Goal: Information Seeking & Learning: Learn about a topic

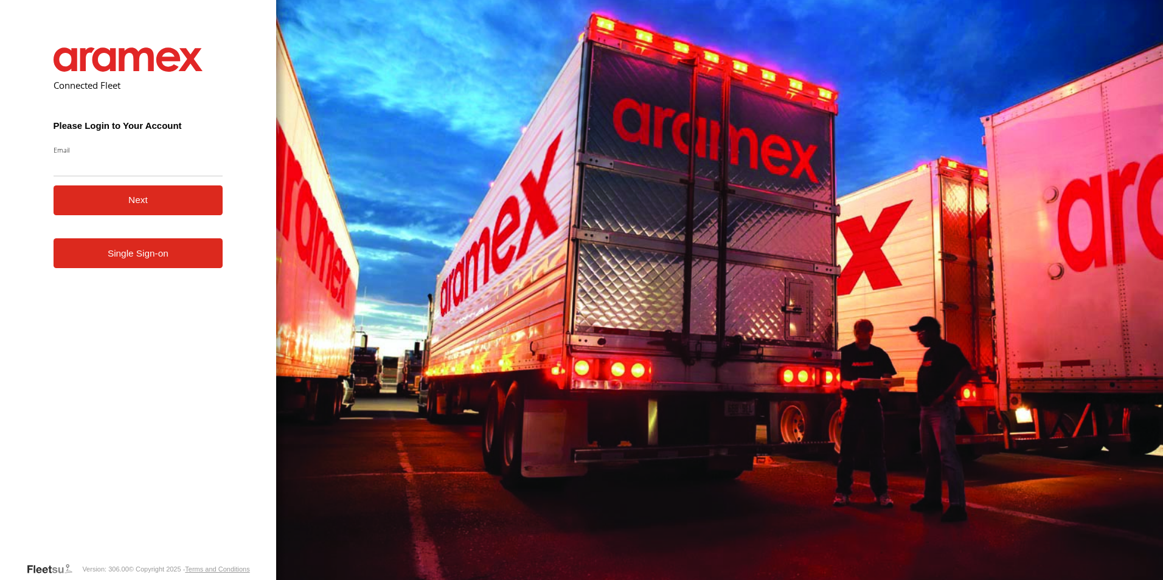
click at [188, 264] on link "Single Sign-on" at bounding box center [139, 253] width 170 height 30
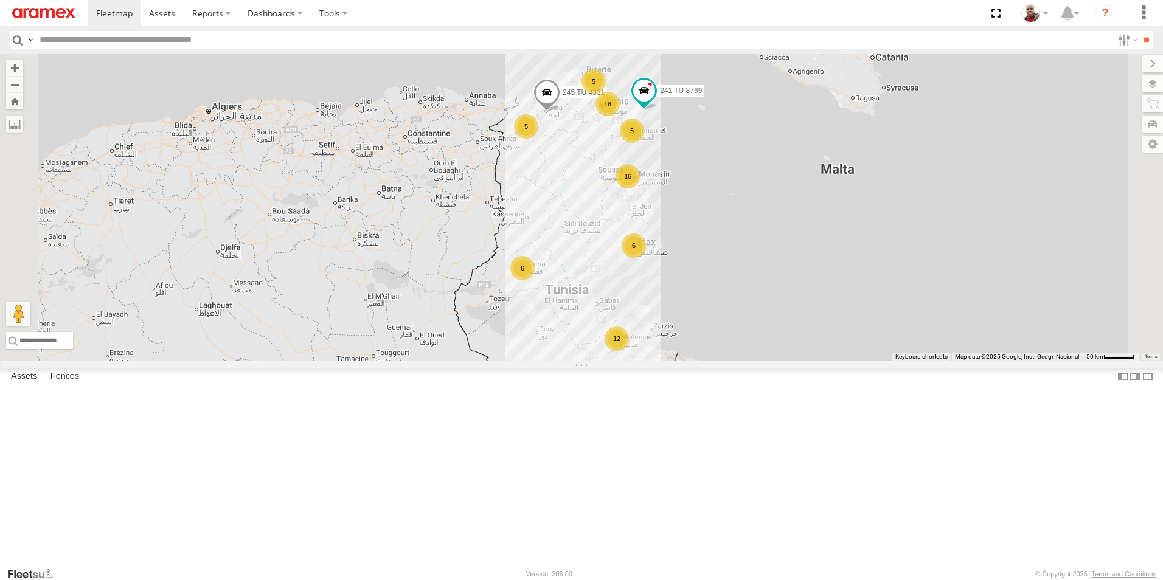
click at [303, 40] on input "text" at bounding box center [573, 40] width 1077 height 18
type input "****"
click at [1139, 31] on input "**" at bounding box center [1146, 40] width 14 height 18
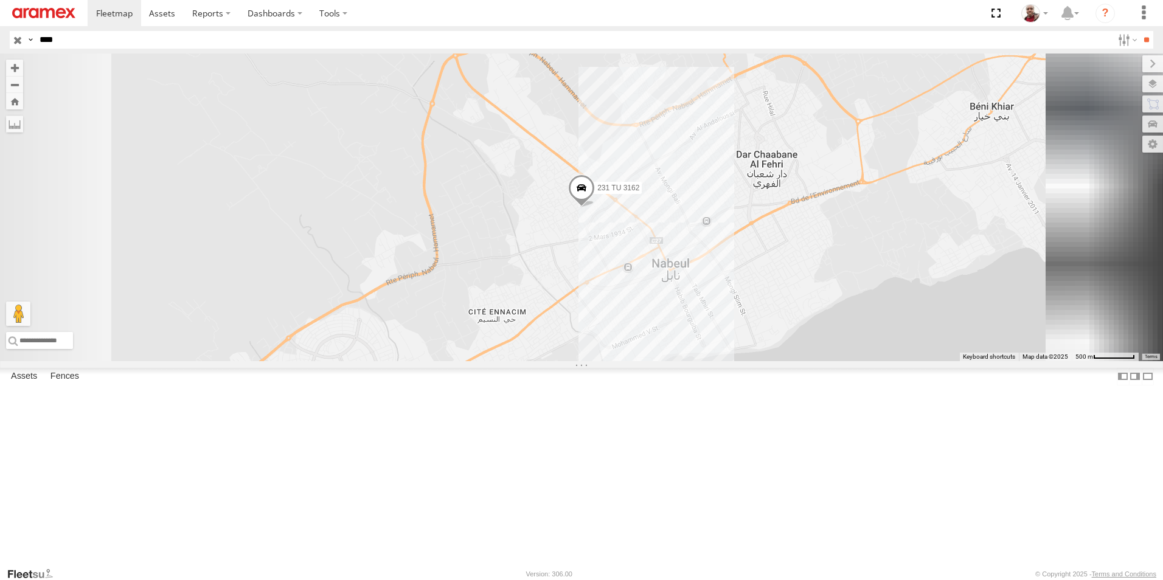
click at [595, 207] on span at bounding box center [581, 191] width 27 height 33
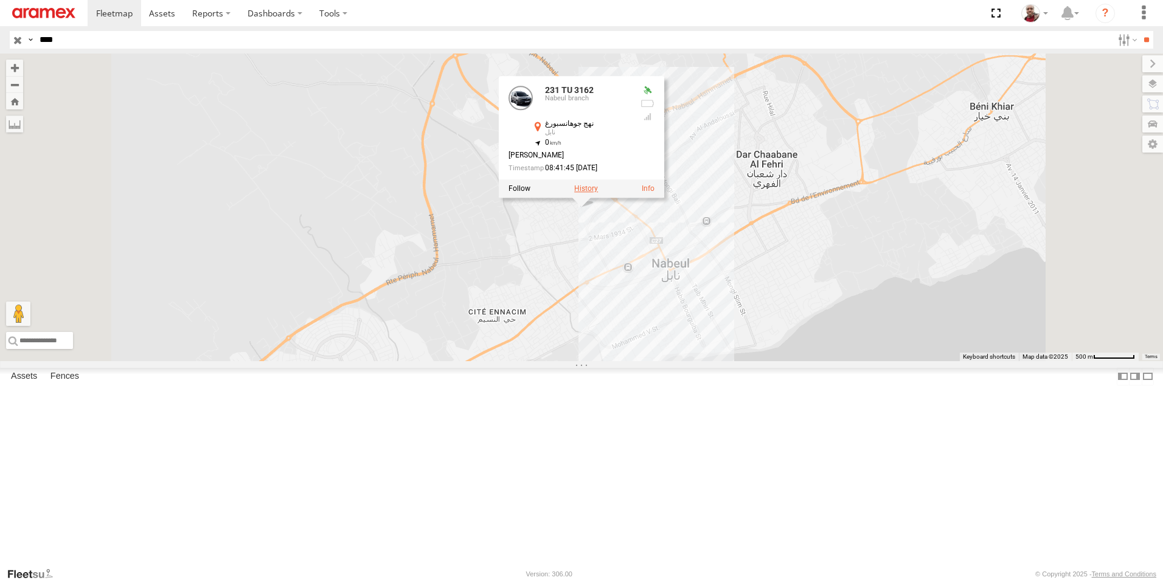
click at [598, 193] on label at bounding box center [586, 189] width 24 height 9
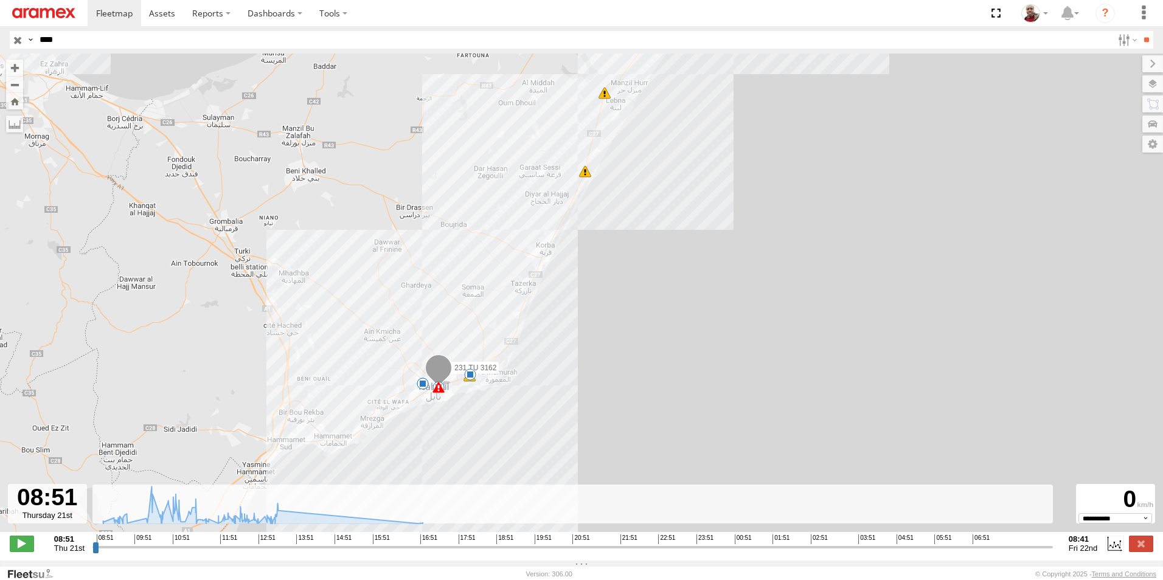
drag, startPoint x: 468, startPoint y: 341, endPoint x: 479, endPoint y: 205, distance: 136.6
click at [479, 205] on div "231 TU 3162 08:51 Thu 08:51 Thu 08:56 Thu 09:29 Thu 09:41 Thu 10:31 Thu 10:42 T…" at bounding box center [581, 299] width 1163 height 491
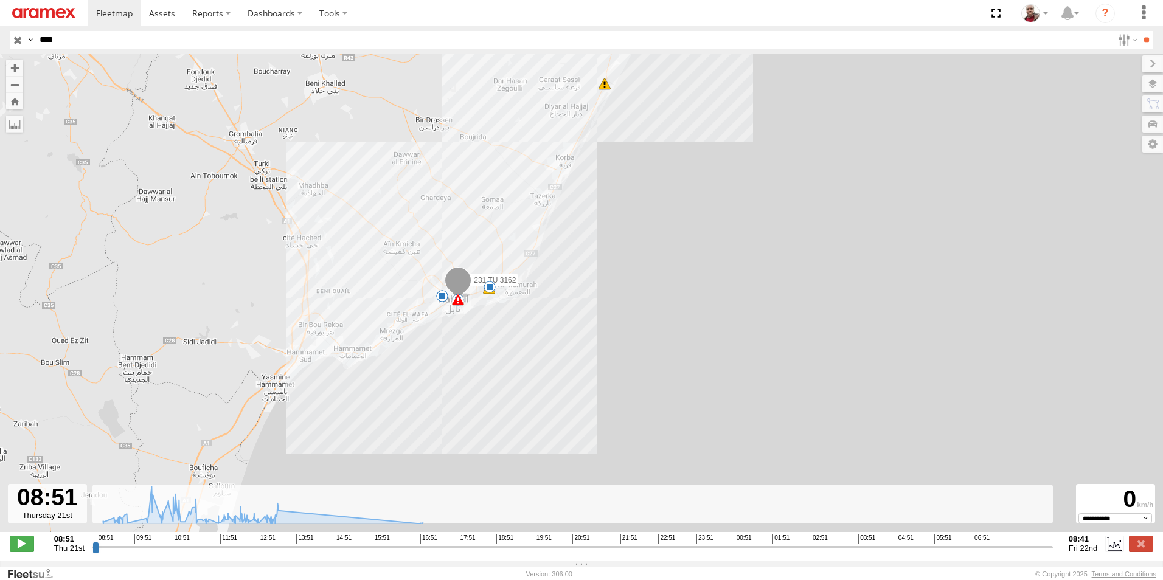
drag, startPoint x: 458, startPoint y: 273, endPoint x: 477, endPoint y: 186, distance: 88.8
click at [477, 186] on div "231 TU 3162 08:51 Thu 08:51 Thu 08:56 Thu 09:29 Thu 09:41 Thu 10:31 Thu 10:42 T…" at bounding box center [581, 299] width 1163 height 491
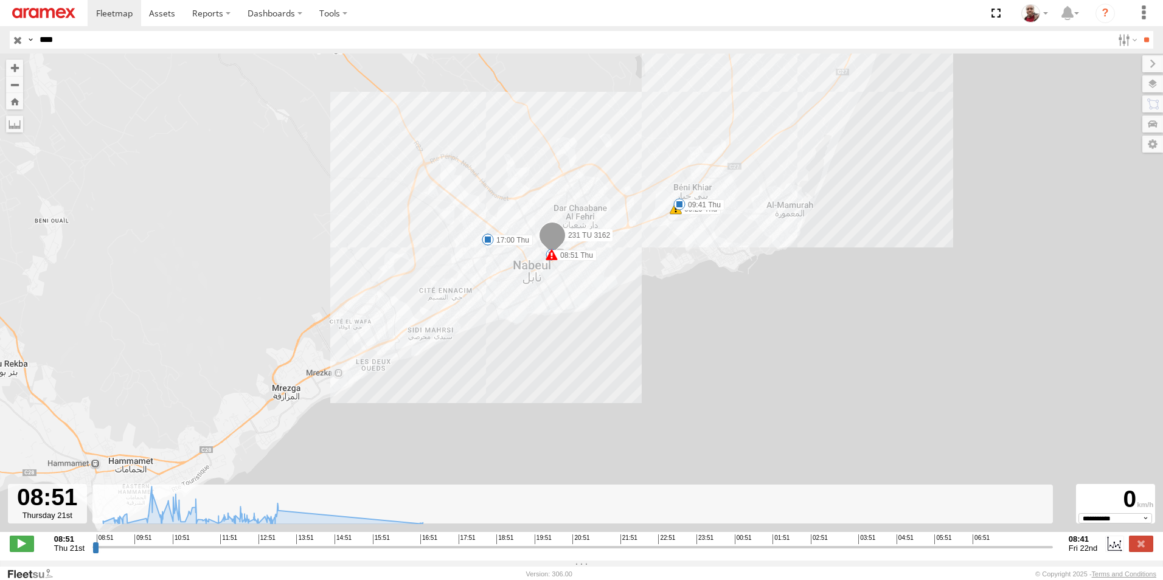
click at [488, 243] on span at bounding box center [488, 239] width 12 height 12
click at [483, 260] on div "231 TU 3162 08:51 Thu 08:51 Thu 08:56 Thu 09:29 Thu 09:41 Thu 10:31 Thu 10:42 T…" at bounding box center [581, 299] width 1163 height 491
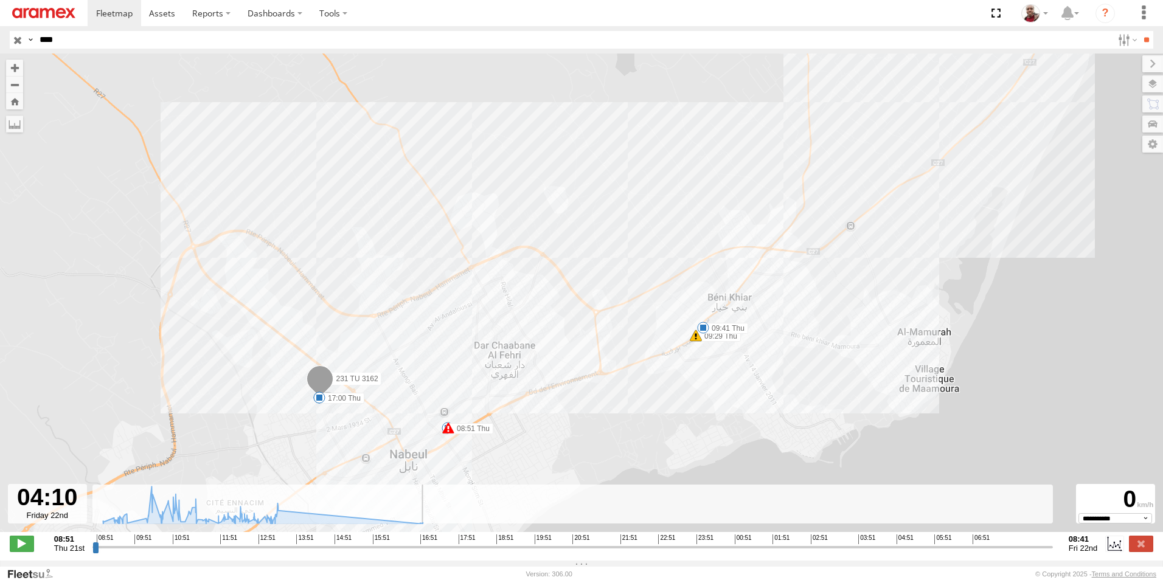
drag, startPoint x: 96, startPoint y: 549, endPoint x: 868, endPoint y: 556, distance: 771.6
type input "**********"
click at [868, 553] on input "range" at bounding box center [572, 547] width 960 height 12
click at [18, 36] on input "button" at bounding box center [18, 40] width 16 height 18
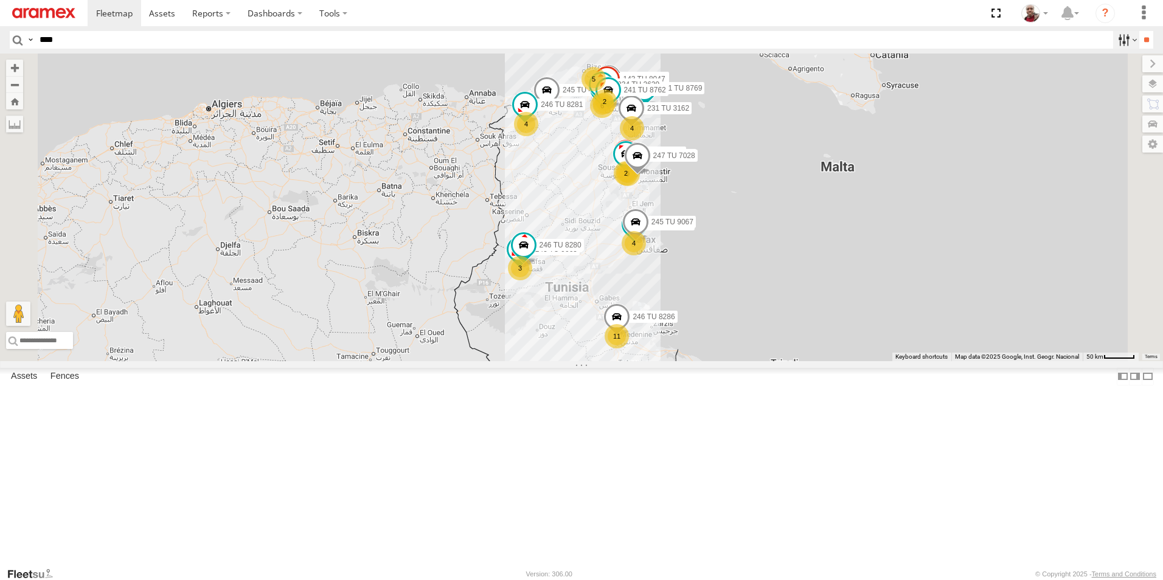
click at [1119, 34] on label at bounding box center [1126, 40] width 26 height 18
click at [0, 0] on label at bounding box center [0, 0] width 0 height 0
click at [0, 0] on span "Souse Branch" at bounding box center [0, 0] width 0 height 0
click at [1139, 38] on input "**" at bounding box center [1146, 40] width 14 height 18
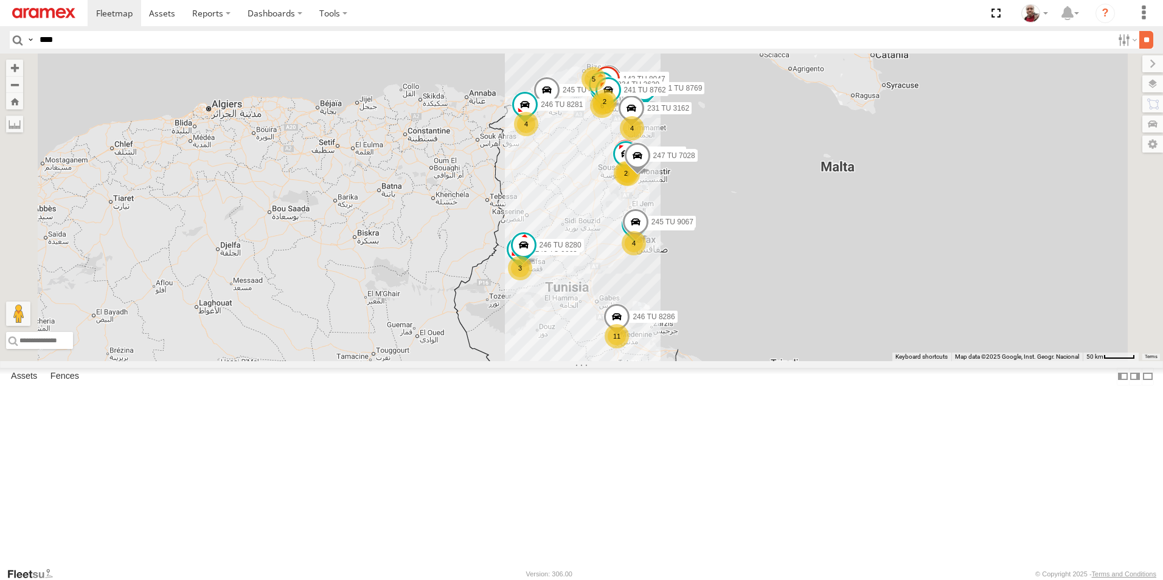
scroll to position [0, 1]
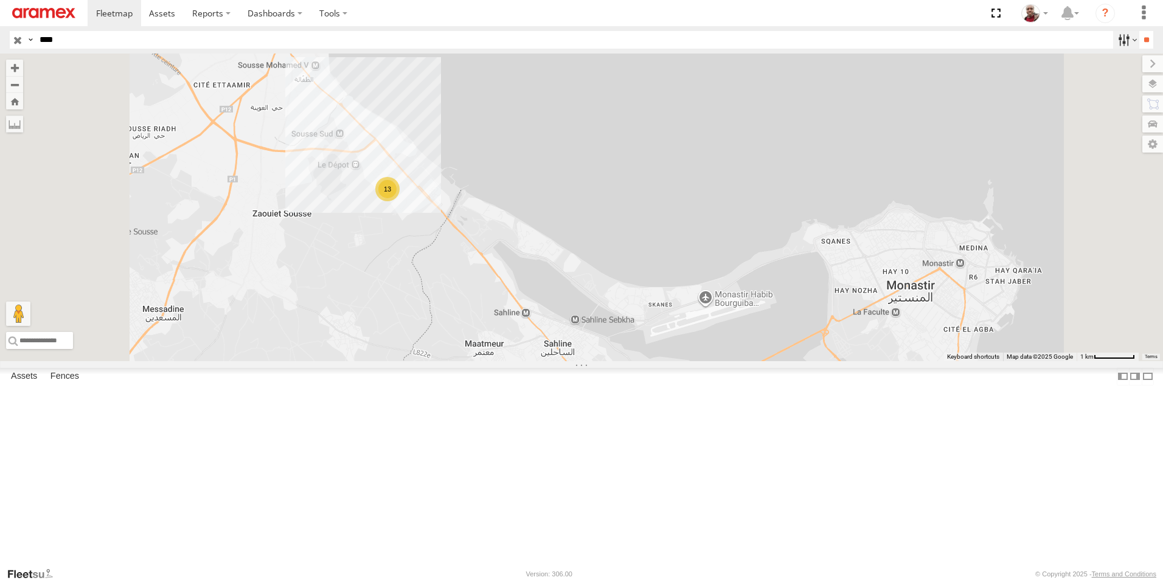
click at [1115, 36] on label at bounding box center [1126, 40] width 26 height 18
click at [16, 41] on input "button" at bounding box center [18, 40] width 16 height 18
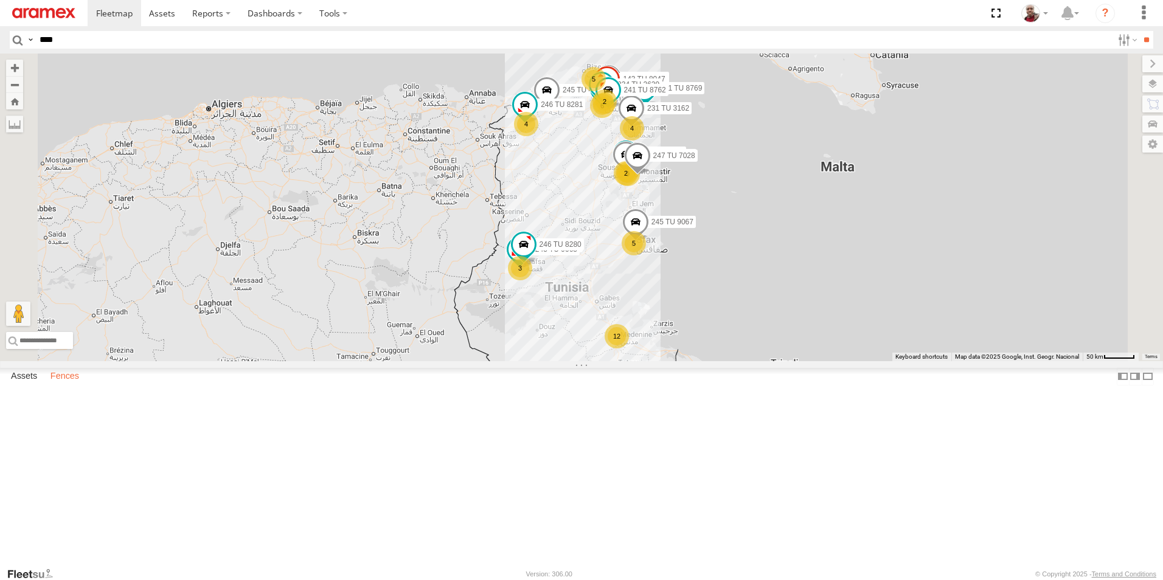
click at [66, 385] on label "Fences" at bounding box center [64, 376] width 41 height 17
click at [0, 0] on div "Sfax Office" at bounding box center [0, 0] width 0 height 0
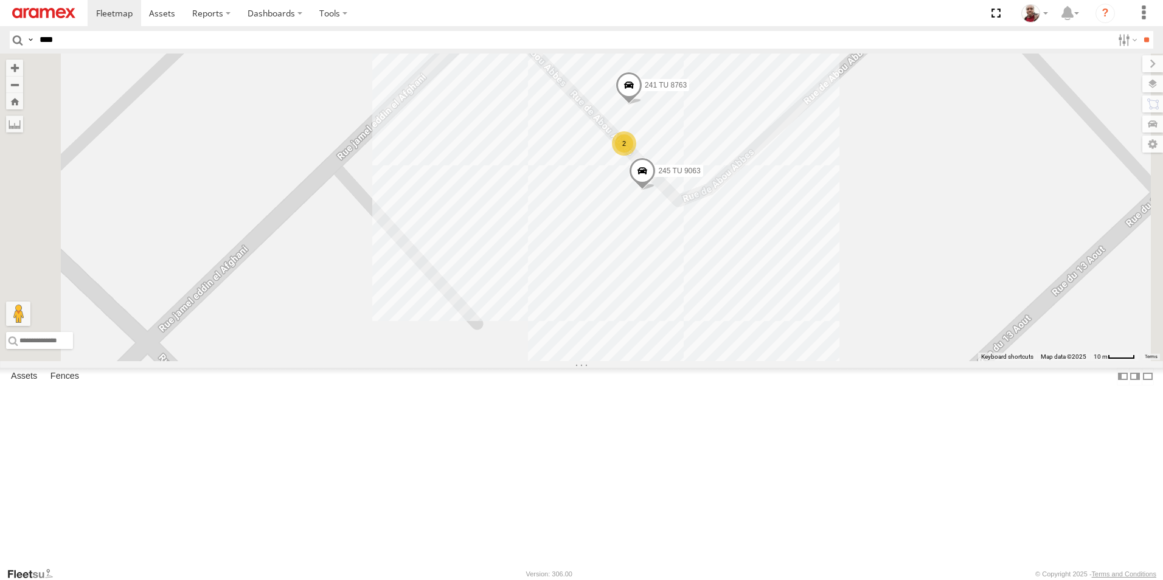
click at [0, 0] on div "Nabeul branch" at bounding box center [0, 0] width 0 height 0
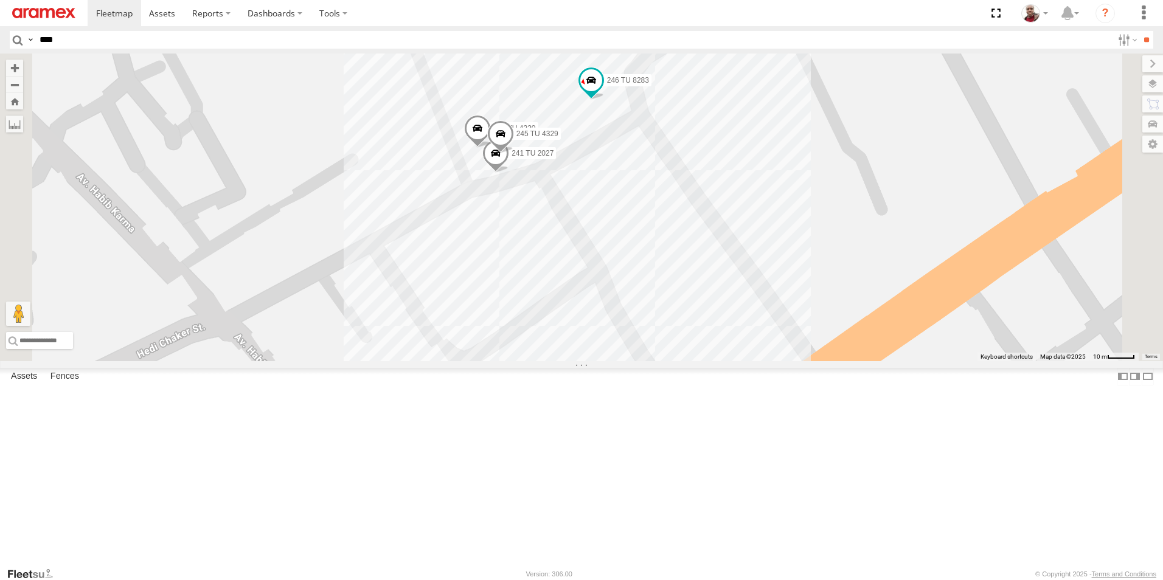
click at [0, 0] on div "Mednine Branch" at bounding box center [0, 0] width 0 height 0
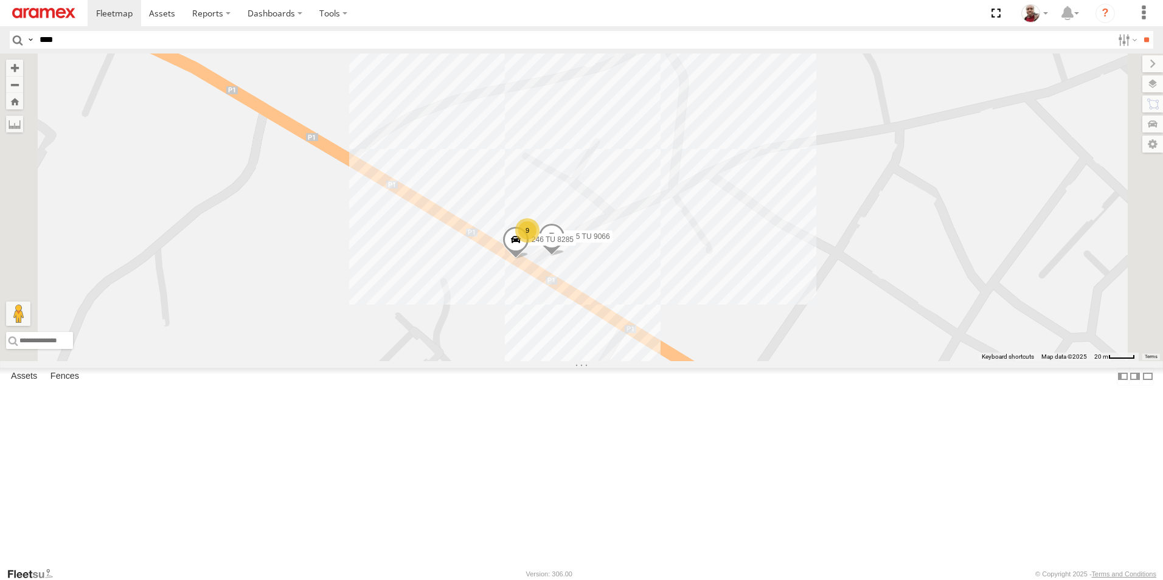
click at [0, 0] on div "Nabeul branch" at bounding box center [0, 0] width 0 height 0
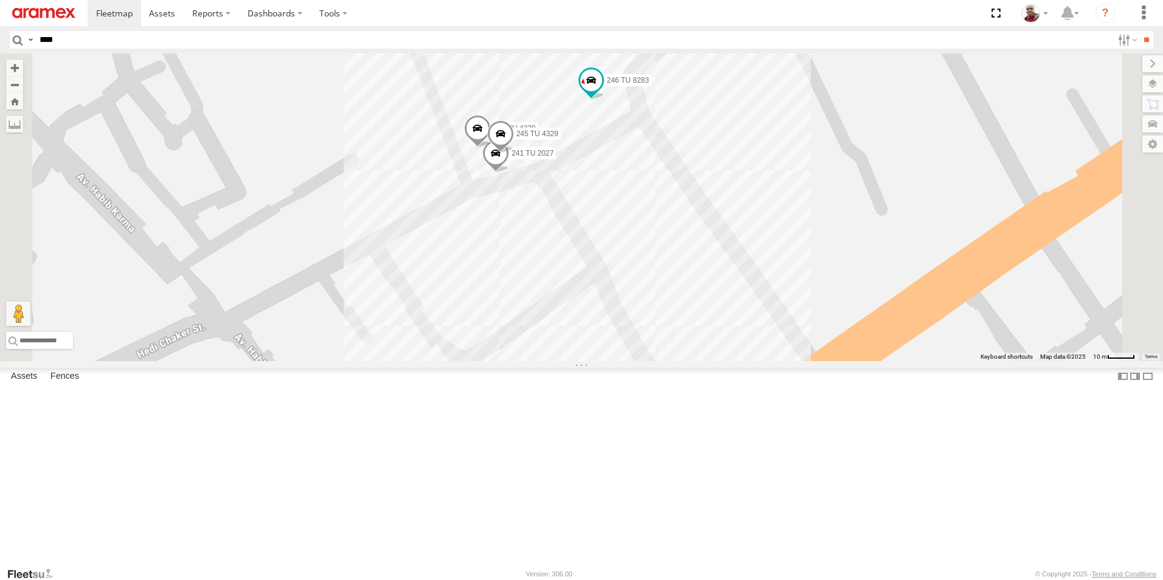
click at [0, 0] on div "Mednine Branch" at bounding box center [0, 0] width 0 height 0
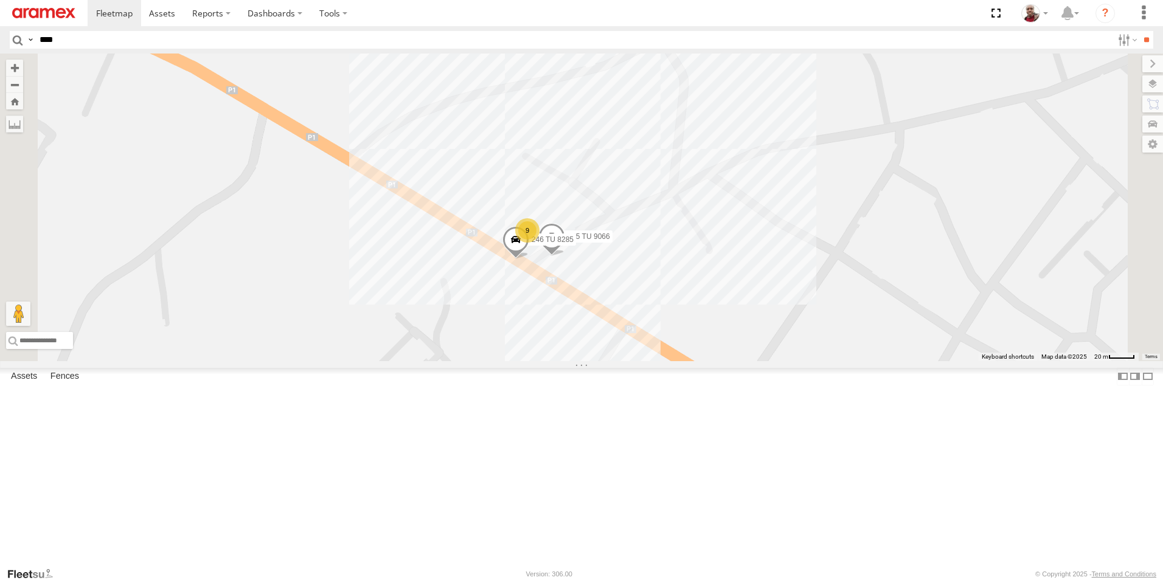
click at [0, 0] on div "Jandouba Branch" at bounding box center [0, 0] width 0 height 0
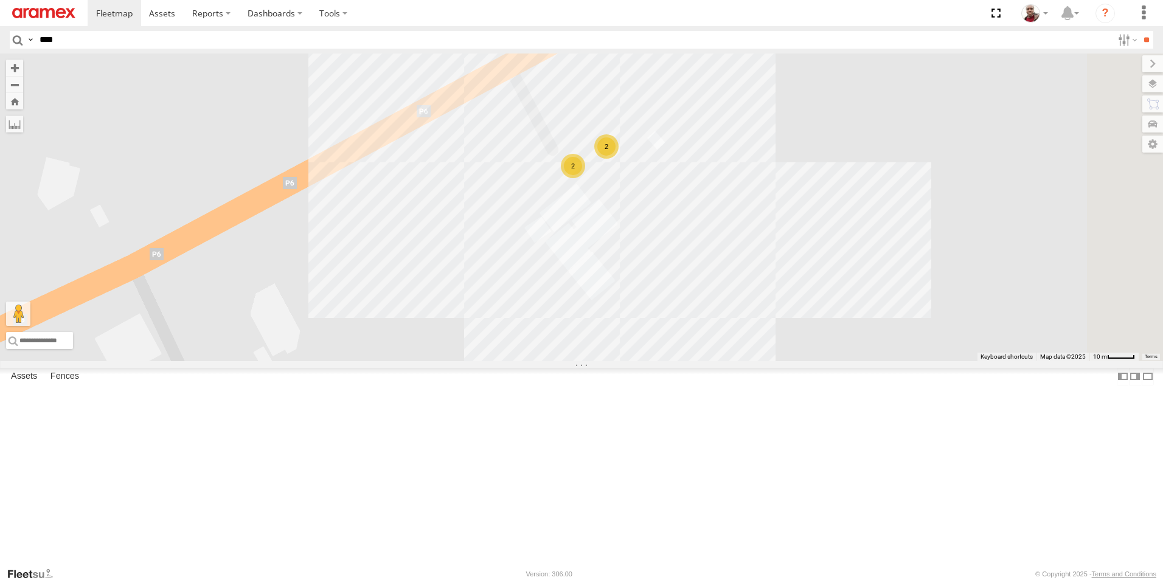
click at [0, 0] on div "Gafsa Branch" at bounding box center [0, 0] width 0 height 0
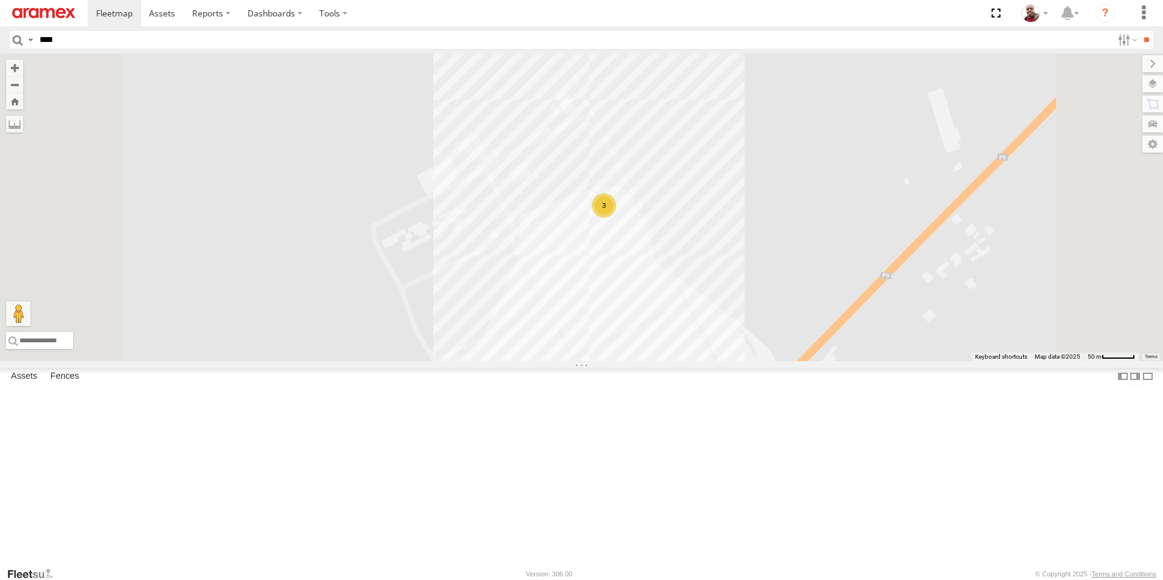
click at [0, 0] on div "Branch Bizerte" at bounding box center [0, 0] width 0 height 0
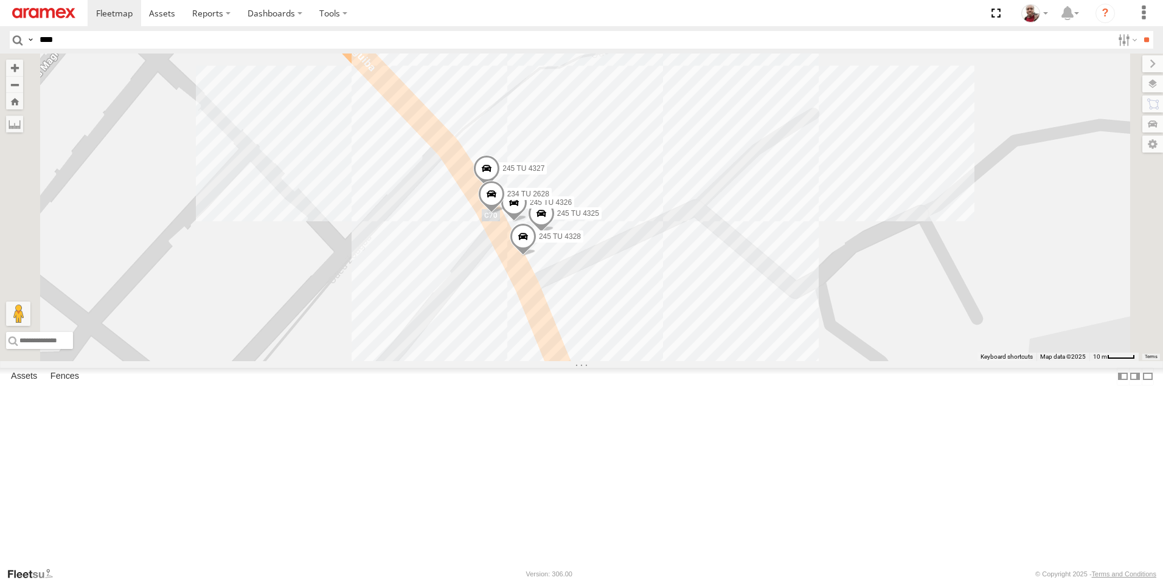
click at [0, 0] on div "Aramex [GEOGRAPHIC_DATA]" at bounding box center [0, 0] width 0 height 0
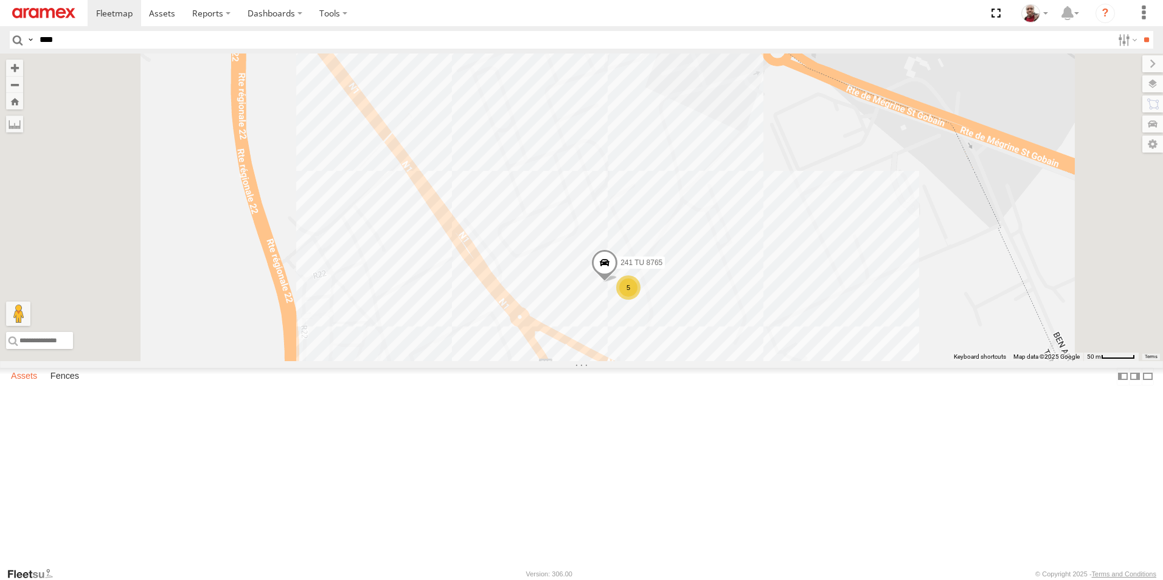
click at [25, 385] on label "Assets" at bounding box center [24, 376] width 38 height 17
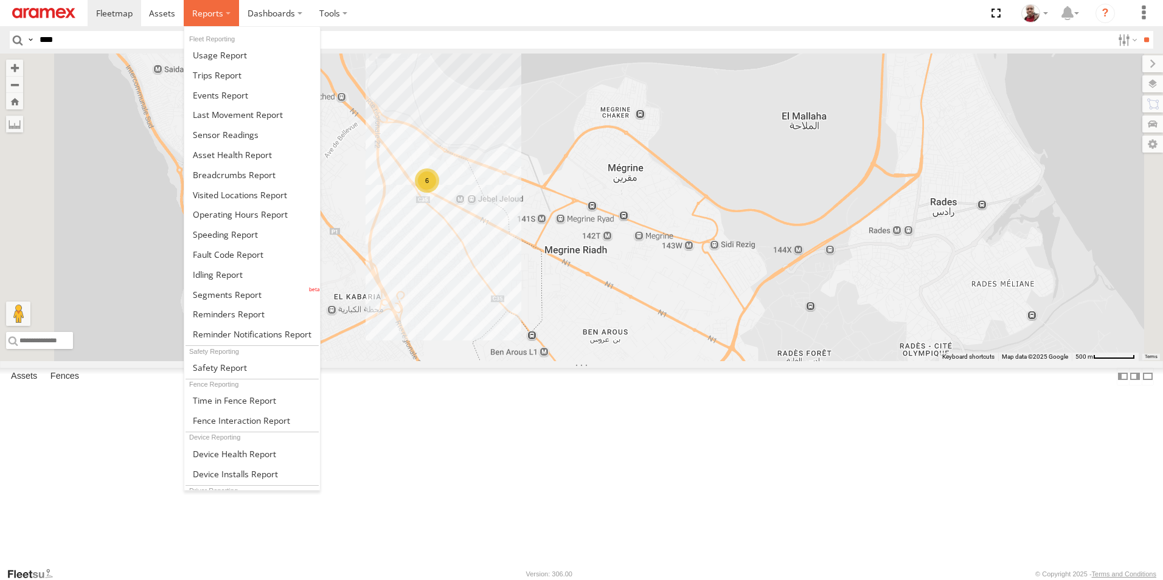
click at [218, 10] on span at bounding box center [207, 13] width 31 height 12
click at [265, 291] on link at bounding box center [252, 295] width 136 height 20
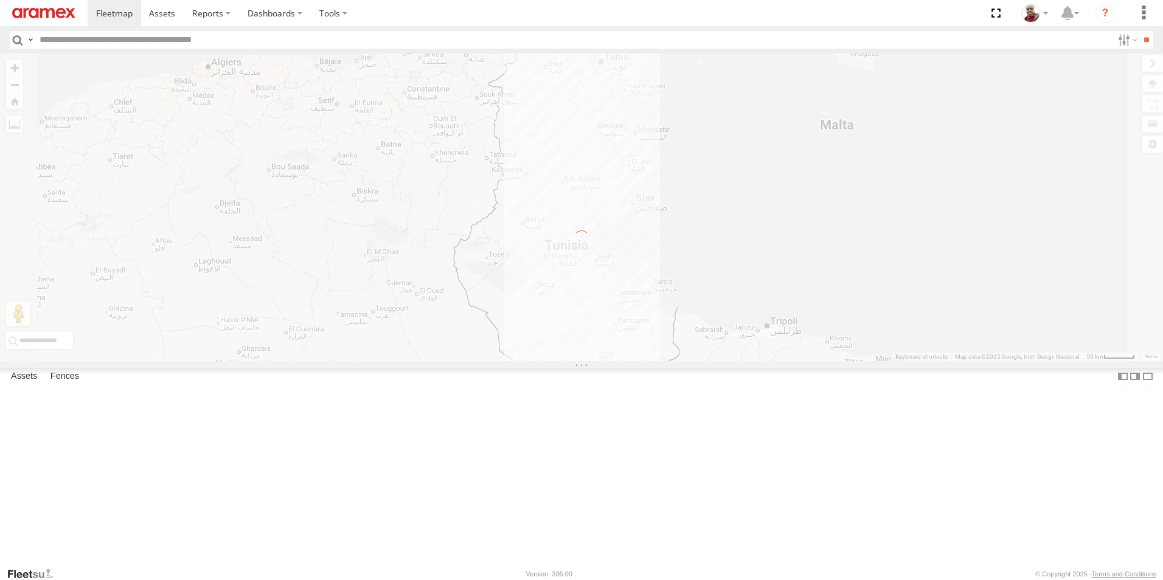
select select "**********"
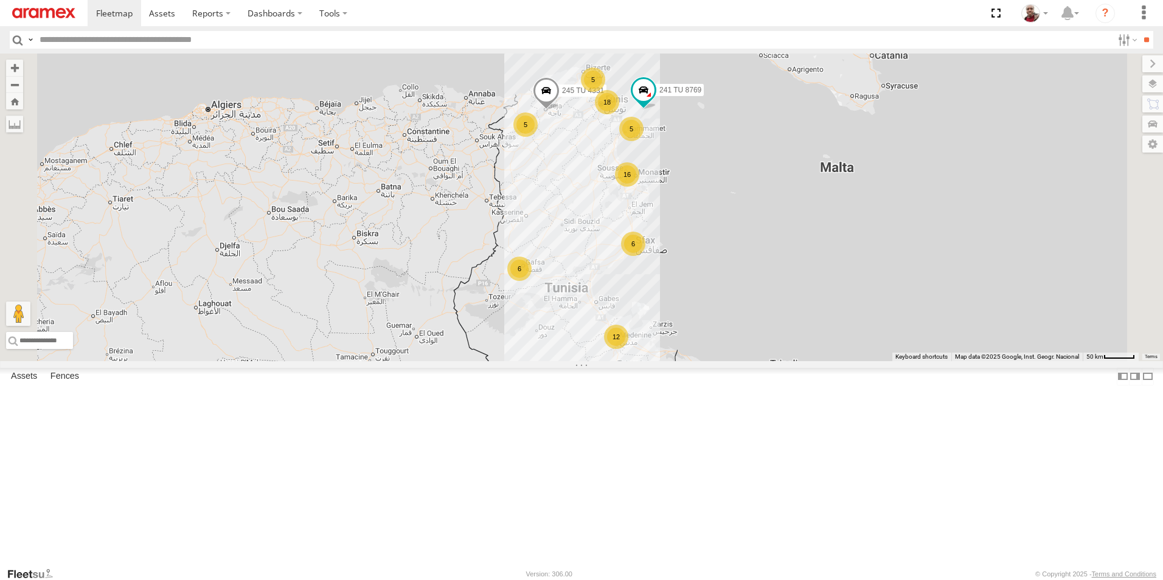
click at [513, 44] on input "text" at bounding box center [573, 40] width 1077 height 18
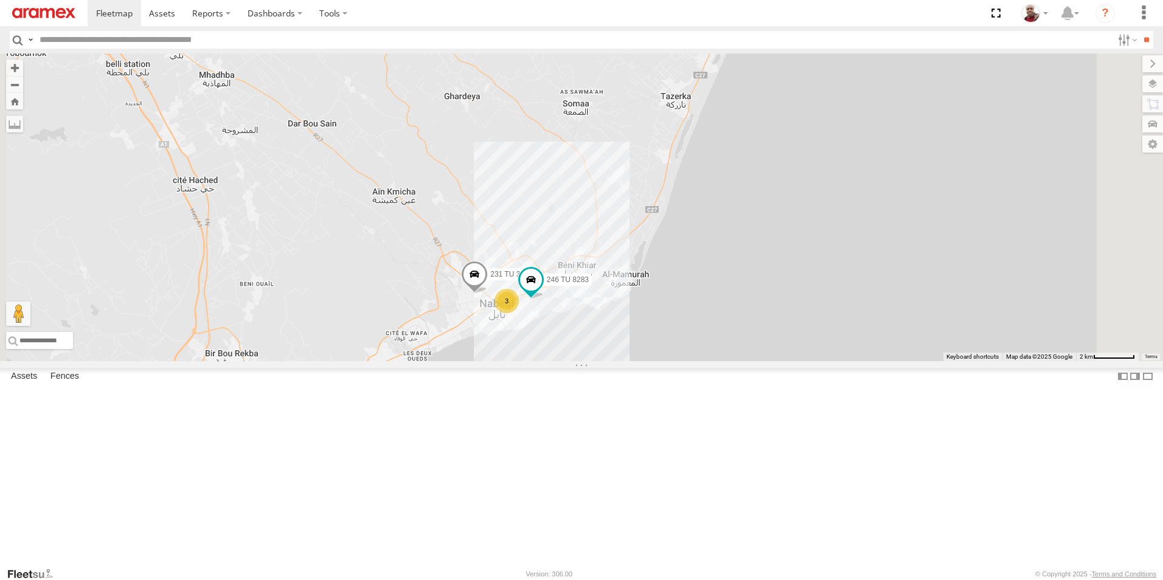
drag, startPoint x: 704, startPoint y: 372, endPoint x: 690, endPoint y: 271, distance: 102.6
click at [690, 271] on div "241 TU 8769 245 TU 4331 3 231 TU 3162 246 TU 8283" at bounding box center [581, 208] width 1163 height 308
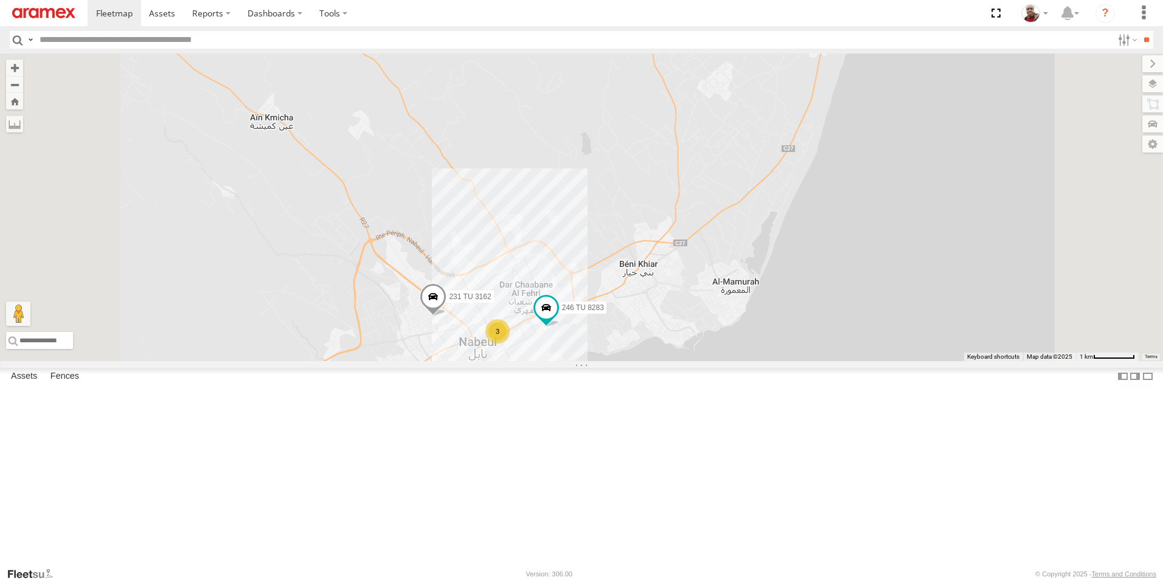
drag, startPoint x: 654, startPoint y: 333, endPoint x: 653, endPoint y: 302, distance: 30.4
click at [653, 302] on div "241 TU 8769 245 TU 4331 231 TU 3162 246 TU 8283 3" at bounding box center [581, 208] width 1163 height 308
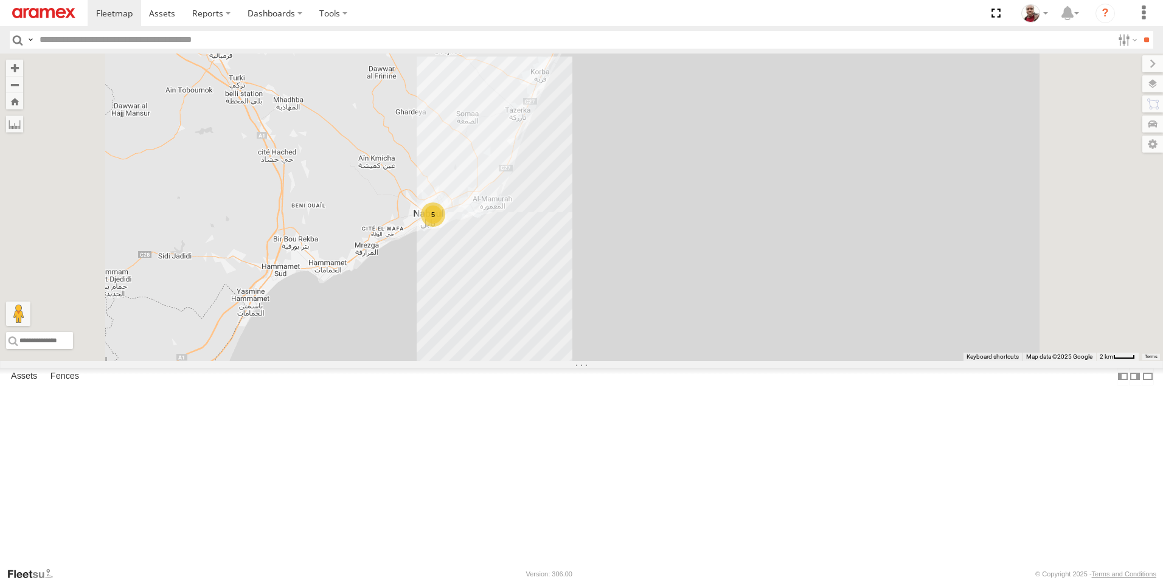
click at [130, 40] on input "text" at bounding box center [573, 40] width 1077 height 18
type input "****"
click at [1139, 31] on input "**" at bounding box center [1146, 40] width 14 height 18
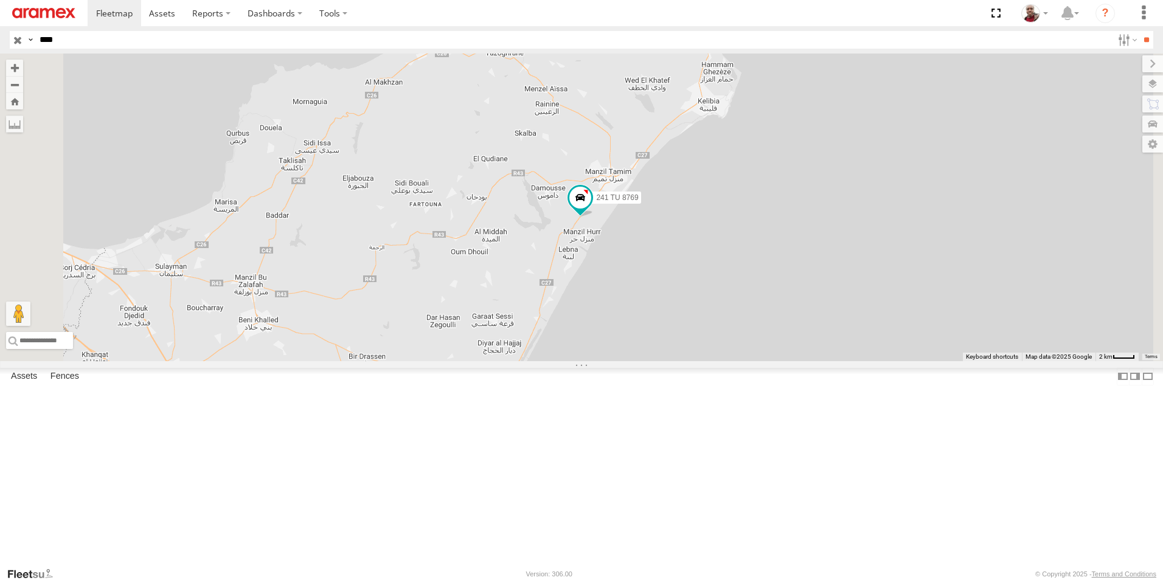
drag, startPoint x: 700, startPoint y: 403, endPoint x: 716, endPoint y: 353, distance: 52.3
click at [716, 353] on div "241 TU 8769" at bounding box center [581, 208] width 1163 height 308
click at [591, 209] on span at bounding box center [580, 198] width 22 height 22
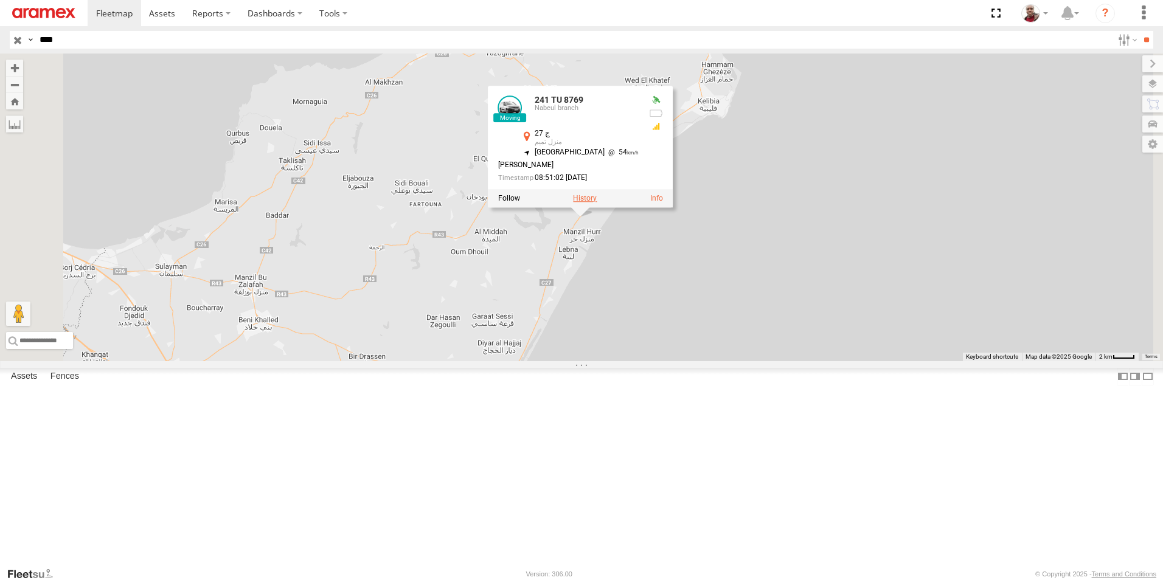
click at [596, 203] on label at bounding box center [585, 199] width 24 height 9
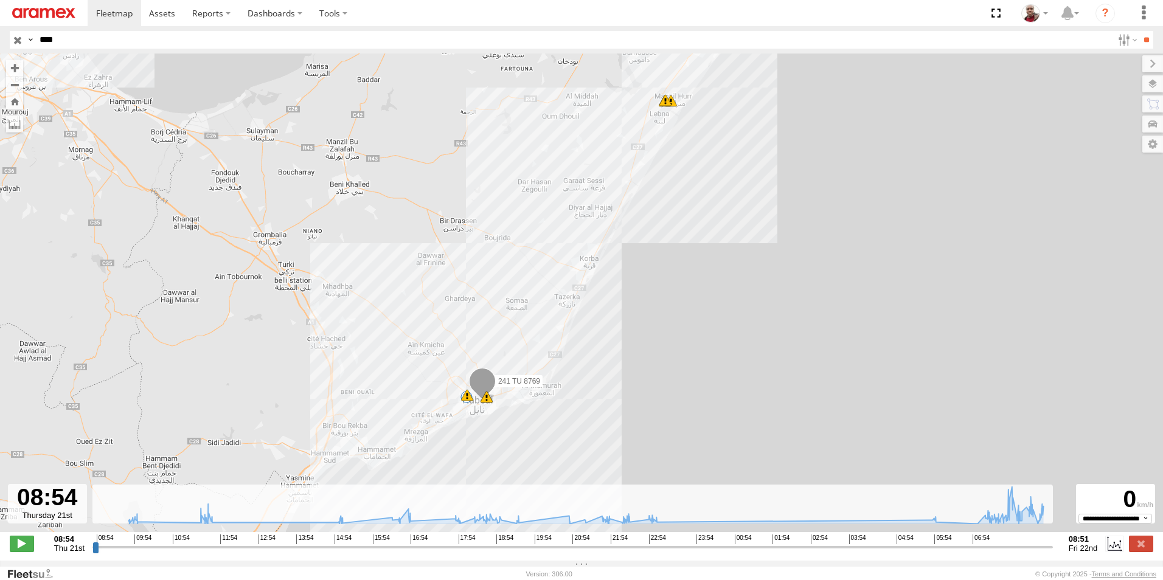
drag, startPoint x: 519, startPoint y: 347, endPoint x: 508, endPoint y: 296, distance: 52.4
click at [508, 296] on div "241 TU 8769 09:48 Thu 11:36 Thu 11:36 Thu 08:35 Fri 08:48 Fri 08:48 Fri 19" at bounding box center [581, 299] width 1163 height 491
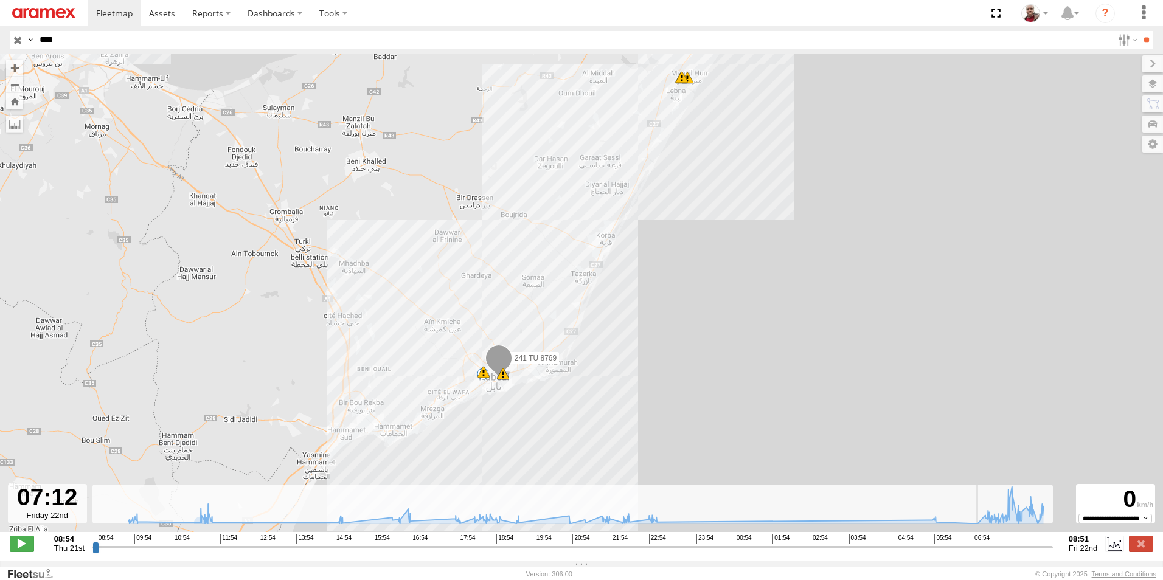
drag, startPoint x: 95, startPoint y: 554, endPoint x: 983, endPoint y: 522, distance: 888.3
type input "**********"
click at [983, 541] on input "range" at bounding box center [572, 547] width 960 height 12
click at [16, 40] on input "button" at bounding box center [18, 40] width 16 height 18
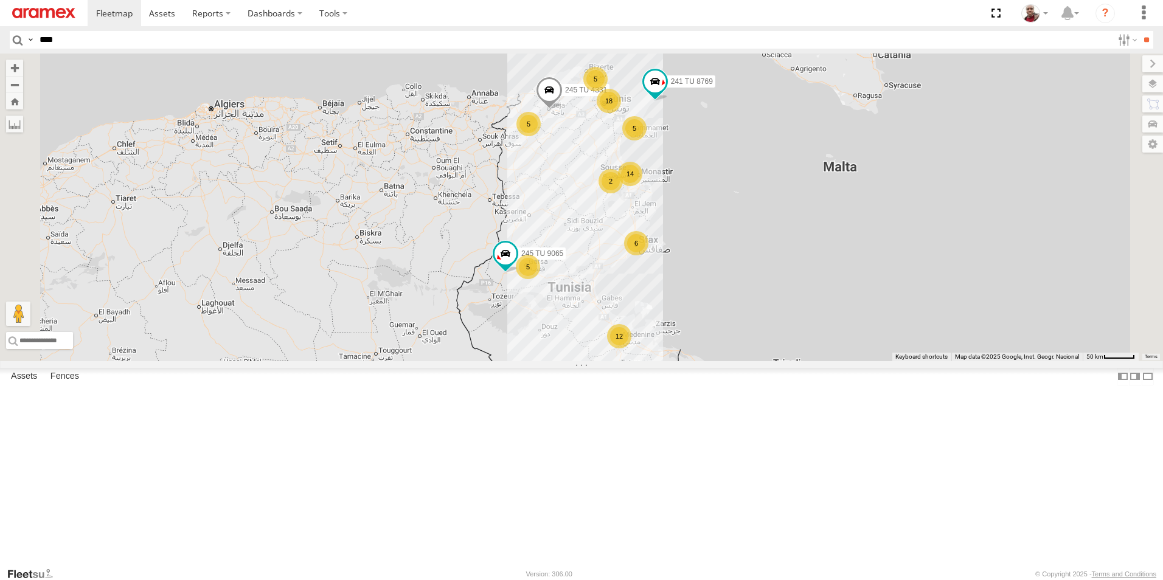
click at [171, 40] on input "****" at bounding box center [573, 40] width 1077 height 18
type input "****"
click at [1139, 31] on input "**" at bounding box center [1146, 40] width 14 height 18
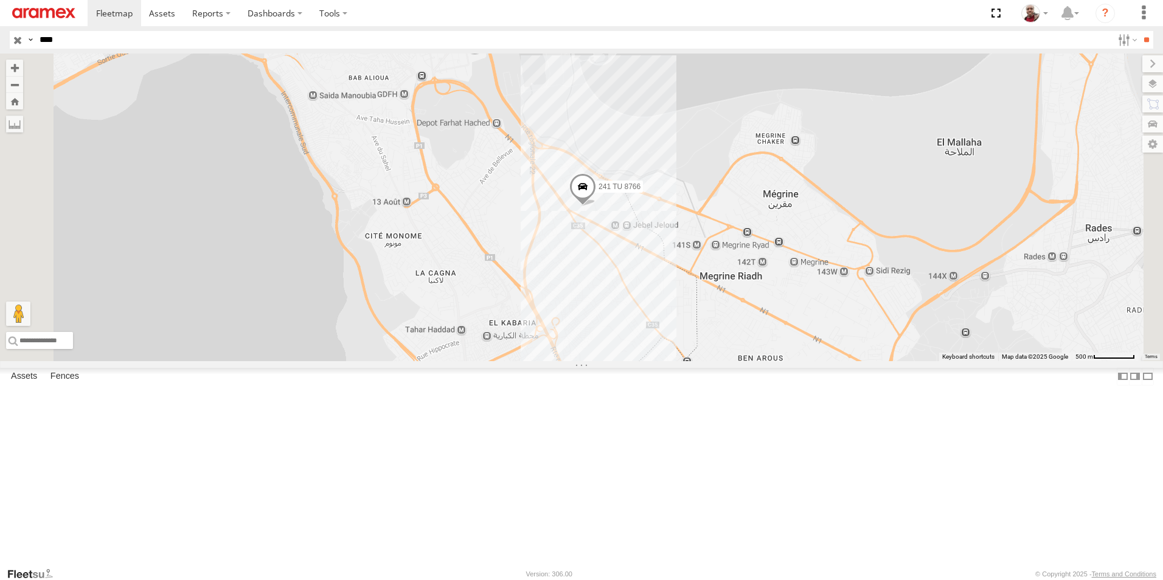
click at [13, 41] on input "button" at bounding box center [18, 40] width 16 height 18
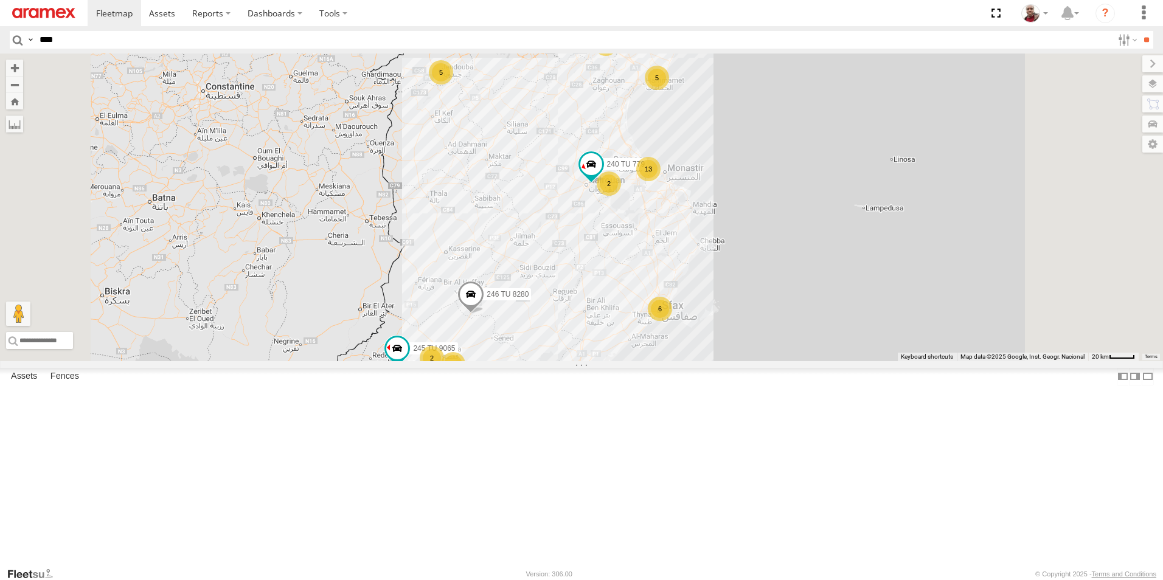
drag, startPoint x: 734, startPoint y: 278, endPoint x: 693, endPoint y: 281, distance: 40.8
click at [665, 277] on div "241 TU 8769 245 TU 9053 245 TU 4331 245 TU 9065 245 TU 9058 246 TU 8280 240 TU …" at bounding box center [581, 208] width 1163 height 308
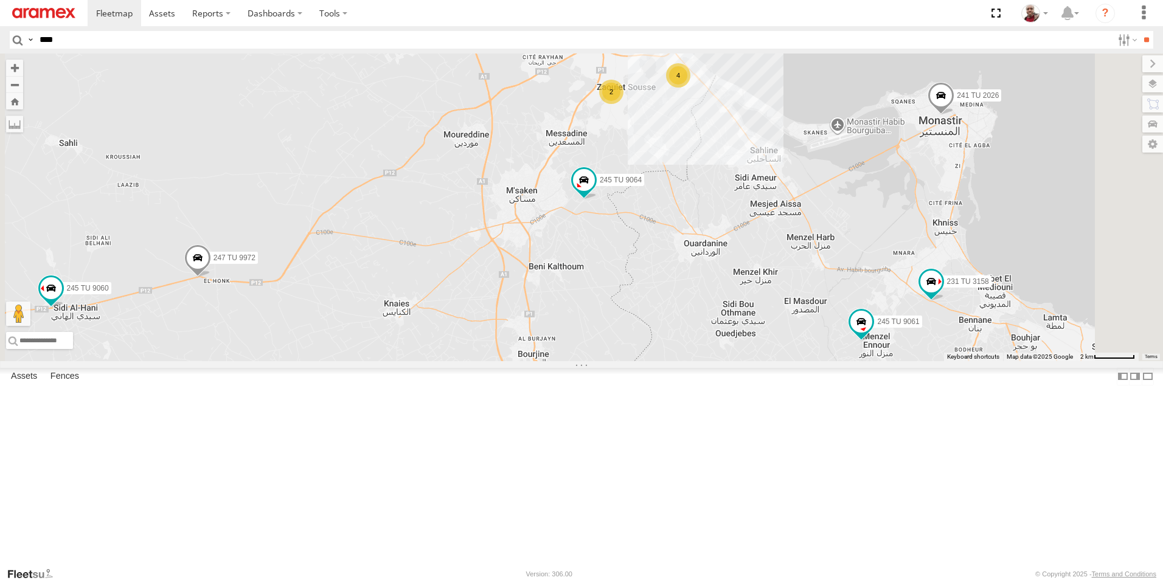
drag, startPoint x: 783, startPoint y: 267, endPoint x: 702, endPoint y: 181, distance: 117.4
click at [702, 181] on div "241 TU 8769 245 TU 9053 245 TU 4331 245 TU 9065 245 TU 9058 246 TU 8280 240 TU …" at bounding box center [581, 208] width 1163 height 308
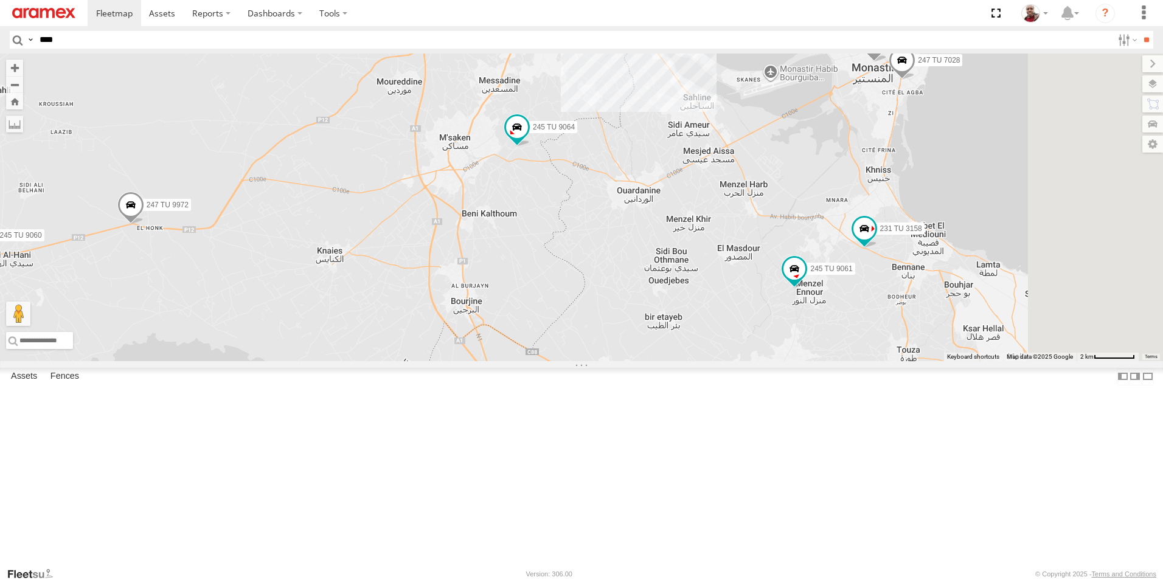
drag, startPoint x: 823, startPoint y: 252, endPoint x: 766, endPoint y: 218, distance: 66.2
click at [766, 218] on div "241 TU 8769 245 TU 9053 245 TU 4331 245 TU 9065 245 TU 9058 246 TU 8280 240 TU …" at bounding box center [581, 208] width 1163 height 308
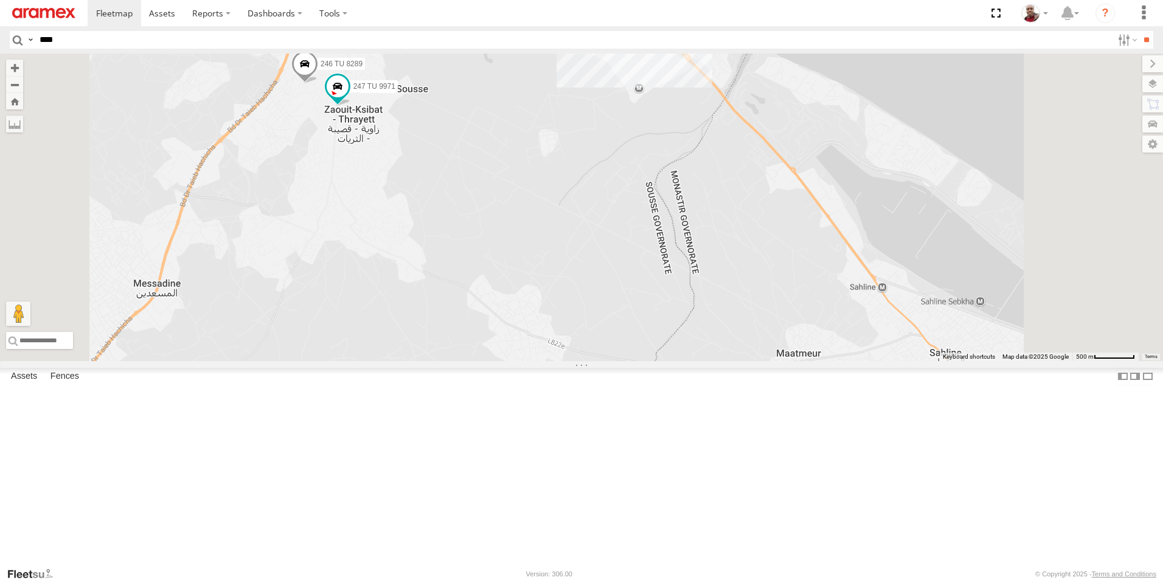
drag, startPoint x: 761, startPoint y: 120, endPoint x: 728, endPoint y: 260, distance: 143.5
click at [732, 245] on div "241 TU 8769 245 TU 9053 245 TU 4331 245 TU 9065 245 TU 9058 246 TU 8280 240 TU …" at bounding box center [581, 208] width 1163 height 308
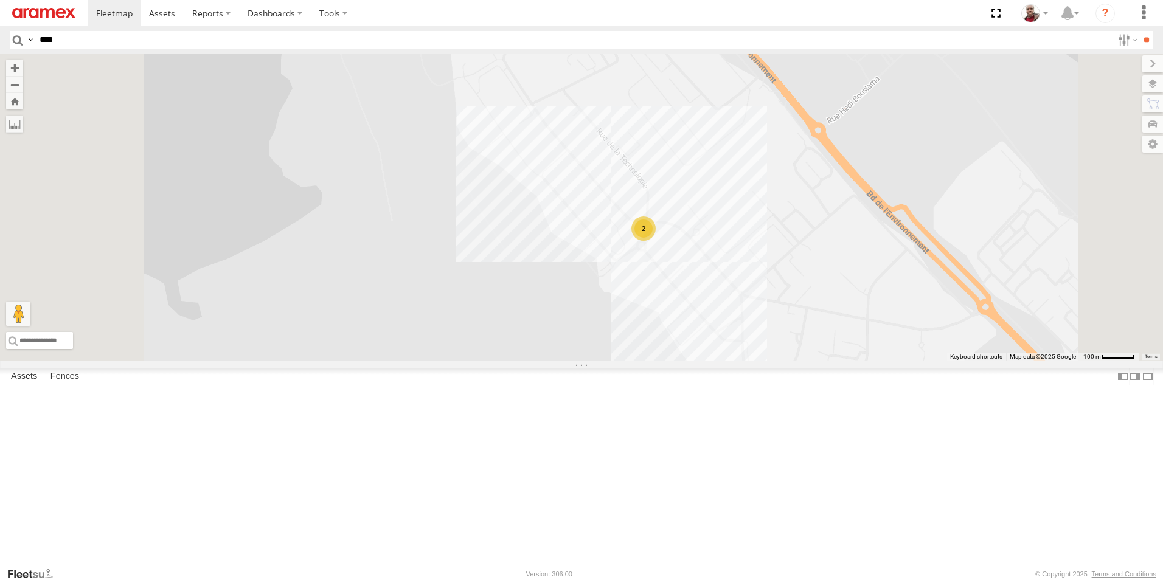
drag, startPoint x: 657, startPoint y: 190, endPoint x: 656, endPoint y: 365, distance: 174.5
click at [656, 361] on div "241 TU 8769 245 TU 9053 245 TU 4331 245 TU 9065 245 TU 9058 246 TU 8280 240 TU …" at bounding box center [581, 208] width 1163 height 308
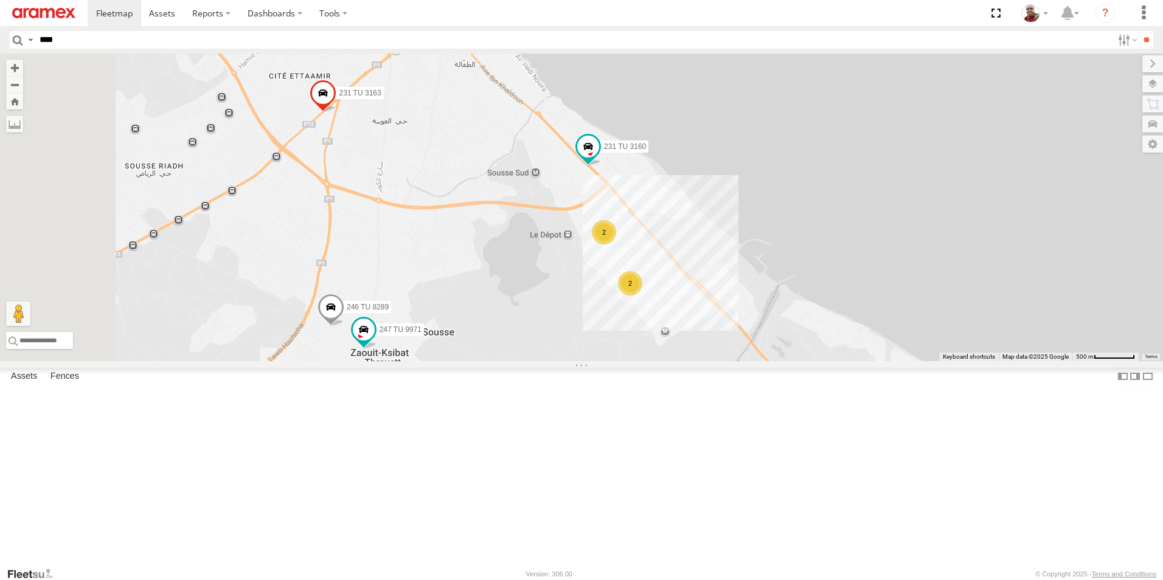
drag, startPoint x: 497, startPoint y: 411, endPoint x: 620, endPoint y: 385, distance: 125.4
click at [620, 361] on div "241 TU 8769 245 TU 9053 245 TU 4331 245 TU 9065 245 TU 9058 246 TU 8280 240 TU …" at bounding box center [581, 208] width 1163 height 308
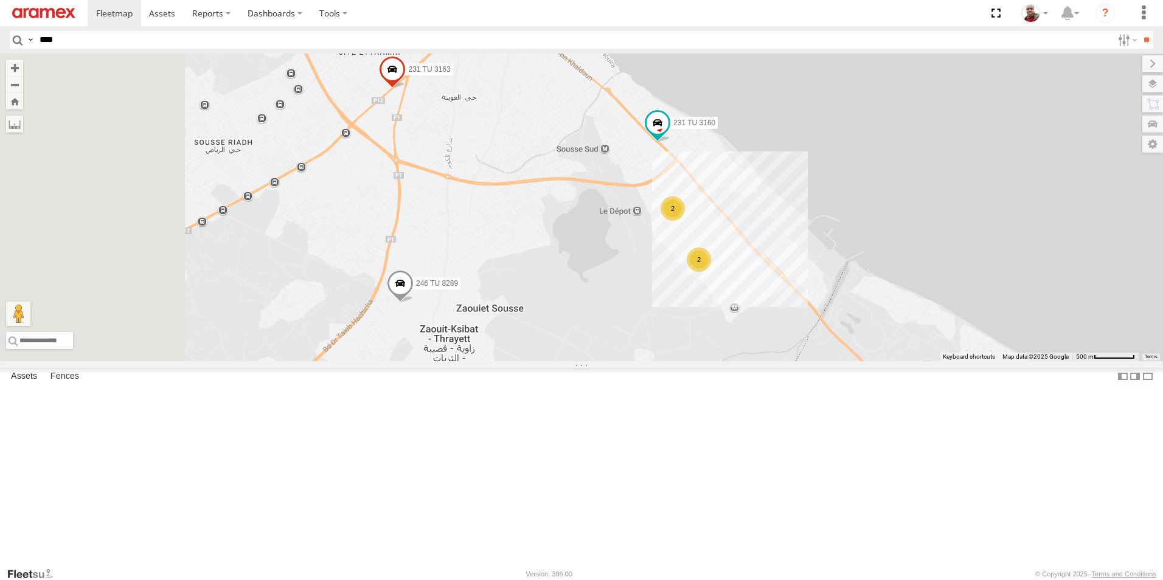
drag, startPoint x: 555, startPoint y: 348, endPoint x: 628, endPoint y: 323, distance: 77.7
click at [628, 323] on div "241 TU 8769 245 TU 9053 245 TU 4331 245 TU 9065 245 TU 9058 246 TU 8280 240 TU …" at bounding box center [581, 208] width 1163 height 308
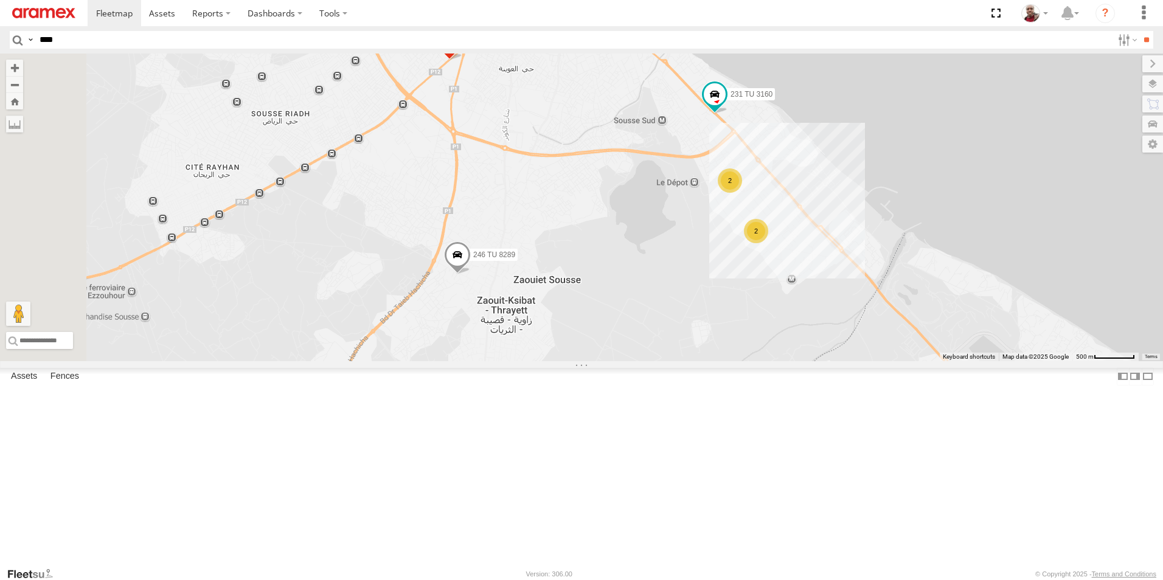
drag, startPoint x: 447, startPoint y: 316, endPoint x: 503, endPoint y: 290, distance: 61.7
click at [503, 290] on div "241 TU 8769 245 TU 9053 245 TU 4331 245 TU 9065 245 TU 9058 246 TU 8280 240 TU …" at bounding box center [581, 208] width 1163 height 308
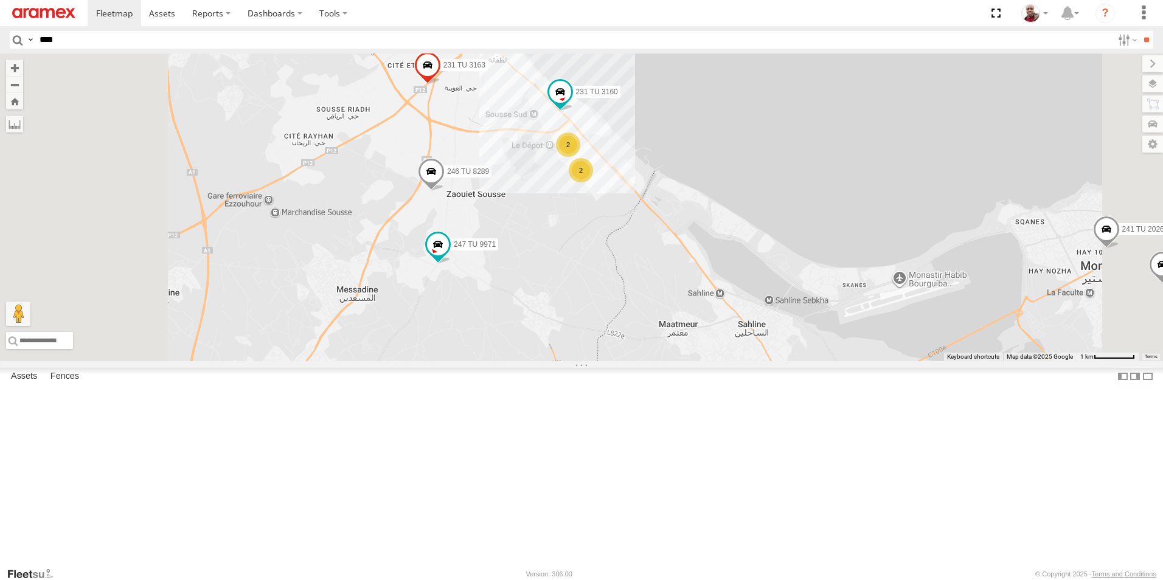
drag, startPoint x: 463, startPoint y: 348, endPoint x: 506, endPoint y: 280, distance: 80.6
click at [506, 280] on div "241 TU 8769 245 TU 9053 245 TU 4331 245 TU 9065 245 TU 9058 246 TU 8280 240 TU …" at bounding box center [581, 208] width 1163 height 308
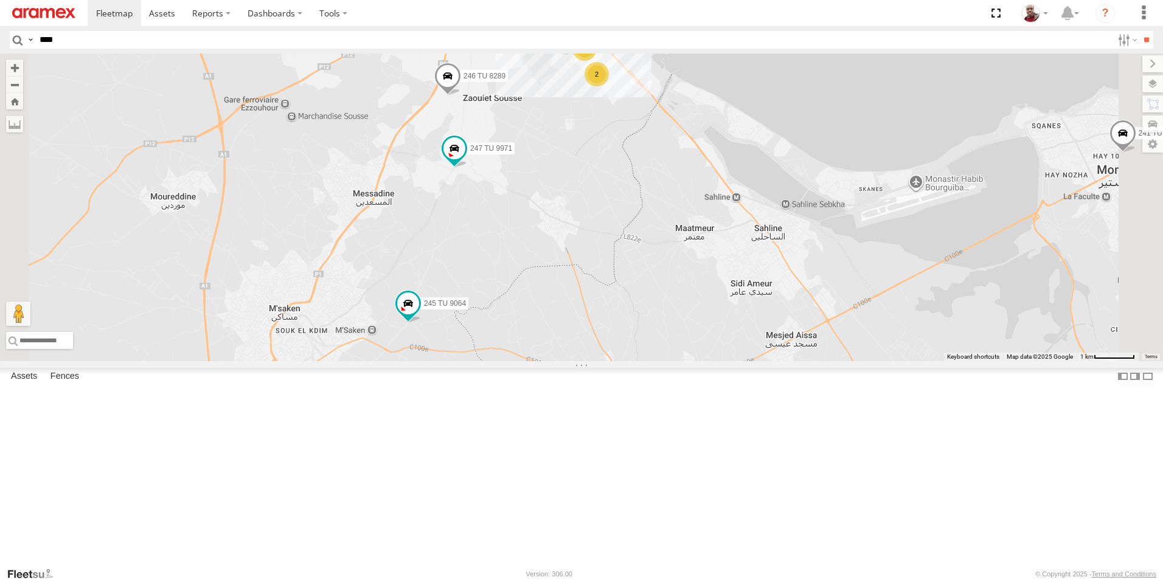
drag, startPoint x: 502, startPoint y: 359, endPoint x: 497, endPoint y: 289, distance: 70.1
click at [497, 289] on div "241 TU 8769 245 TU 9053 245 TU 4331 245 TU 9065 245 TU 9058 246 TU 8280 240 TU …" at bounding box center [581, 208] width 1163 height 308
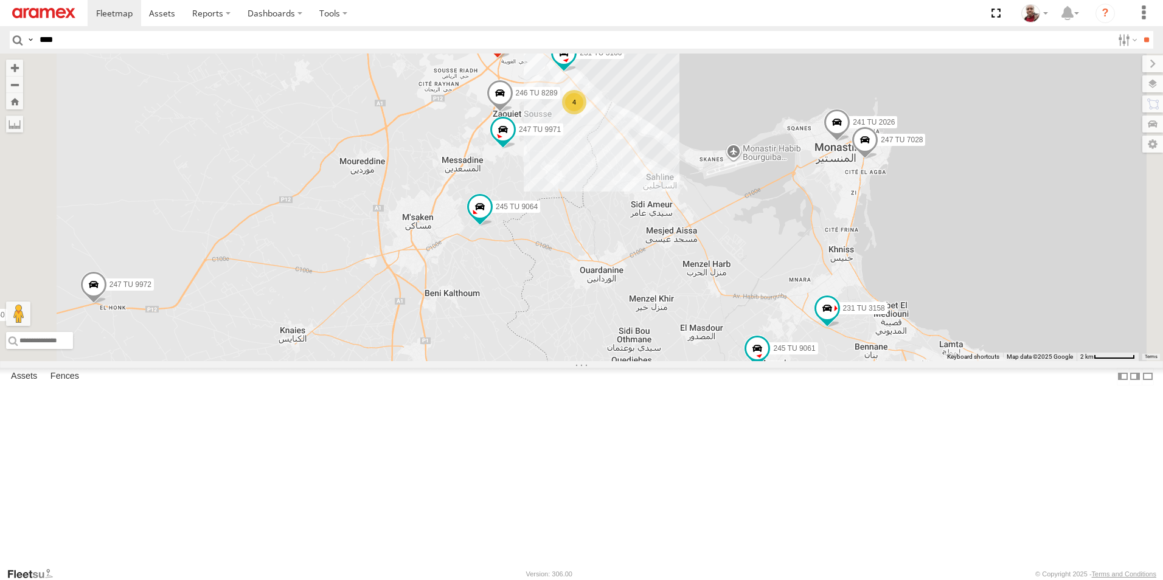
drag, startPoint x: 794, startPoint y: 350, endPoint x: 735, endPoint y: 319, distance: 67.2
click at [735, 319] on div "241 TU 8769 245 TU 9053 245 TU 4331 245 TU 9065 245 TU 9058 246 TU 8280 240 TU …" at bounding box center [581, 208] width 1163 height 308
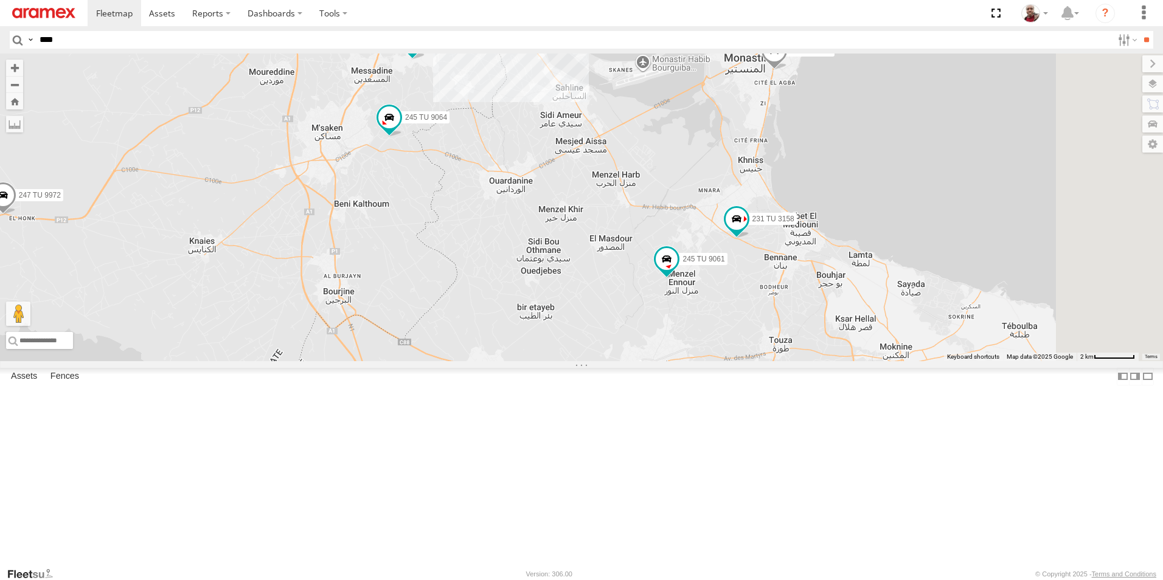
drag, startPoint x: 826, startPoint y: 388, endPoint x: 735, endPoint y: 291, distance: 132.5
click at [736, 291] on div "241 TU 8769 245 TU 9053 245 TU 4331 245 TU 9065 245 TU 9058 246 TU 8280 240 TU …" at bounding box center [581, 208] width 1163 height 308
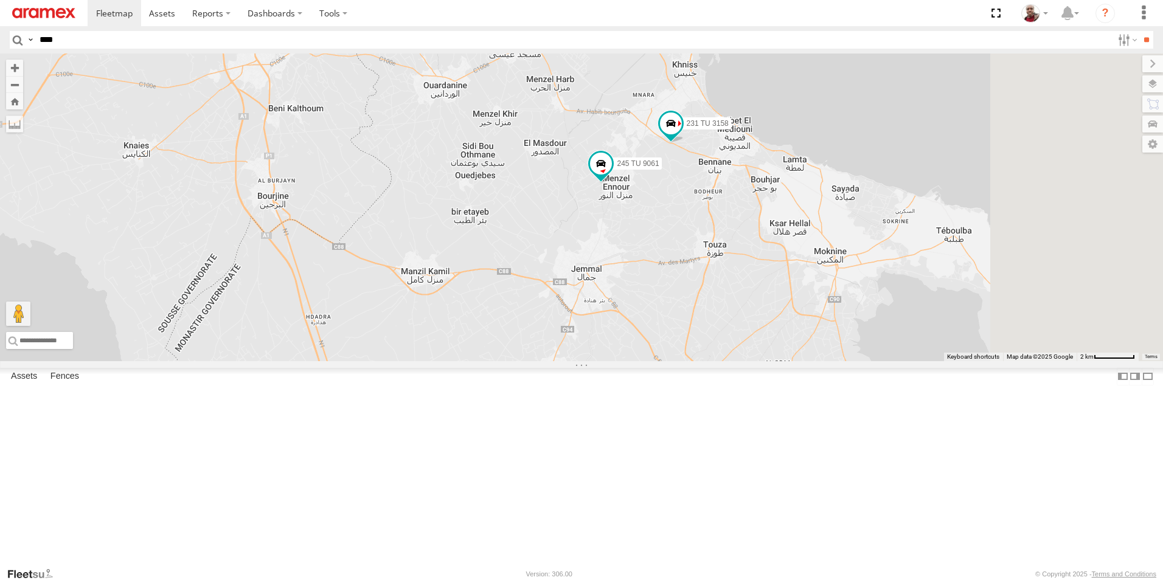
drag, startPoint x: 750, startPoint y: 370, endPoint x: 693, endPoint y: 290, distance: 98.2
click at [693, 291] on div "241 TU 8769 245 TU 9053 245 TU 4331 245 TU 9065 245 TU 9058 246 TU 8280 240 TU …" at bounding box center [581, 208] width 1163 height 308
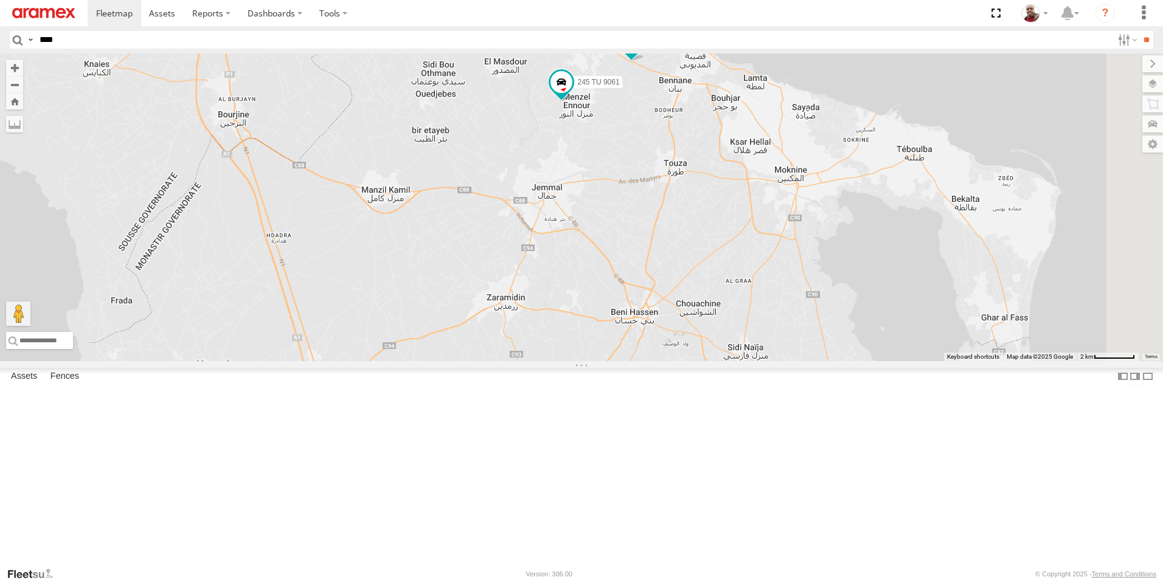
drag, startPoint x: 710, startPoint y: 343, endPoint x: 677, endPoint y: 280, distance: 71.5
click at [677, 280] on div "241 TU 8769 245 TU 9053 245 TU 4331 245 TU 9065 245 TU 9058 246 TU 8280 240 TU …" at bounding box center [581, 208] width 1163 height 308
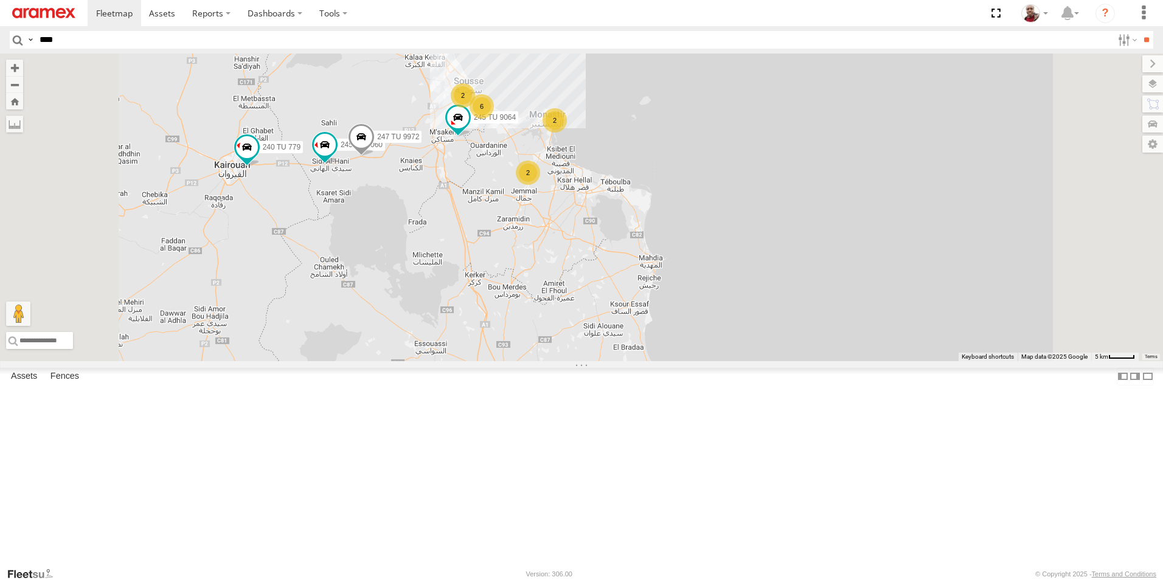
drag, startPoint x: 674, startPoint y: 421, endPoint x: 641, endPoint y: 269, distance: 155.4
click at [641, 271] on div "241 TU 8769 245 TU 9053 245 TU 4331 245 TU 9065 245 TU 9058 246 TU 8280 240 TU …" at bounding box center [581, 208] width 1163 height 308
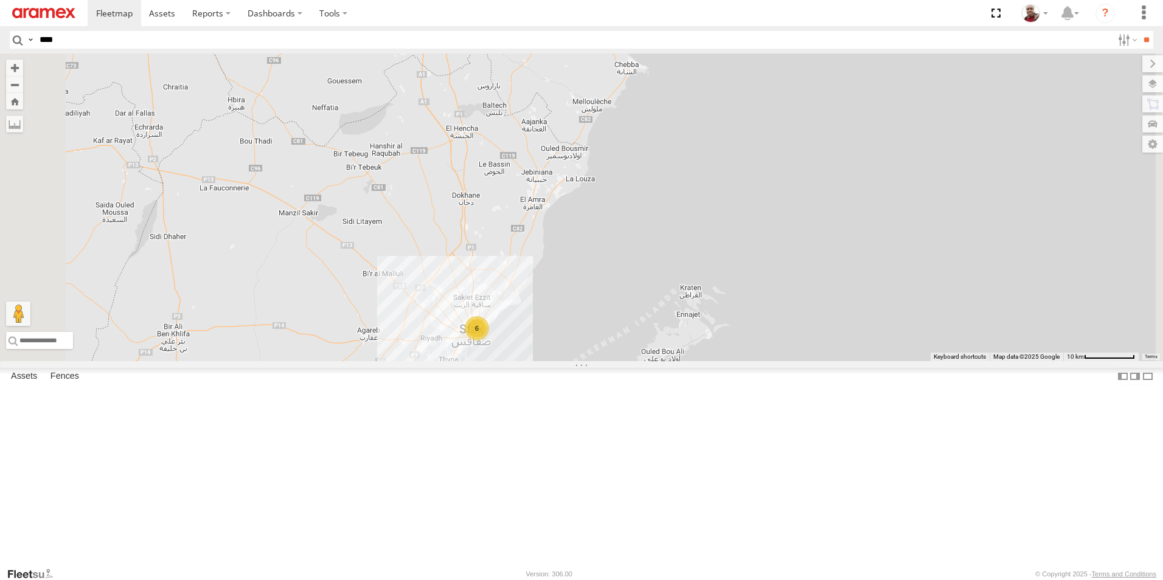
drag, startPoint x: 650, startPoint y: 368, endPoint x: 647, endPoint y: 248, distance: 119.8
click at [647, 248] on div "241 TU 8769 245 TU 9053 245 TU 4331 245 TU 9065 245 TU 9058 246 TU 8280 240 TU …" at bounding box center [581, 208] width 1163 height 308
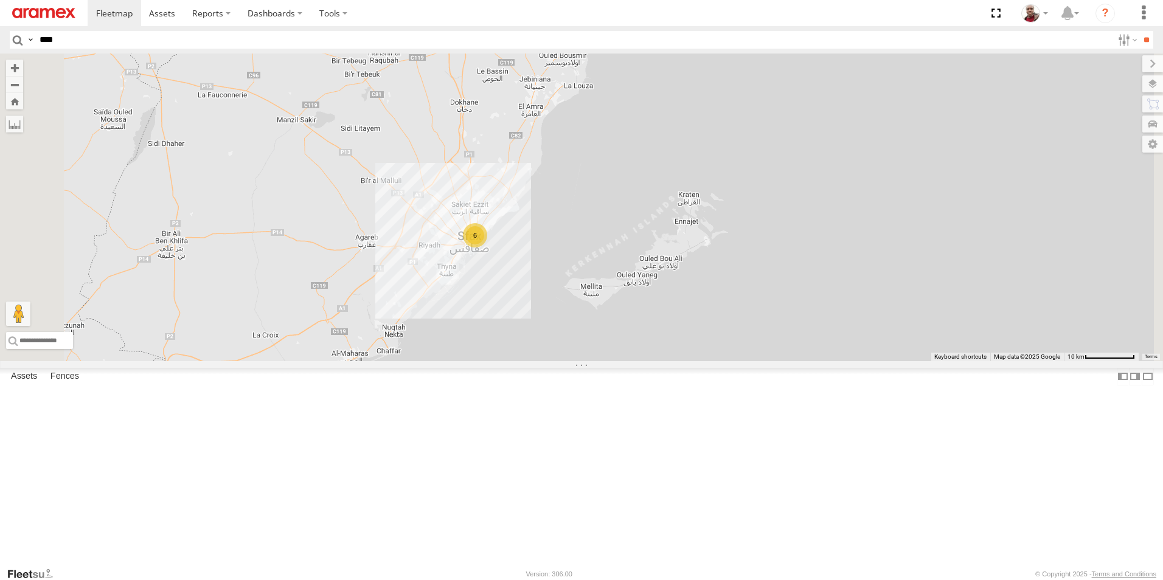
drag, startPoint x: 618, startPoint y: 299, endPoint x: 635, endPoint y: 209, distance: 91.0
click at [633, 216] on div "241 TU 8769 245 TU 9053 245 TU 4331 245 TU 9065 245 TU 9058 246 TU 8280 240 TU …" at bounding box center [581, 208] width 1163 height 308
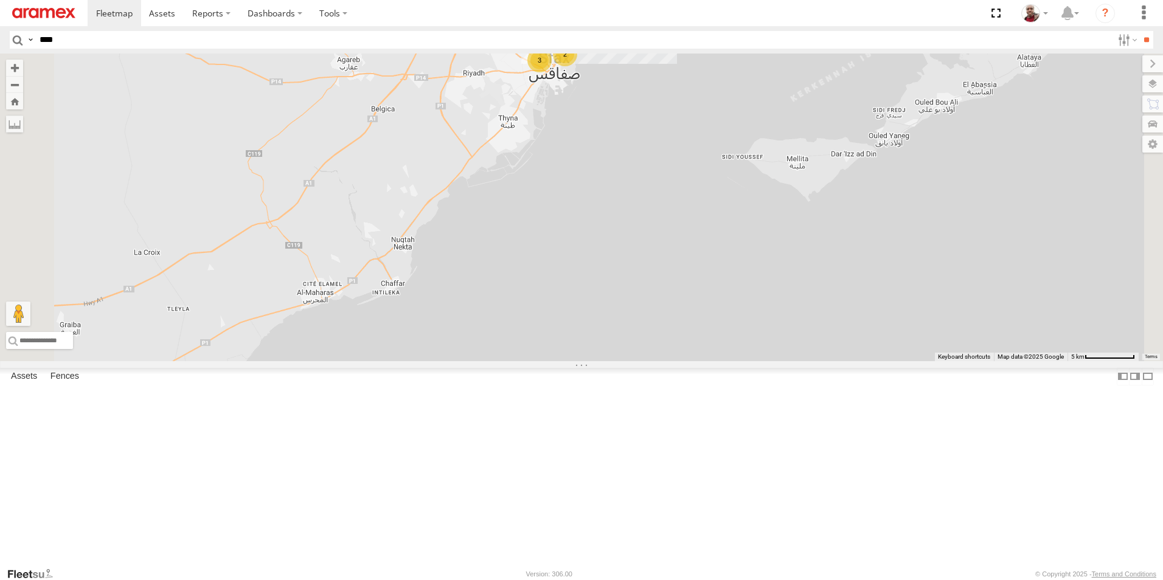
drag, startPoint x: 610, startPoint y: 217, endPoint x: 672, endPoint y: 140, distance: 99.0
click at [672, 140] on div "241 TU 8769 245 TU 9053 245 TU 4331 245 TU 9065 245 TU 9058 246 TU 8280 240 TU …" at bounding box center [581, 208] width 1163 height 308
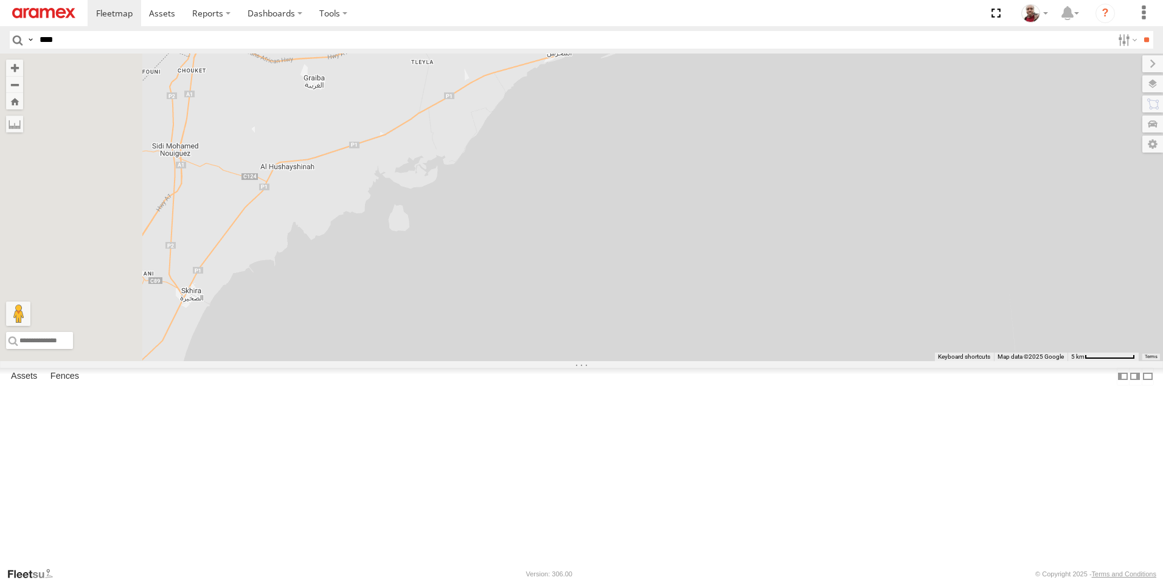
drag, startPoint x: 455, startPoint y: 296, endPoint x: 643, endPoint y: 186, distance: 217.2
click at [622, 193] on div "241 TU 8769 245 TU 9053 245 TU 4331 245 TU 9065 245 TU 9058 246 TU 8280 240 TU …" at bounding box center [581, 208] width 1163 height 308
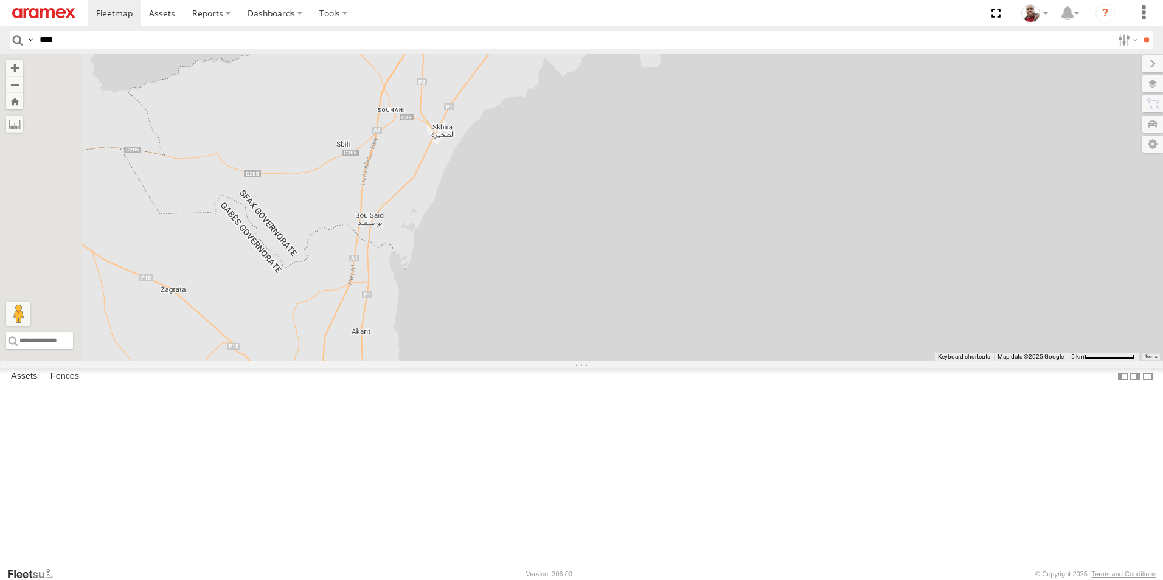
drag, startPoint x: 531, startPoint y: 316, endPoint x: 515, endPoint y: 215, distance: 102.2
click at [515, 218] on div "241 TU 8769 245 TU 9053 245 TU 4331 245 TU 9065 245 TU 9058 246 TU 8280 240 TU …" at bounding box center [581, 208] width 1163 height 308
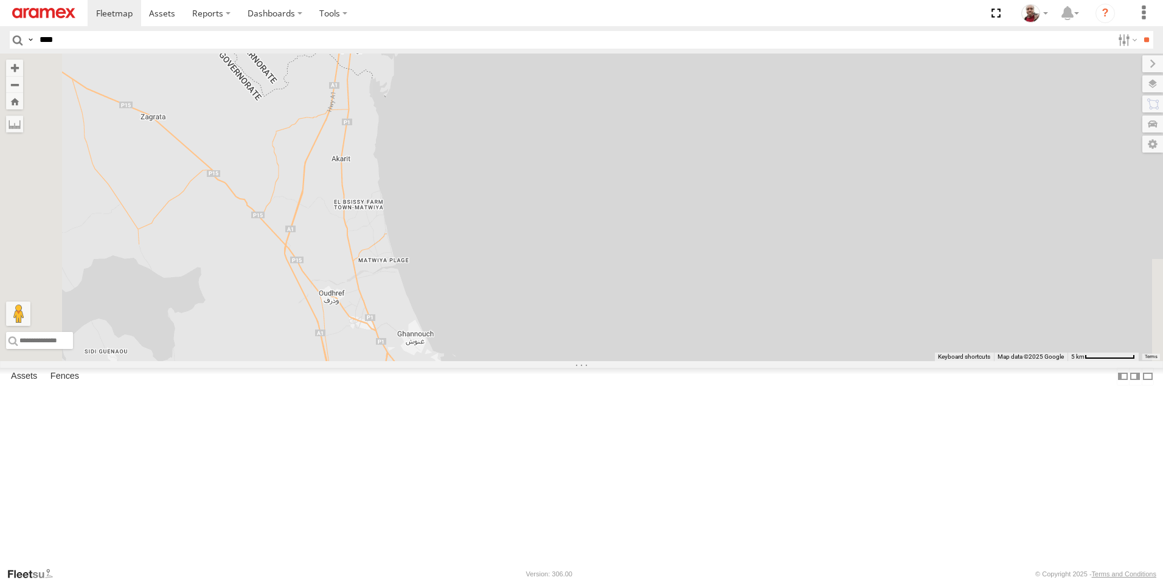
drag, startPoint x: 516, startPoint y: 334, endPoint x: 516, endPoint y: 231, distance: 102.8
click at [514, 236] on div "241 TU 8769 245 TU 9053 245 TU 4331 245 TU 9065 245 TU 9058 246 TU 8280 240 TU …" at bounding box center [581, 208] width 1163 height 308
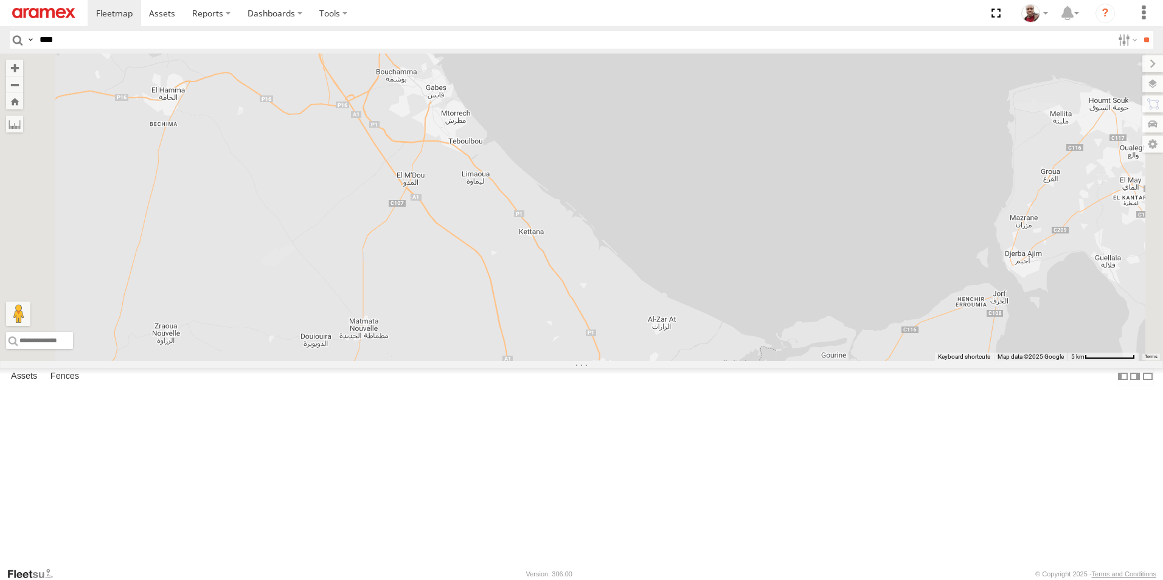
drag, startPoint x: 556, startPoint y: 333, endPoint x: 550, endPoint y: 190, distance: 142.4
click at [550, 190] on div "241 TU 8769 245 TU 9053 245 TU 4331 245 TU 9065 245 TU 9058 246 TU 8280 240 TU …" at bounding box center [581, 208] width 1163 height 308
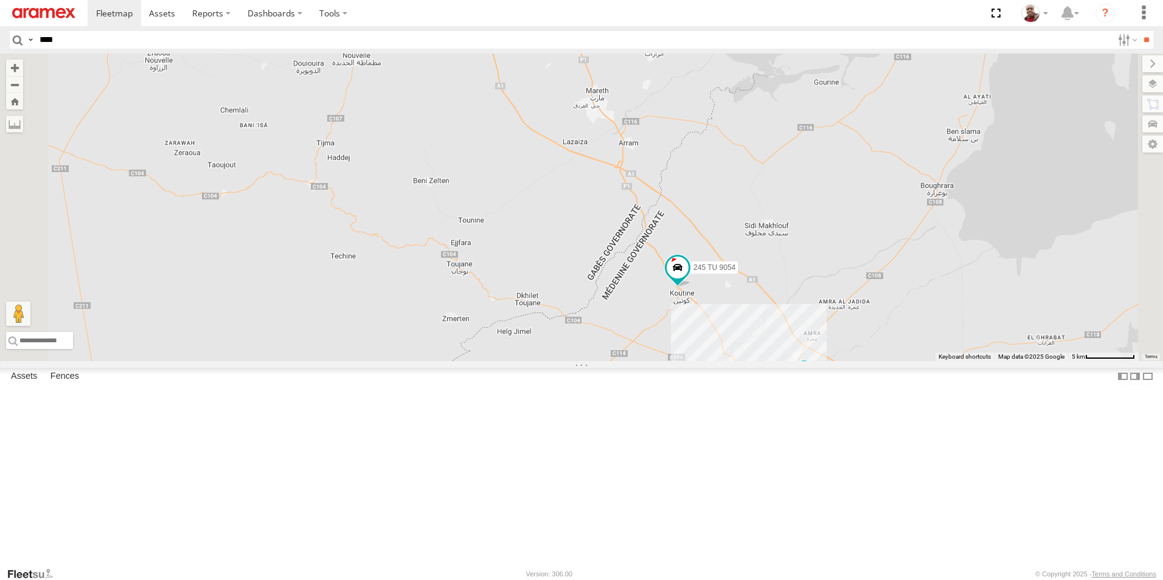
drag, startPoint x: 691, startPoint y: 334, endPoint x: 625, endPoint y: 230, distance: 123.0
click at [625, 232] on div "241 TU 8769 245 TU 4331 245 TU 9065 245 TU 9058 246 TU 8280 240 TU 779 245 TU 9…" at bounding box center [581, 208] width 1163 height 308
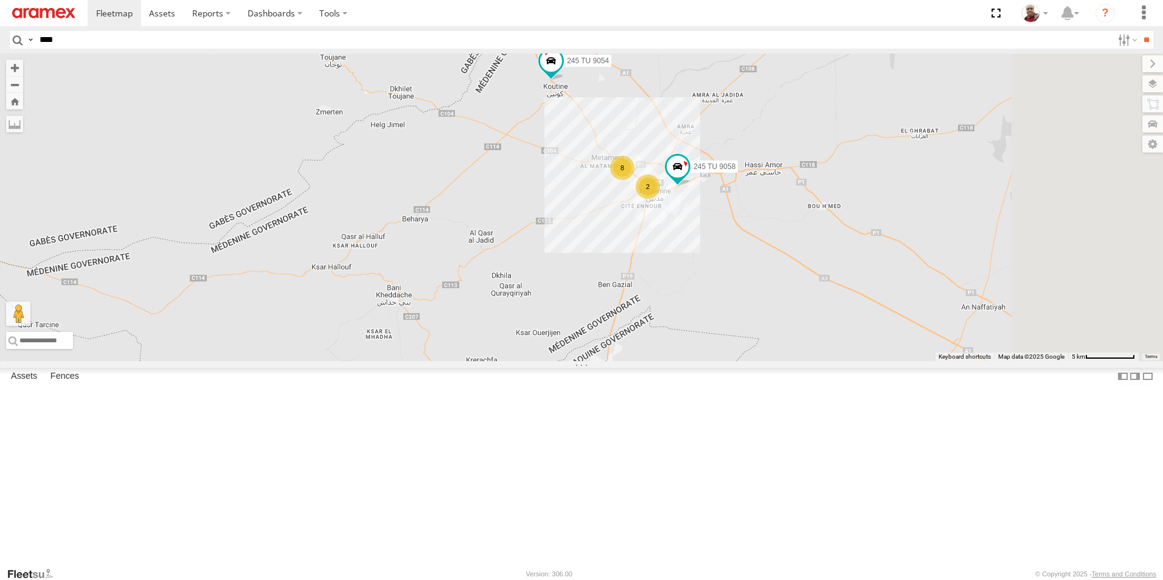
drag, startPoint x: 711, startPoint y: 315, endPoint x: 681, endPoint y: 287, distance: 41.3
click at [681, 288] on div "241 TU 8769 245 TU 4331 245 TU 9065 245 TU 9058 246 TU 8280 240 TU 779 245 TU 9…" at bounding box center [581, 208] width 1163 height 308
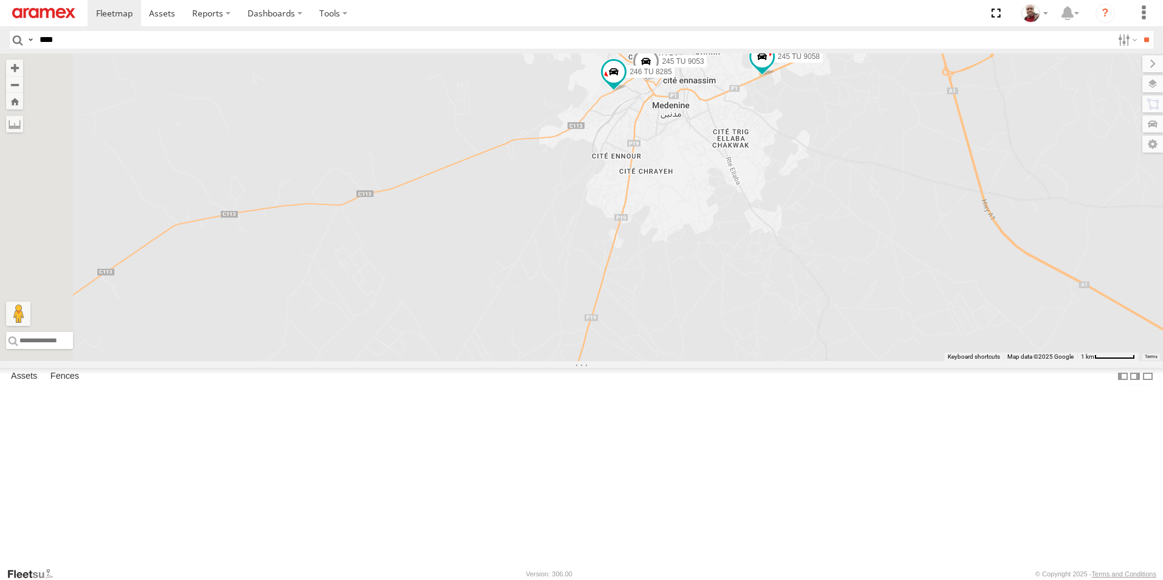
drag, startPoint x: 696, startPoint y: 200, endPoint x: 676, endPoint y: 258, distance: 61.4
click at [676, 258] on div "241 TU 8769 245 TU 4331 245 TU 9065 245 TU 9058 246 TU 8280 240 TU 779 245 TU 9…" at bounding box center [581, 208] width 1163 height 308
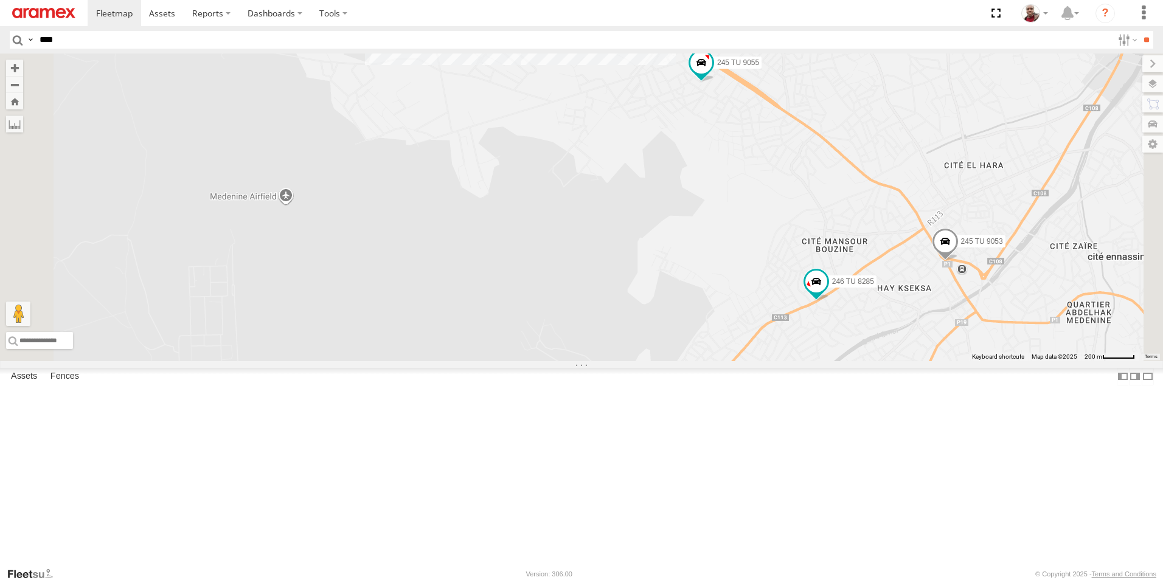
drag, startPoint x: 662, startPoint y: 130, endPoint x: 648, endPoint y: 242, distance: 112.7
click at [649, 241] on div "241 TU 8769 245 TU 4331 245 TU 9065 245 TU 9058 246 TU 8280 240 TU 779 245 TU 9…" at bounding box center [581, 208] width 1163 height 308
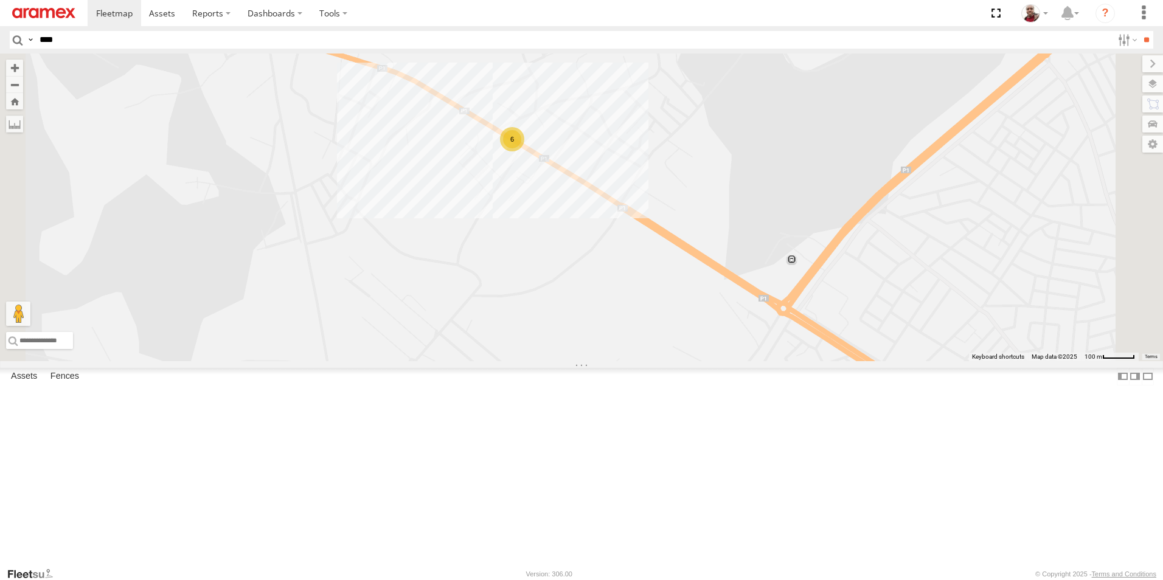
click at [524, 151] on div "6" at bounding box center [512, 139] width 24 height 24
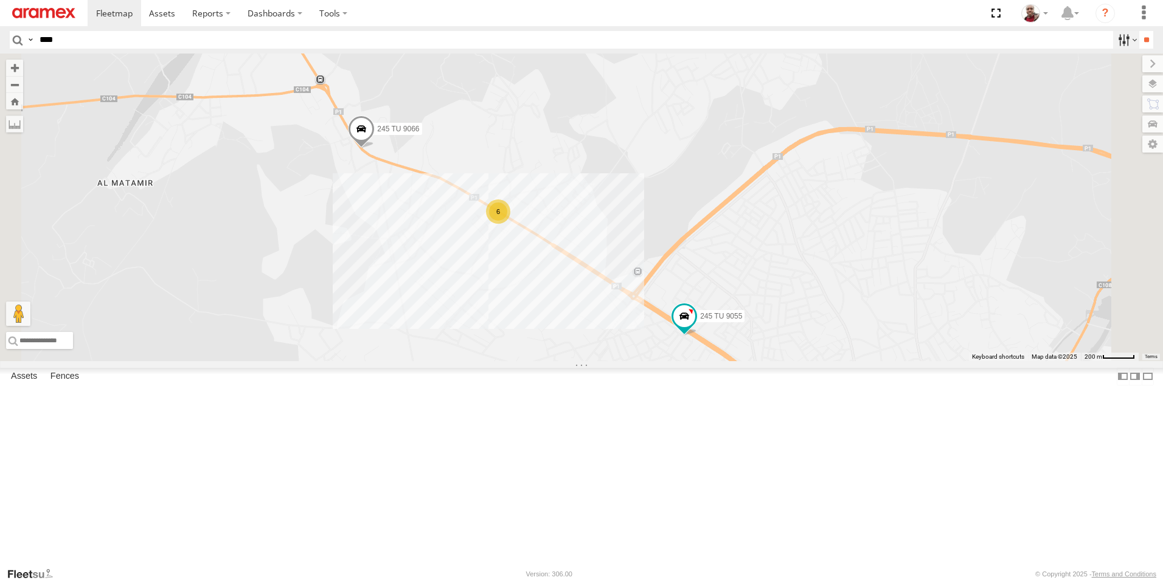
click at [1113, 42] on label at bounding box center [1126, 40] width 26 height 18
click at [0, 0] on label at bounding box center [0, 0] width 0 height 0
click at [0, 0] on span "Mednine Branch" at bounding box center [0, 0] width 0 height 0
click at [1141, 42] on input "**" at bounding box center [1146, 40] width 14 height 18
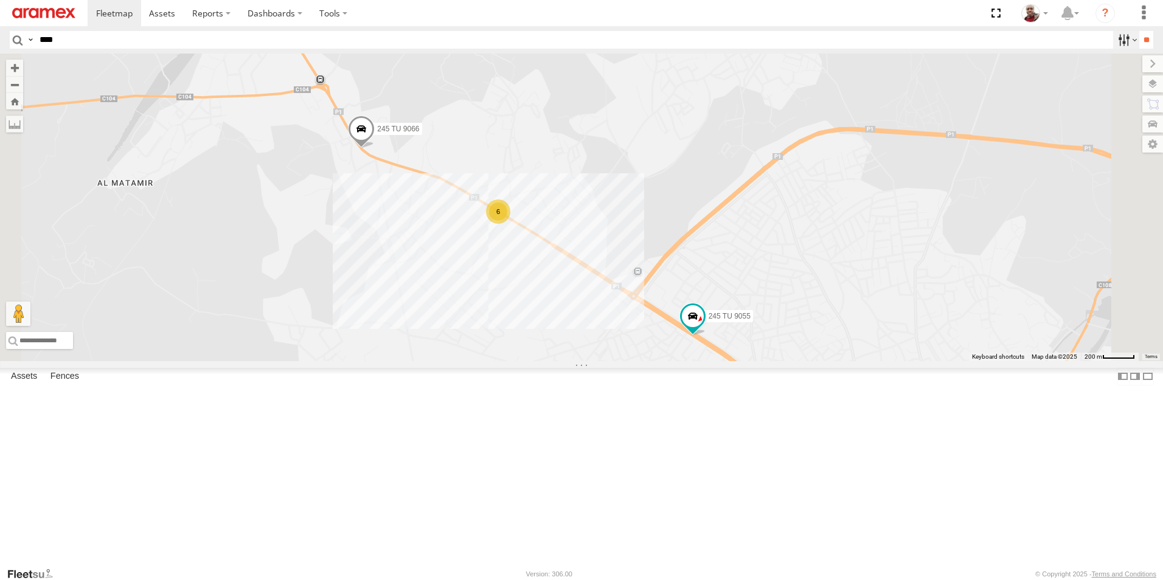
scroll to position [0, 1]
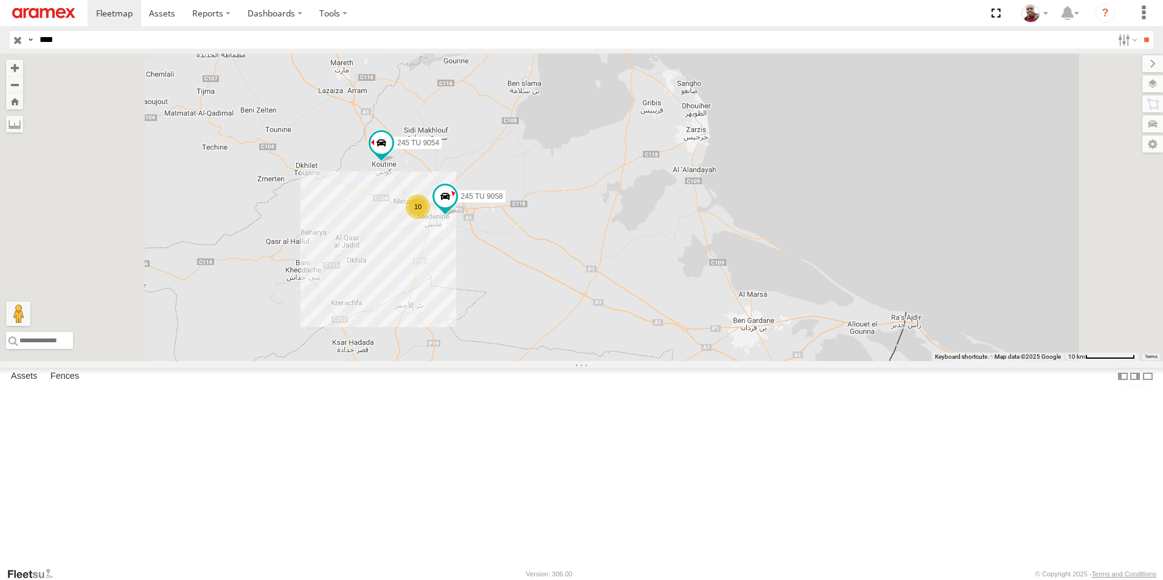
drag, startPoint x: 457, startPoint y: 287, endPoint x: 558, endPoint y: 342, distance: 114.8
click at [558, 342] on div "245 TU 9058 245 TU 9054 10" at bounding box center [581, 208] width 1163 height 308
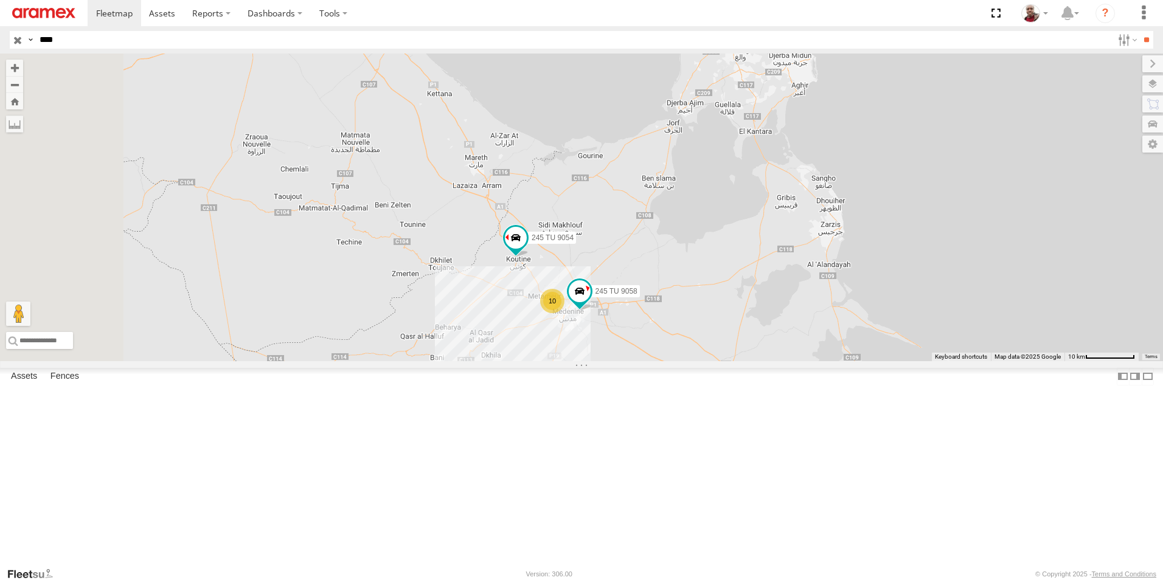
drag, startPoint x: 482, startPoint y: 261, endPoint x: 548, endPoint y: 317, distance: 86.7
click at [548, 317] on div "245 TU 9058 245 TU 9054 10" at bounding box center [581, 208] width 1163 height 308
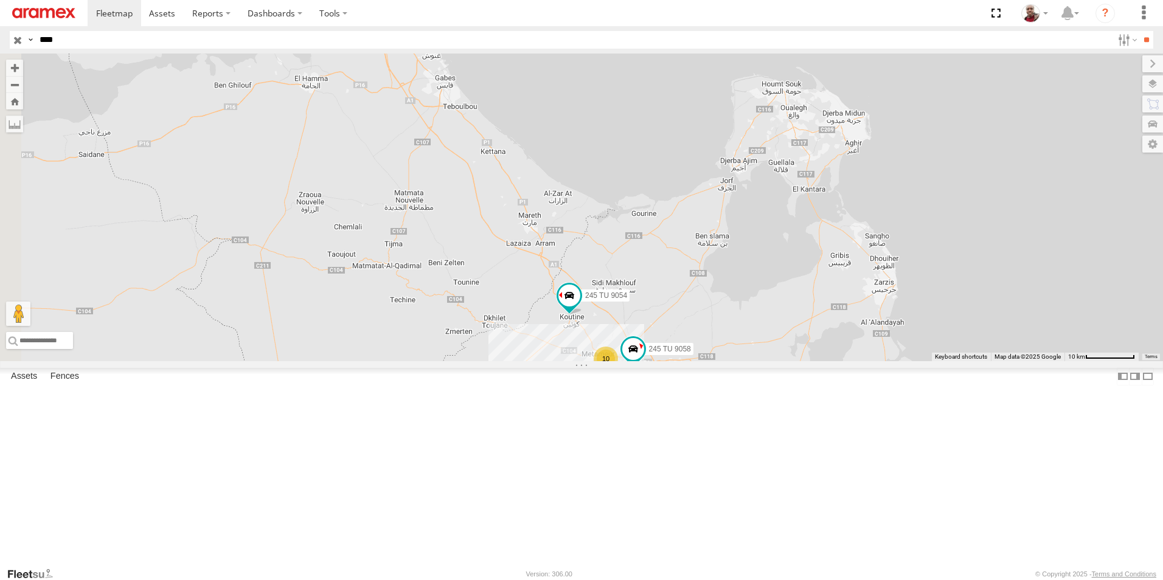
drag, startPoint x: 517, startPoint y: 241, endPoint x: 544, endPoint y: 275, distance: 44.2
click at [561, 292] on div "245 TU 9058 245 TU 9054 10" at bounding box center [581, 208] width 1163 height 308
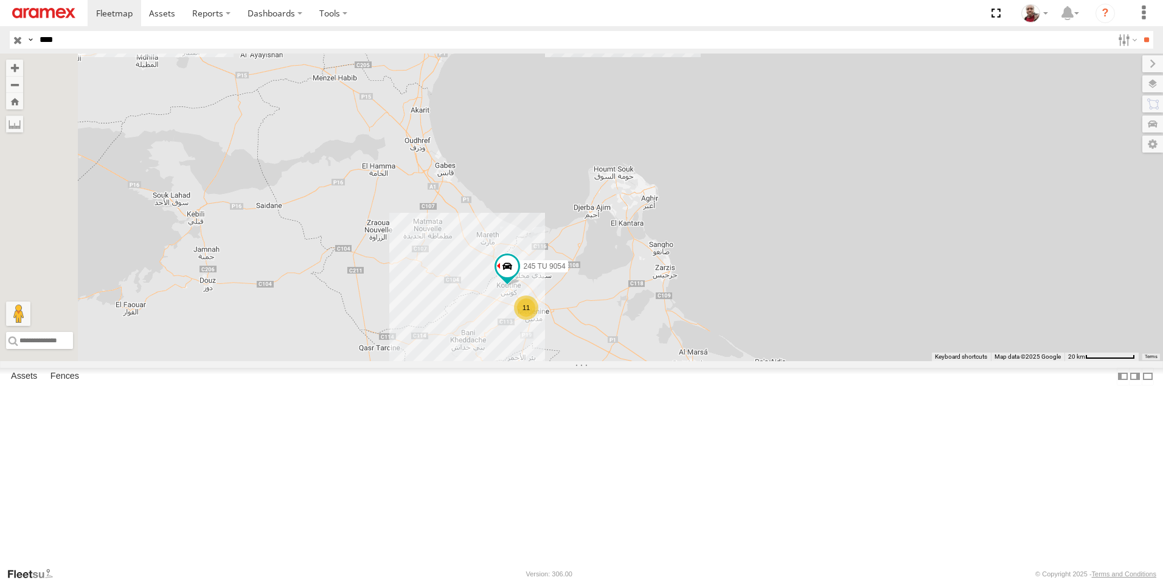
drag, startPoint x: 504, startPoint y: 220, endPoint x: 531, endPoint y: 305, distance: 89.8
click at [531, 305] on div "11 245 TU 9054" at bounding box center [581, 208] width 1163 height 308
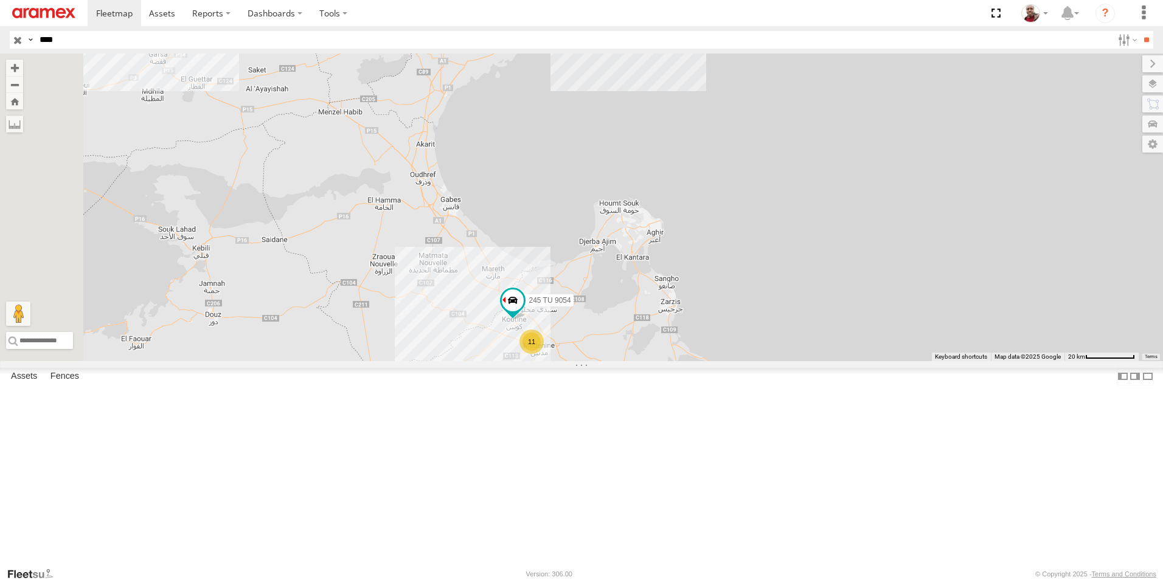
drag, startPoint x: 547, startPoint y: 210, endPoint x: 536, endPoint y: 267, distance: 58.3
click at [536, 267] on div "11 245 TU 9054" at bounding box center [581, 208] width 1163 height 308
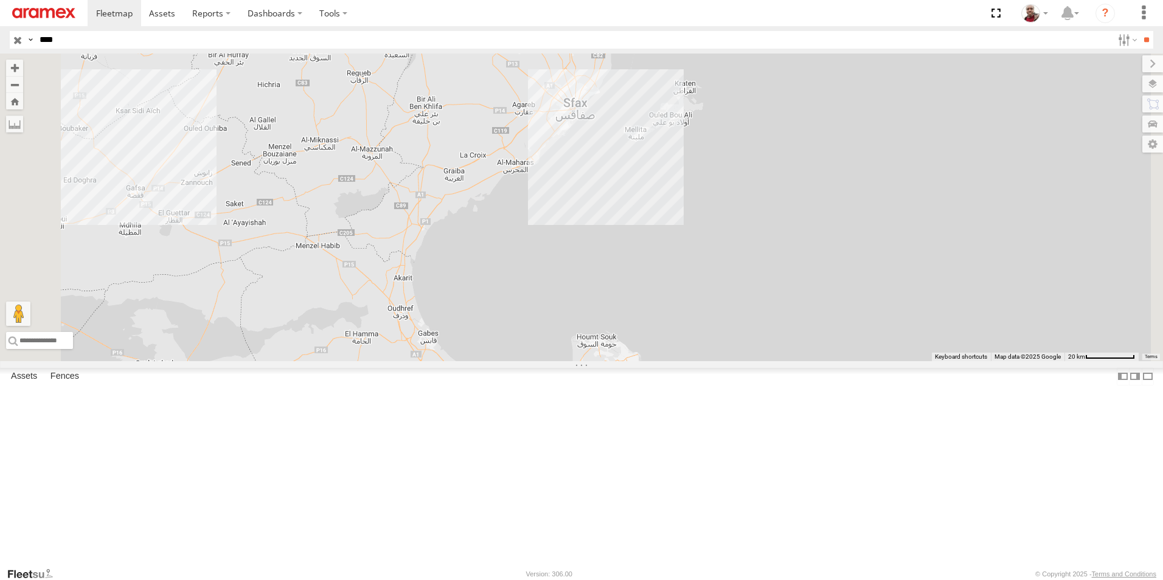
drag, startPoint x: 542, startPoint y: 201, endPoint x: 506, endPoint y: 392, distance: 194.4
click at [506, 361] on div "11 245 TU 9054" at bounding box center [581, 208] width 1163 height 308
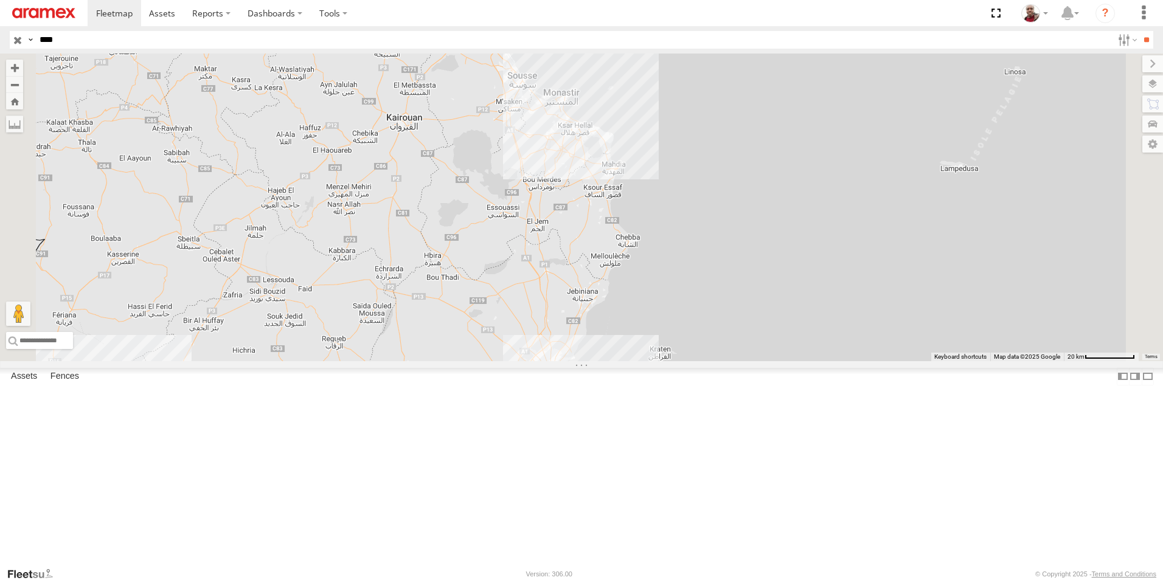
drag, startPoint x: 537, startPoint y: 240, endPoint x: 538, endPoint y: 404, distance: 163.6
click at [538, 361] on div "11 245 TU 9054" at bounding box center [581, 208] width 1163 height 308
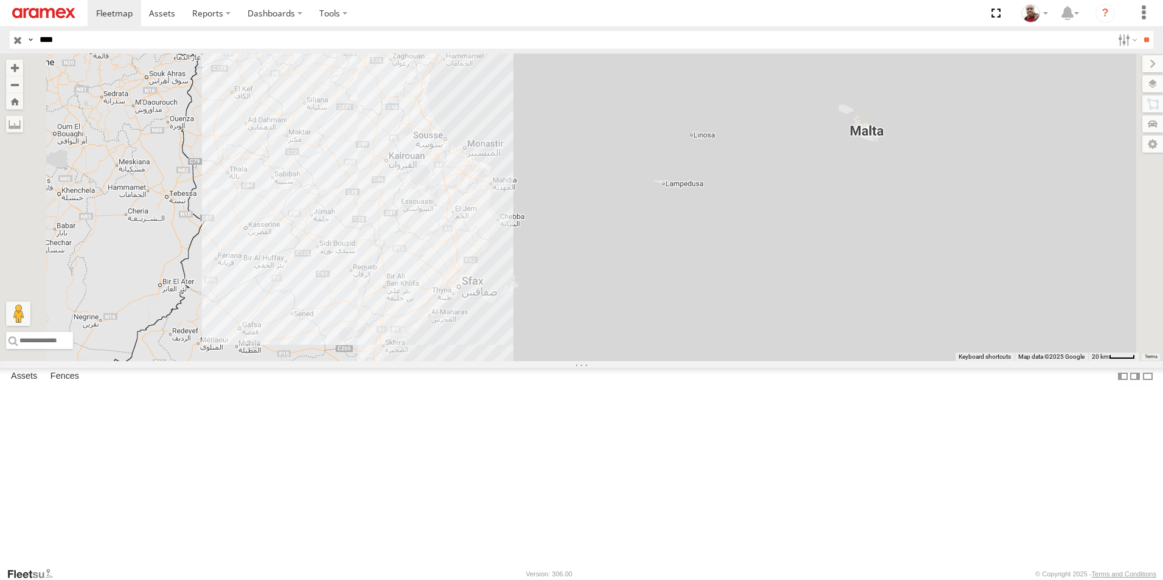
drag, startPoint x: 525, startPoint y: 385, endPoint x: 525, endPoint y: 273, distance: 111.9
click at [525, 274] on div "245 TU 9054" at bounding box center [581, 208] width 1163 height 308
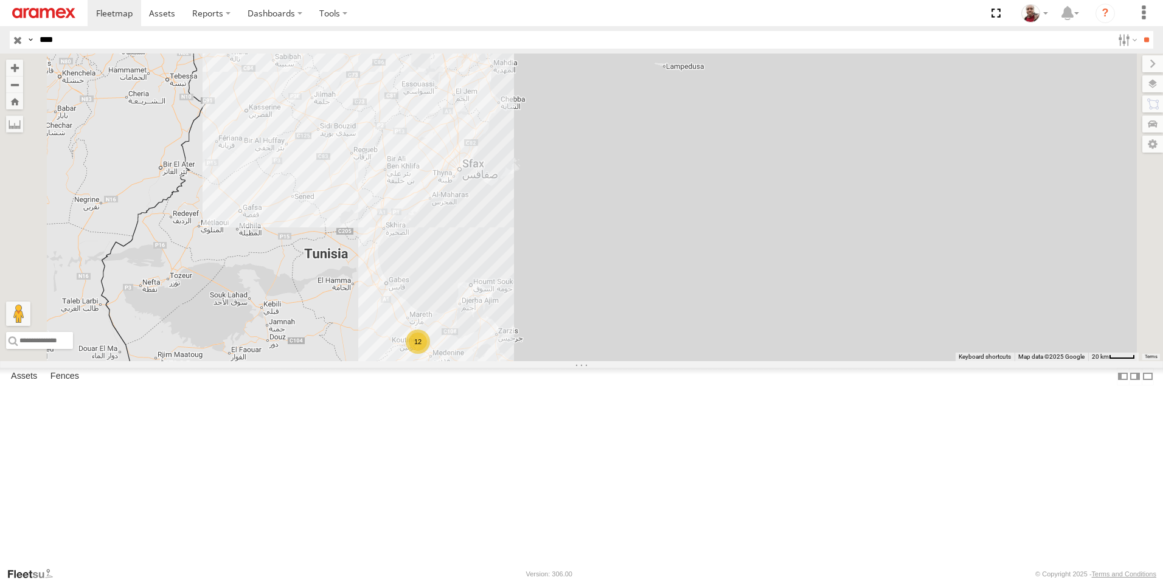
drag, startPoint x: 525, startPoint y: 350, endPoint x: 521, endPoint y: 257, distance: 93.1
click at [521, 257] on div "12" at bounding box center [581, 208] width 1163 height 308
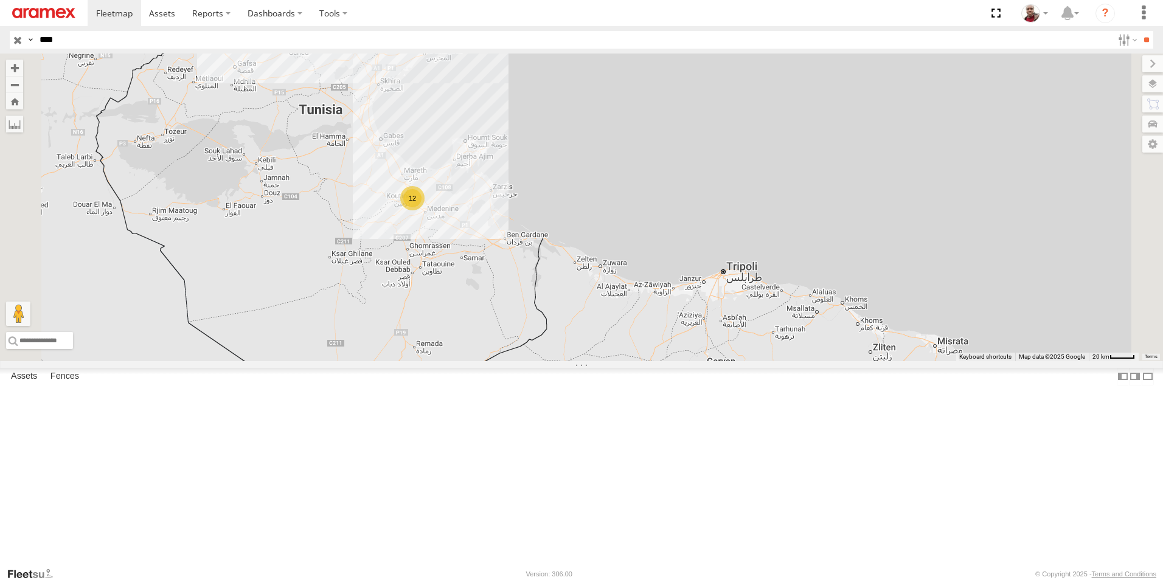
click at [19, 40] on input "button" at bounding box center [18, 40] width 16 height 18
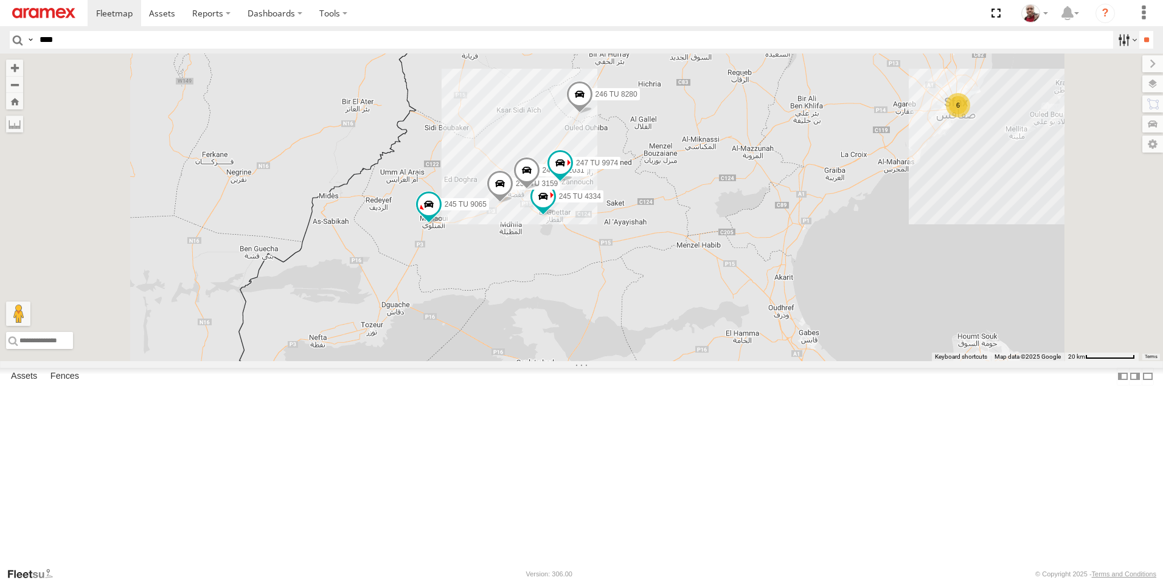
click at [1120, 43] on label at bounding box center [1126, 40] width 26 height 18
click at [0, 0] on label at bounding box center [0, 0] width 0 height 0
click at [0, 0] on span "Gafsa Branch" at bounding box center [0, 0] width 0 height 0
click at [1143, 40] on input "**" at bounding box center [1146, 40] width 14 height 18
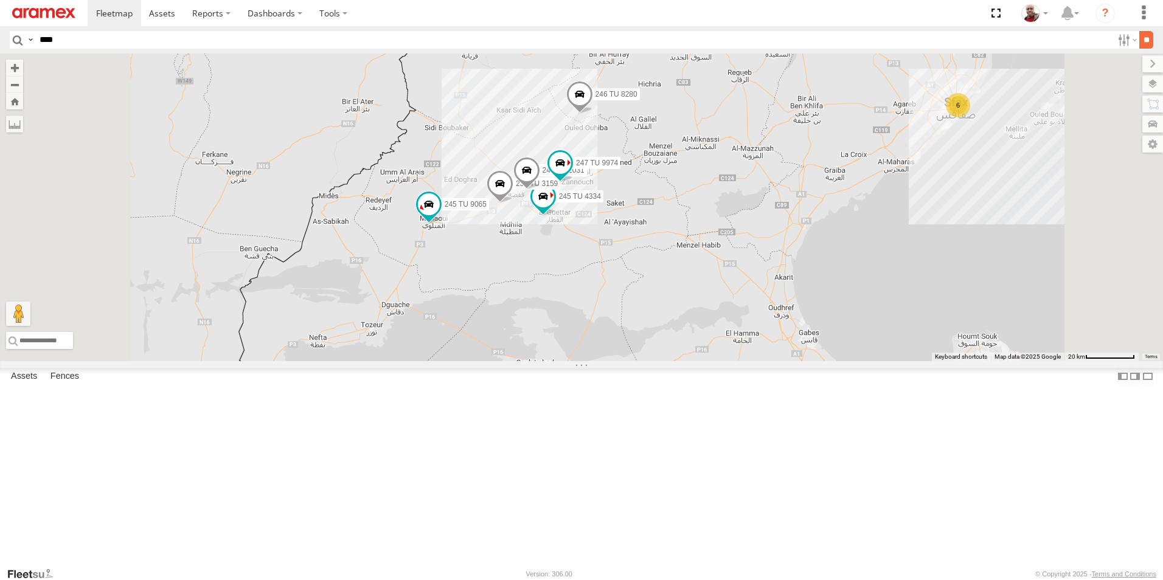
scroll to position [0, 1]
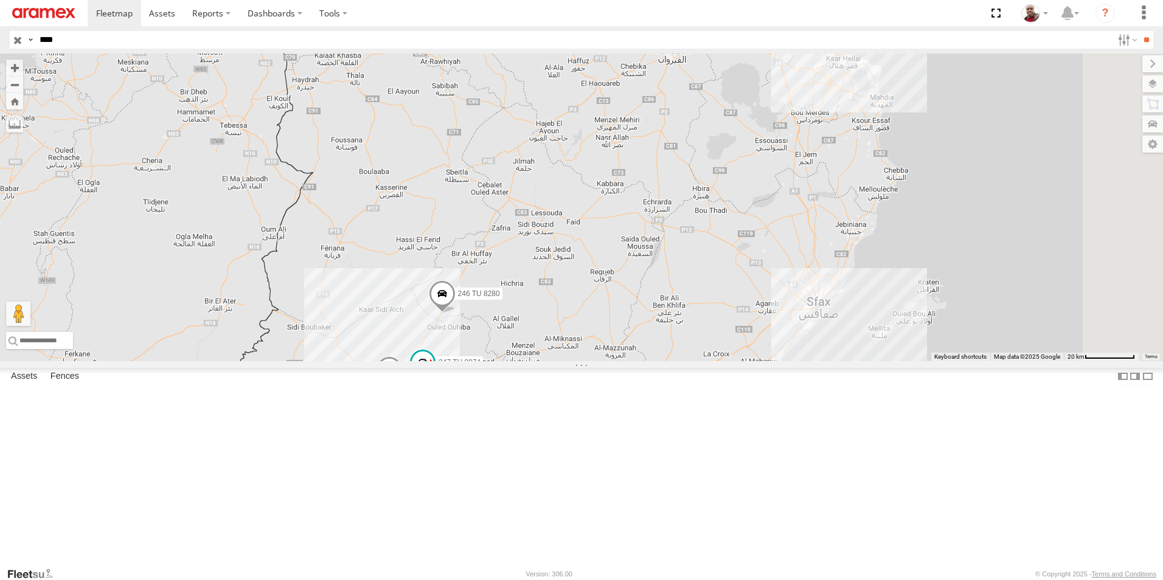
drag, startPoint x: 954, startPoint y: 193, endPoint x: 883, endPoint y: 212, distance: 73.6
click at [883, 212] on div "245 TU 4334 231 TU 3159 245 TU 9065 246 TU 8280 241 TU 2031 246 TU 8289 247 TU …" at bounding box center [581, 208] width 1163 height 308
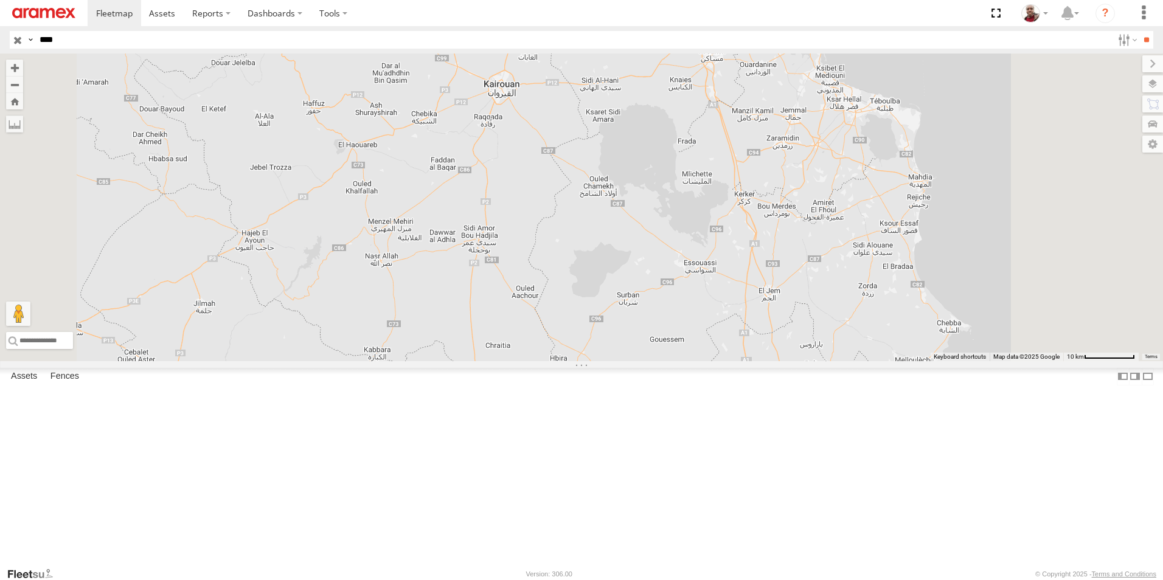
drag, startPoint x: 901, startPoint y: 137, endPoint x: 840, endPoint y: 237, distance: 116.6
click at [842, 233] on div "245 TU 4334 231 TU 3159 245 TU 9065 246 TU 8280 241 TU 2031 246 TU 8289 247 TU …" at bounding box center [581, 208] width 1163 height 308
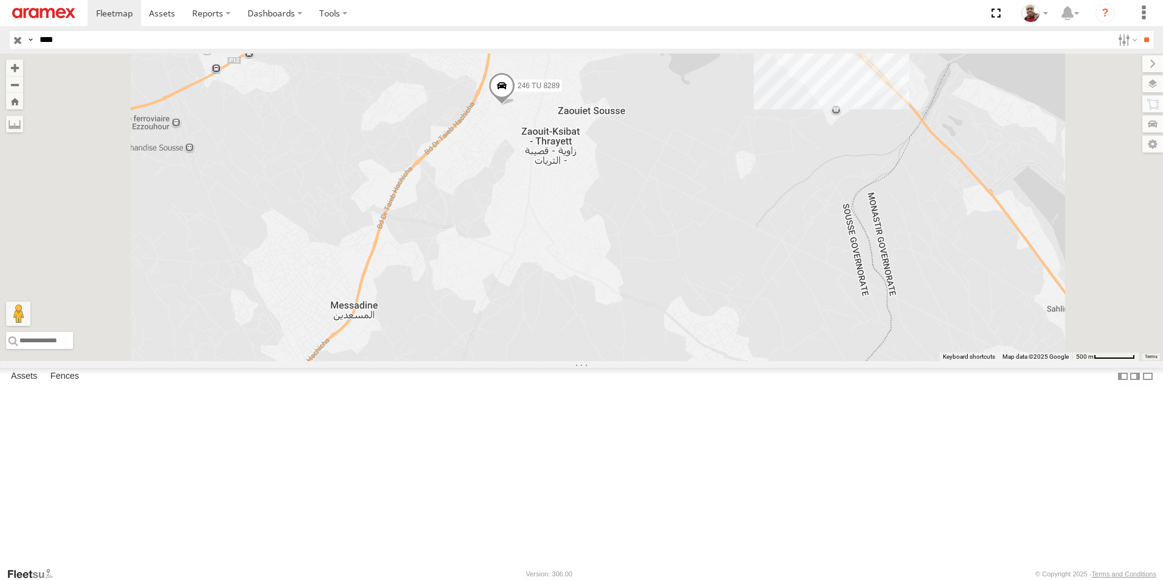
click at [515, 105] on span at bounding box center [501, 88] width 27 height 33
click at [575, 91] on link at bounding box center [568, 87] width 13 height 9
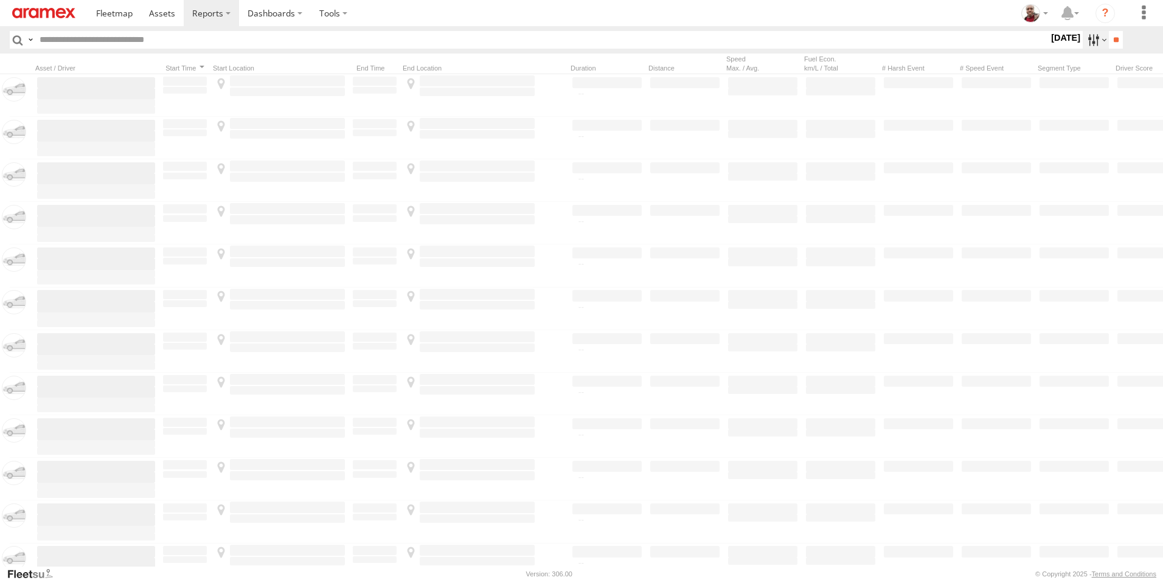
click at [1082, 43] on label at bounding box center [1095, 40] width 26 height 18
click at [0, 0] on label at bounding box center [0, 0] width 0 height 0
click at [1110, 31] on input "**" at bounding box center [1115, 40] width 14 height 18
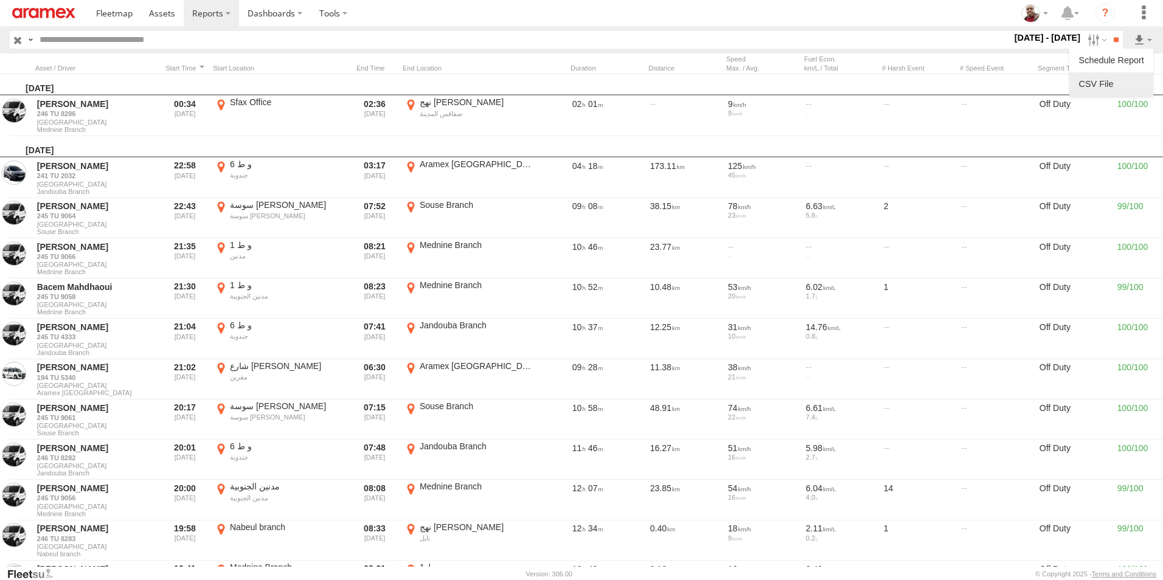
click at [1118, 78] on link at bounding box center [1111, 84] width 74 height 18
click at [336, 43] on input "text" at bounding box center [523, 40] width 977 height 18
paste input "**********"
type input "**********"
click at [1108, 31] on input "**" at bounding box center [1115, 40] width 14 height 18
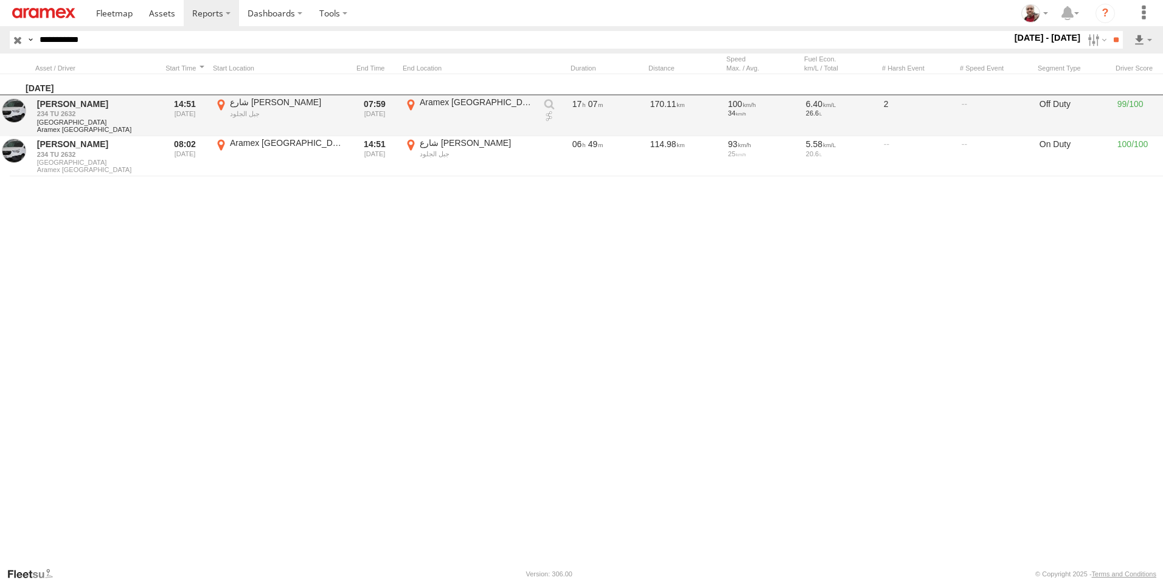
click at [550, 119] on link at bounding box center [549, 117] width 12 height 12
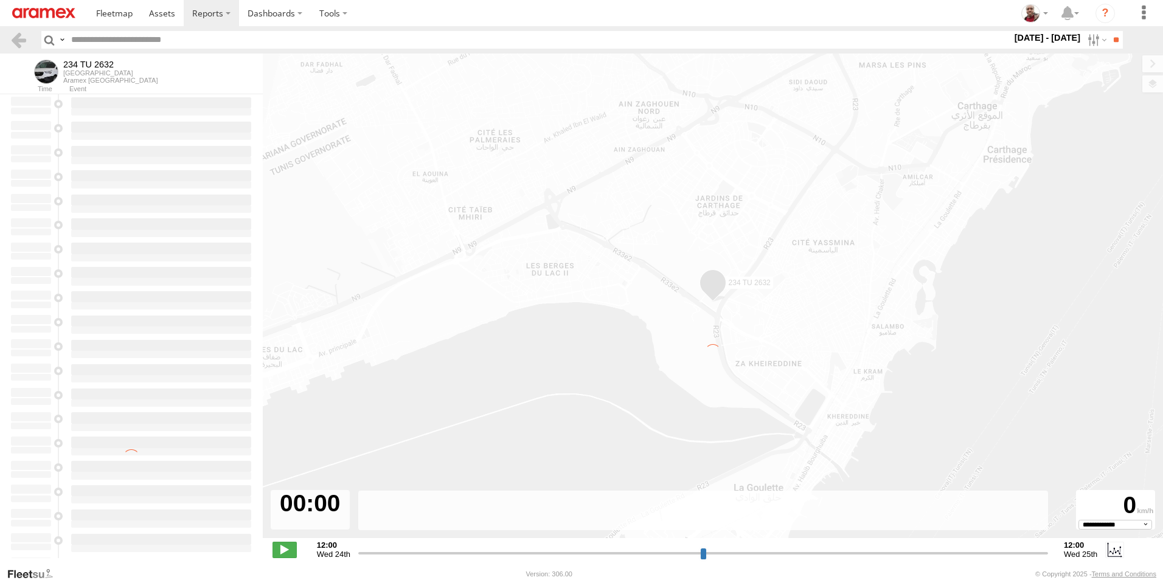
select select "**********"
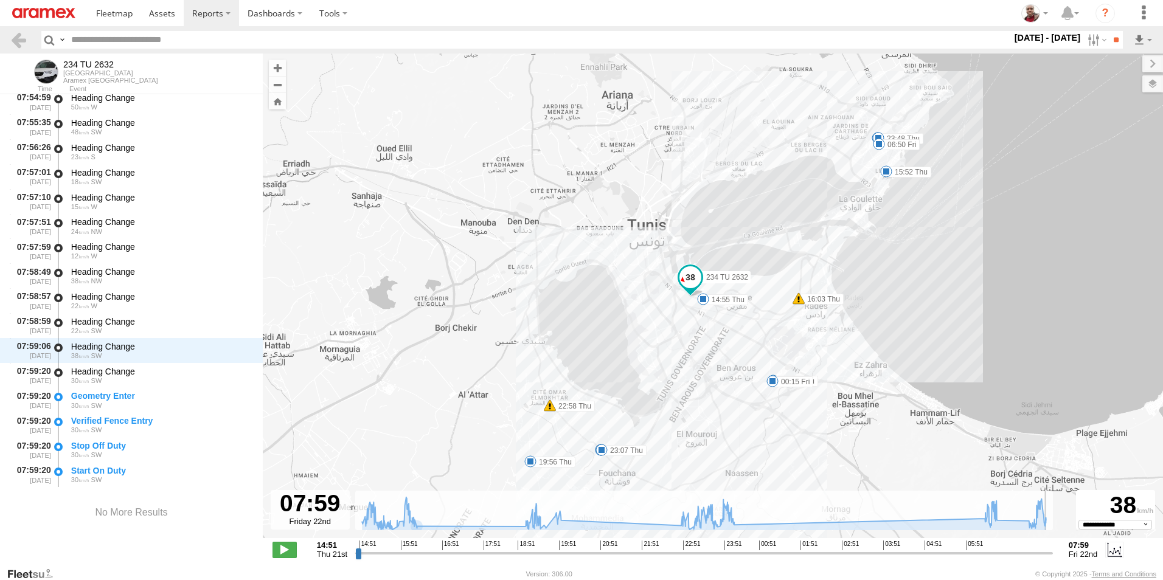
scroll to position [15259, 0]
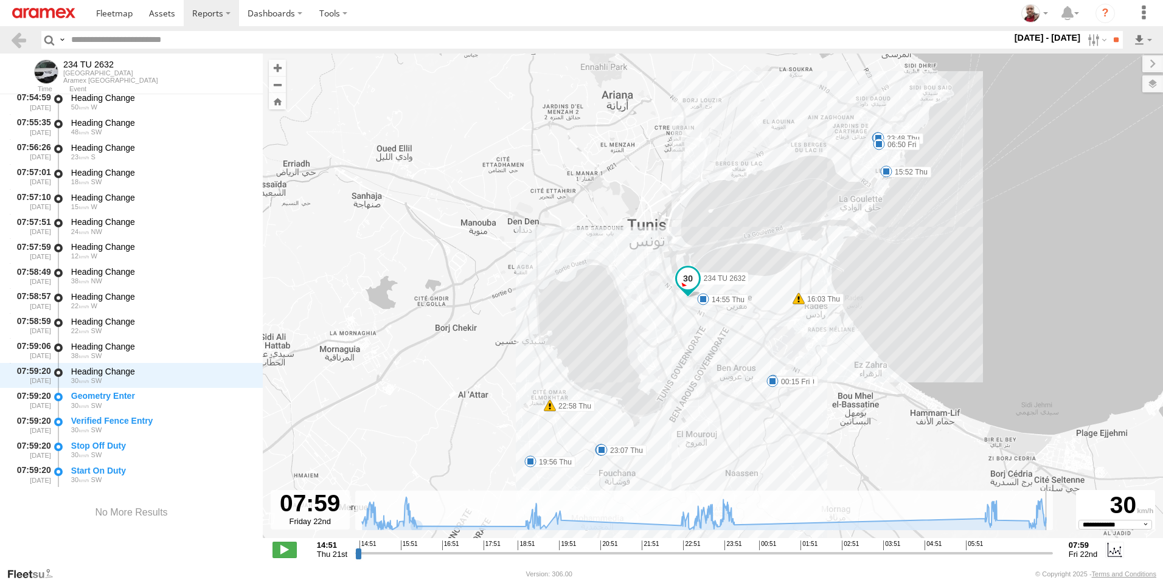
drag, startPoint x: 357, startPoint y: 557, endPoint x: 1053, endPoint y: 518, distance: 697.3
type input "**********"
click at [1053, 547] on input "range" at bounding box center [703, 553] width 697 height 12
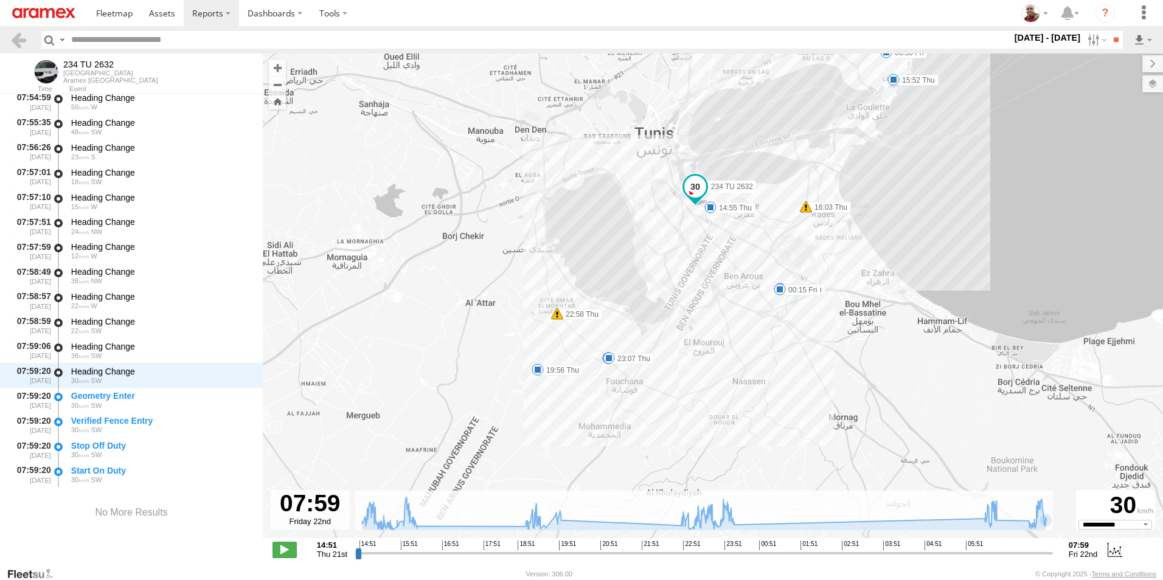
drag, startPoint x: 569, startPoint y: 454, endPoint x: 577, endPoint y: 359, distance: 94.6
click at [576, 360] on div "234 TU 2632 14:55 Thu 15:41 Thu 15:52 Thu 16:03 Thu 16:22 Thu 19:24 Thu 19:34 T…" at bounding box center [713, 302] width 900 height 497
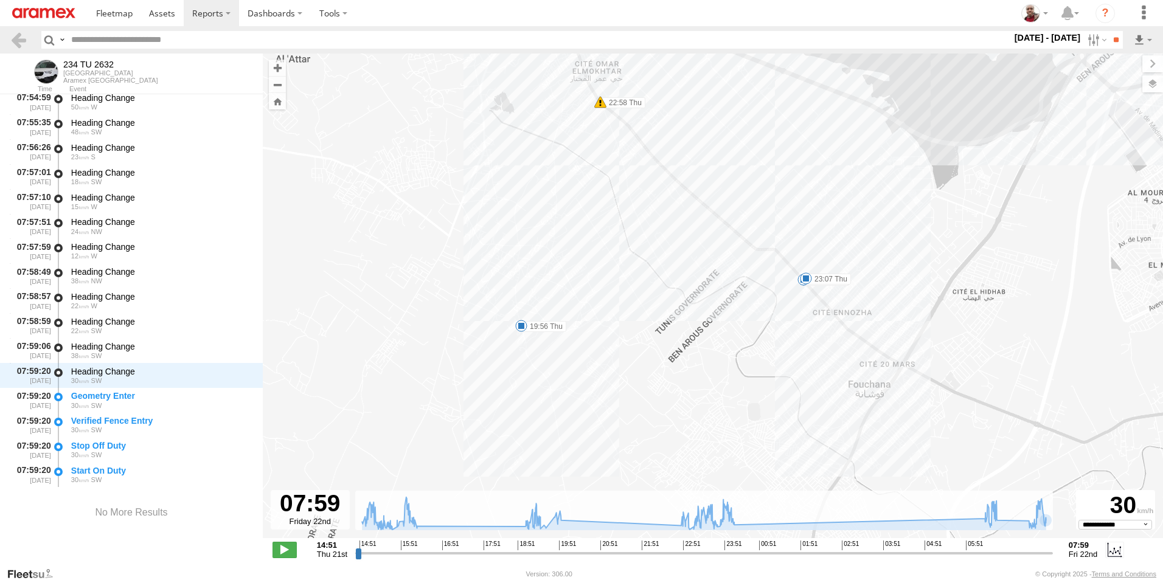
click at [520, 325] on span at bounding box center [521, 326] width 12 height 12
click at [555, 364] on div "234 TU 2632 14:55 Thu 15:41 Thu 15:52 Thu 16:03 Thu 16:22 Thu 19:24 Thu 19:34 T…" at bounding box center [713, 302] width 900 height 497
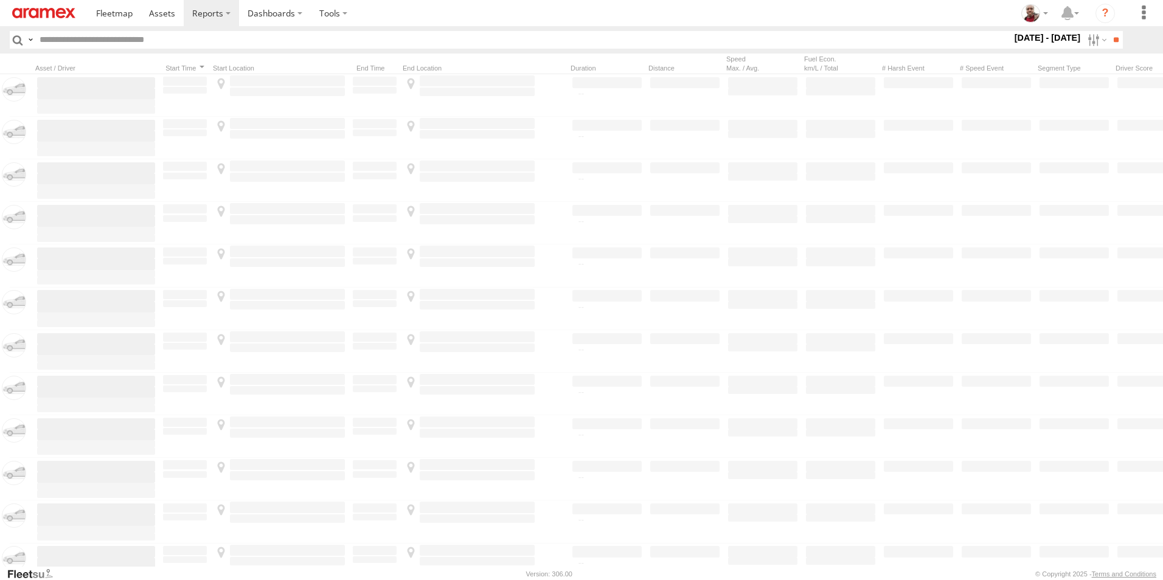
click at [420, 36] on input "text" at bounding box center [523, 40] width 977 height 18
paste input "**********"
type input "**********"
click at [1108, 31] on input "**" at bounding box center [1115, 40] width 14 height 18
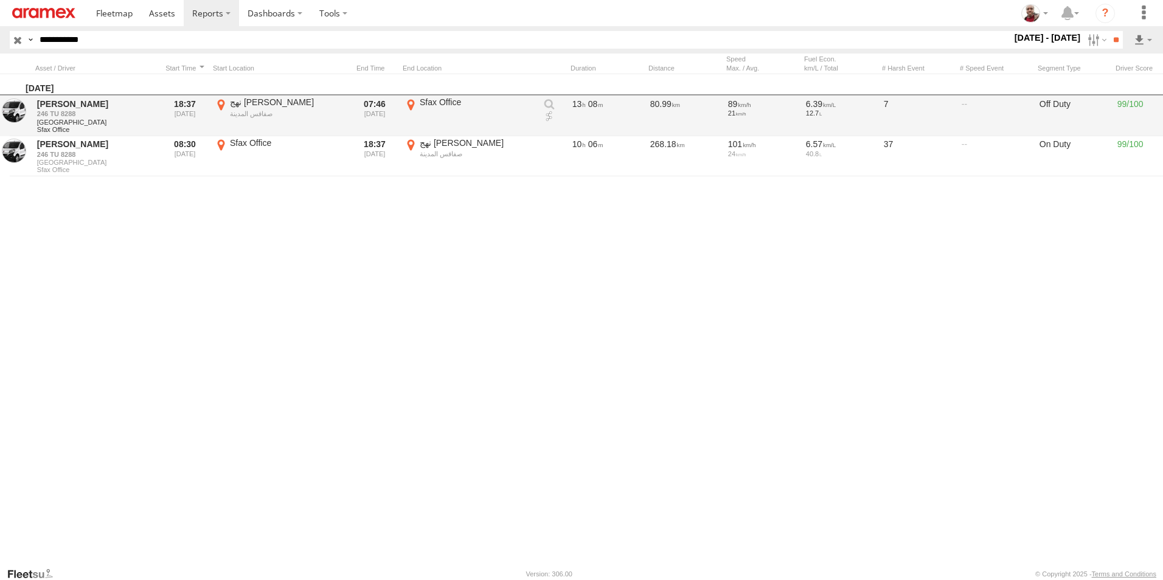
click at [551, 119] on link at bounding box center [549, 117] width 12 height 12
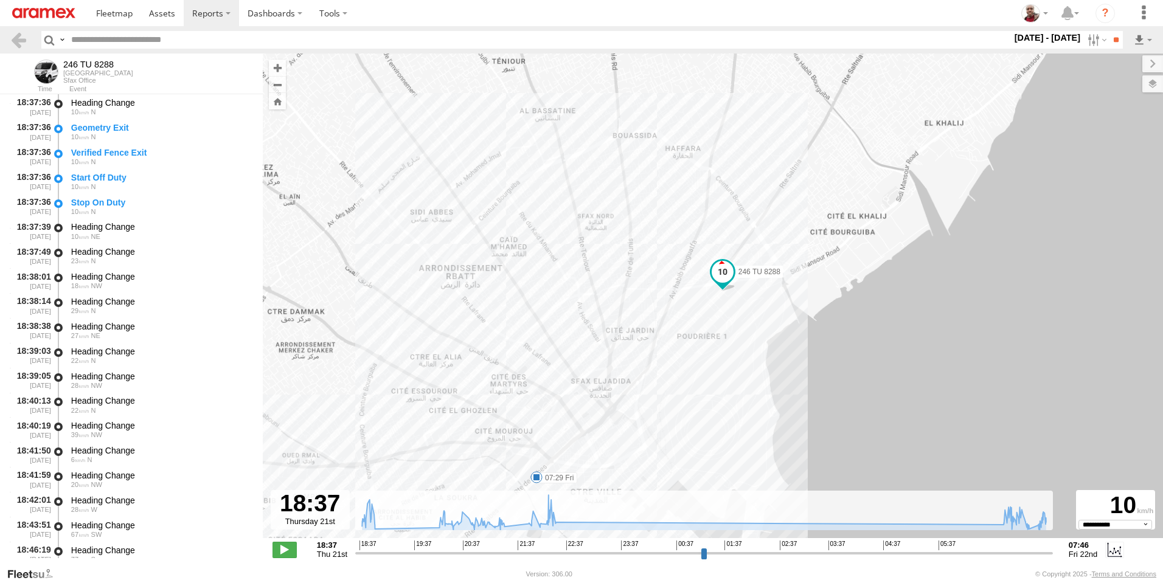
select select "**********"
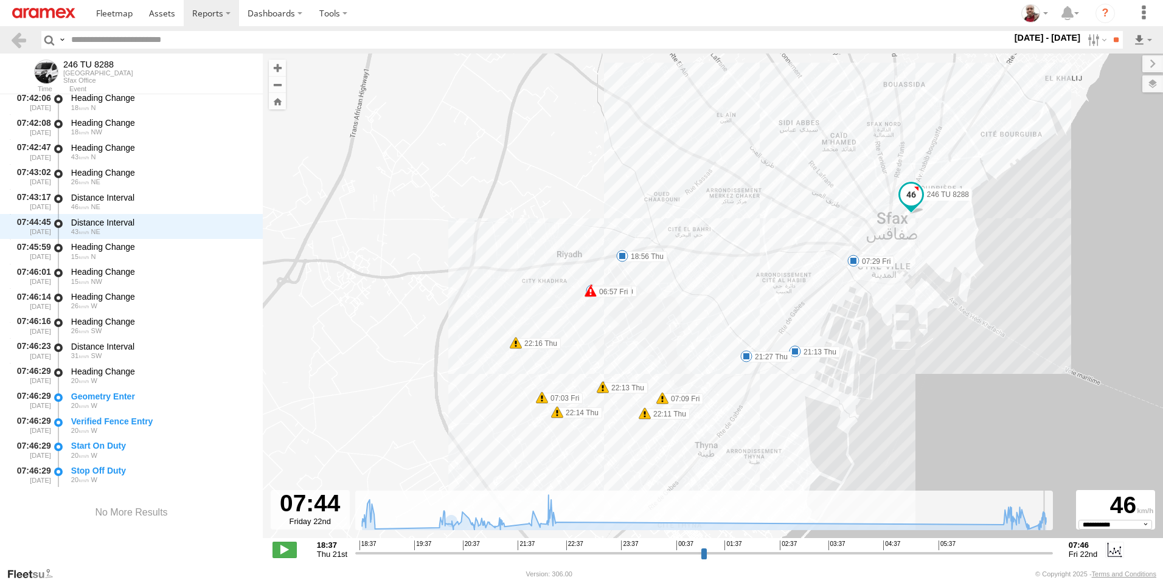
scroll to position [7234, 0]
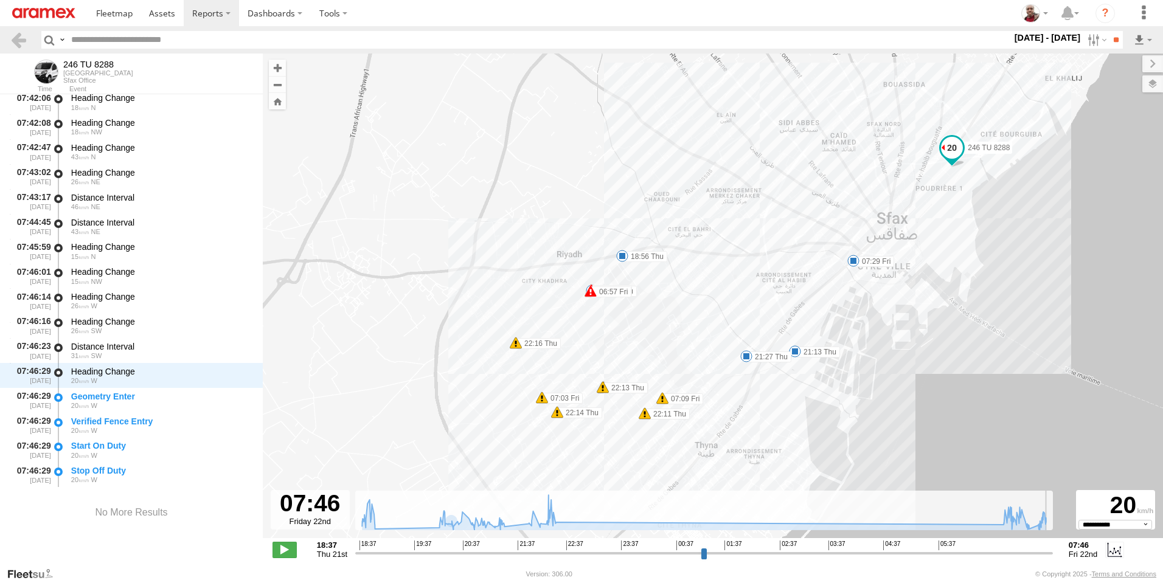
drag, startPoint x: 360, startPoint y: 555, endPoint x: 1053, endPoint y: 518, distance: 694.2
type input "**********"
click at [1053, 547] on input "range" at bounding box center [703, 553] width 697 height 12
click at [592, 293] on span at bounding box center [590, 291] width 12 height 12
click at [610, 318] on div "246 TU 8288 18:56 Thu 21:13 Thu 21:27 Thu 22:11 Thu 22:12 Thu 22:13 Thu 22:14 T…" at bounding box center [713, 302] width 900 height 497
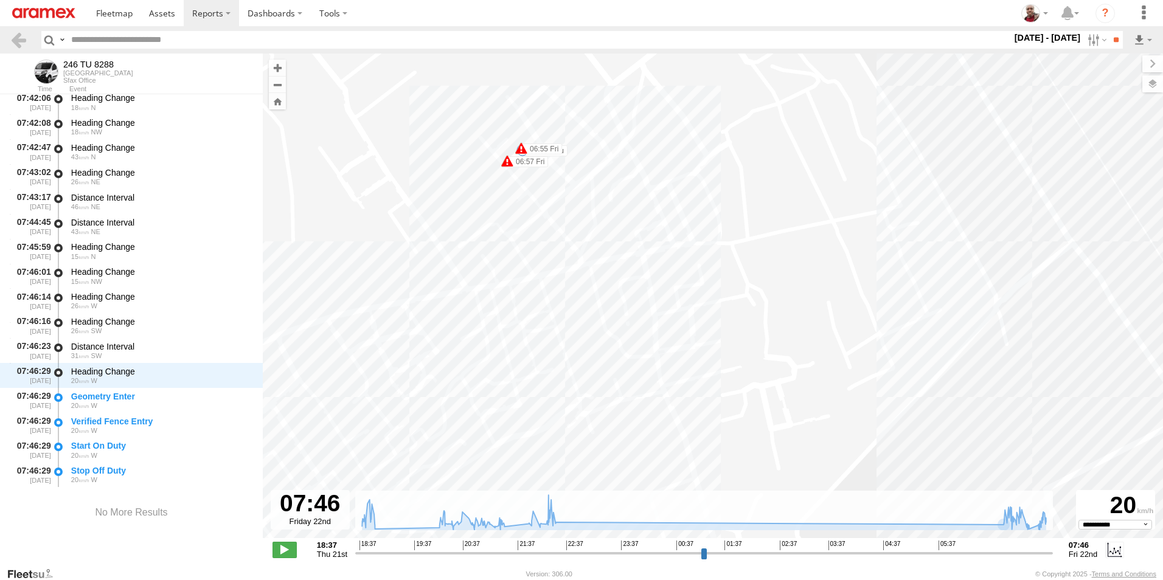
click at [522, 145] on span at bounding box center [521, 148] width 12 height 12
click at [508, 162] on span at bounding box center [507, 161] width 12 height 12
click at [486, 192] on div "246 TU 8288 18:56 Thu 21:13 Thu 21:27 Thu 22:11 Thu 22:12 Thu 22:13 Thu 22:14 T…" at bounding box center [713, 302] width 900 height 497
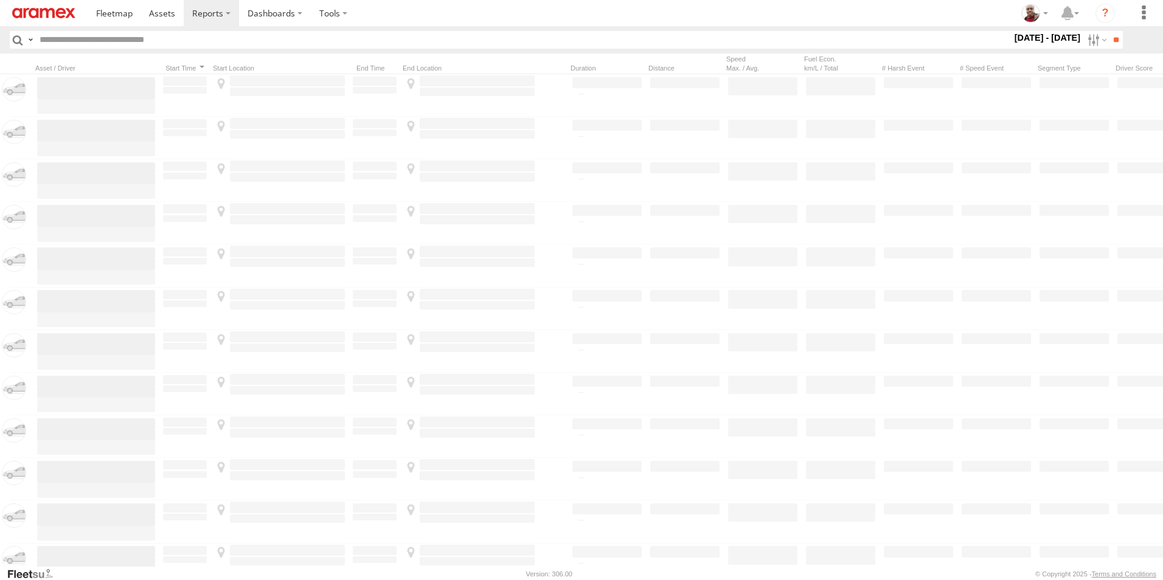
click at [52, 9] on img at bounding box center [43, 13] width 63 height 10
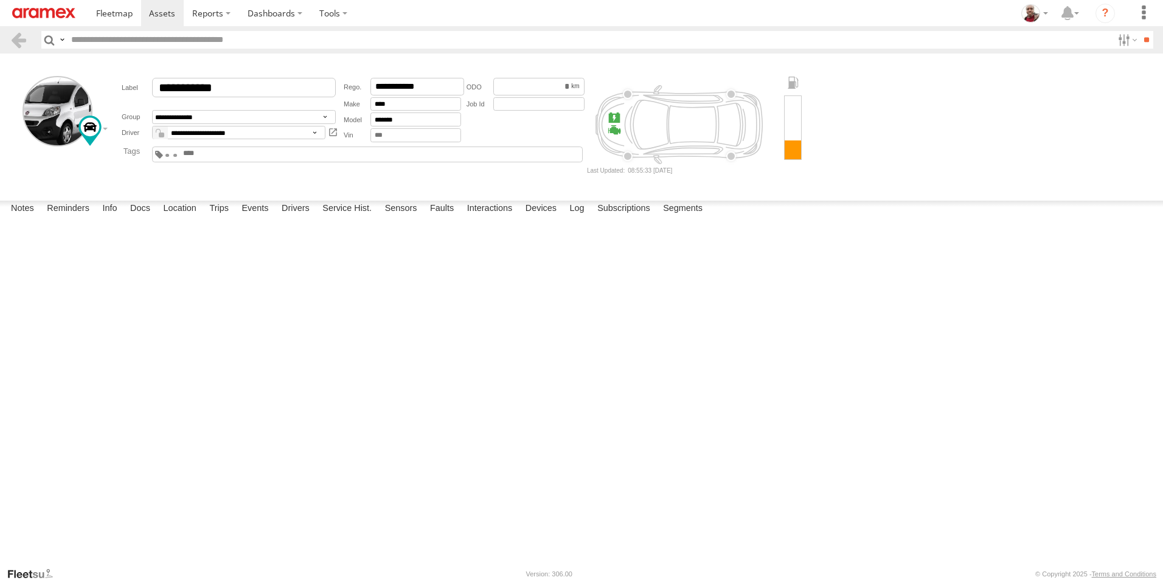
click at [47, 13] on img at bounding box center [43, 13] width 63 height 10
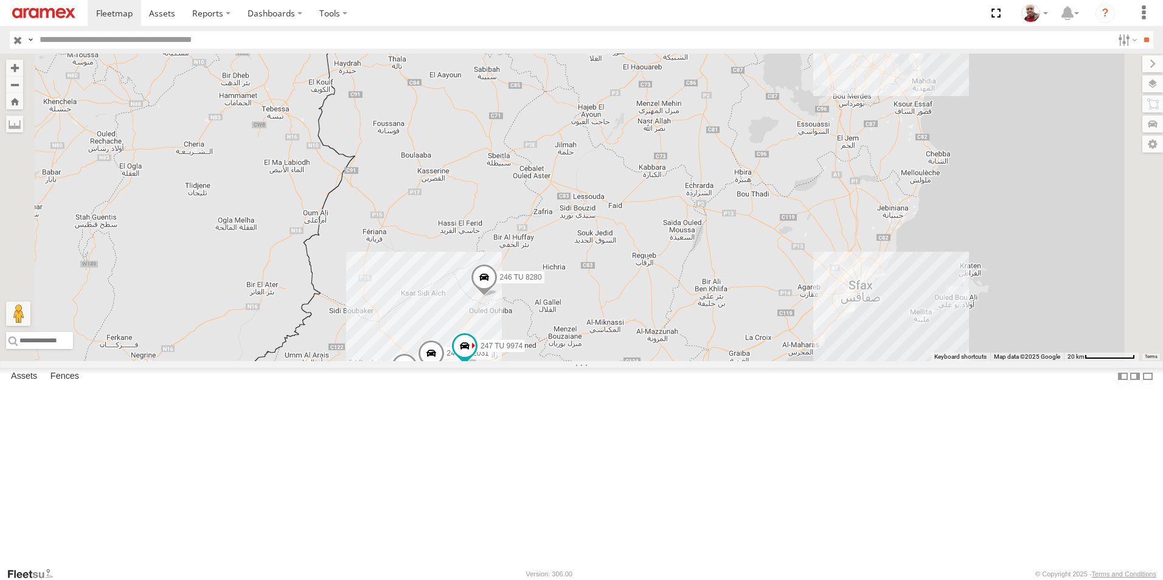
click at [17, 41] on input "button" at bounding box center [18, 40] width 16 height 18
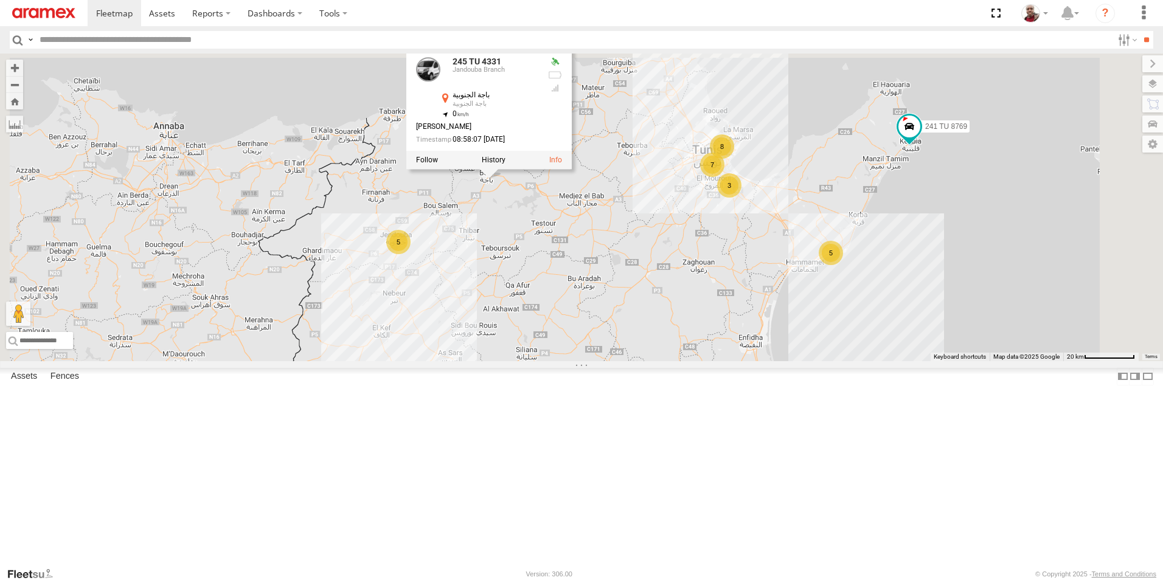
drag, startPoint x: 730, startPoint y: 165, endPoint x: 680, endPoint y: 341, distance: 182.7
click at [680, 341] on div "245 TU 9065 246 TU 8280 241 TU 8769 245 TU 4331 8 5 8 7 3 2 5 2 245 TU 9060 240…" at bounding box center [581, 208] width 1163 height 308
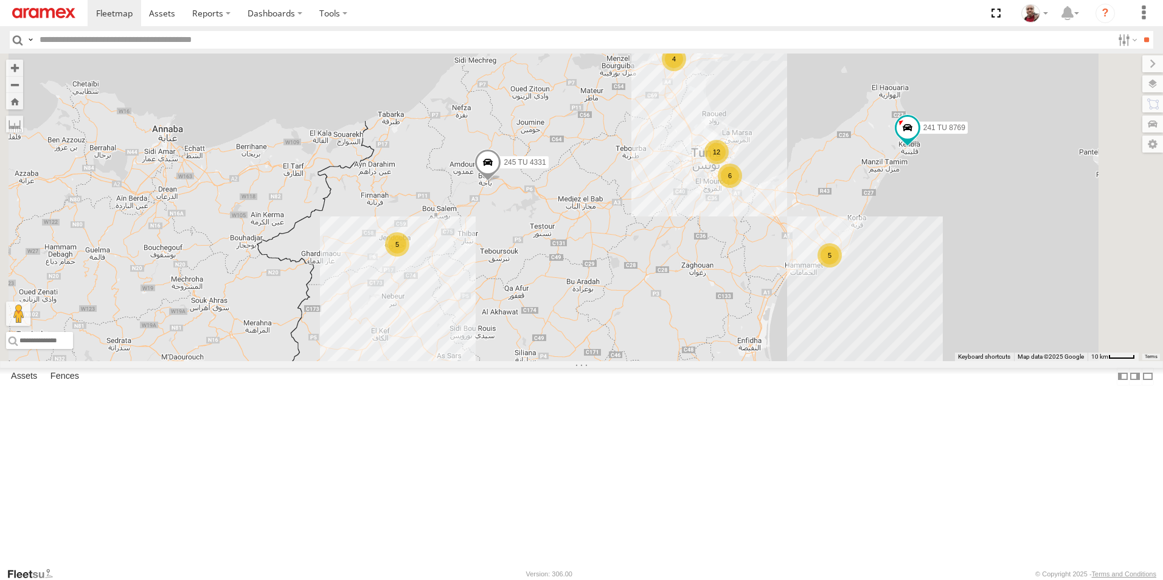
click at [792, 37] on input "text" at bounding box center [573, 40] width 1077 height 18
type input "****"
click at [1139, 31] on input "**" at bounding box center [1146, 40] width 14 height 18
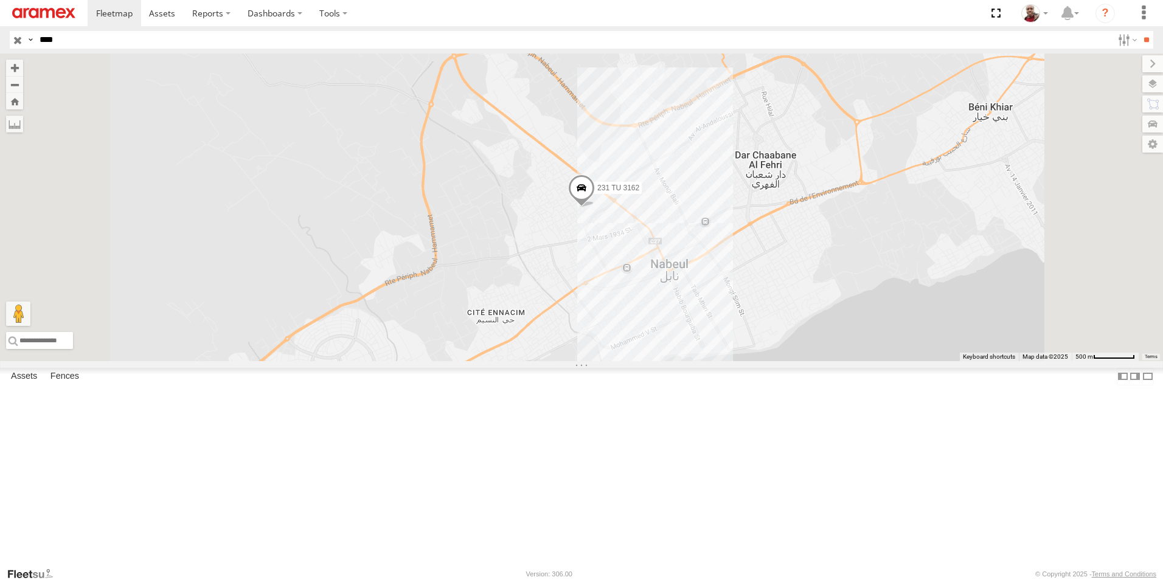
click at [14, 41] on input "button" at bounding box center [18, 40] width 16 height 18
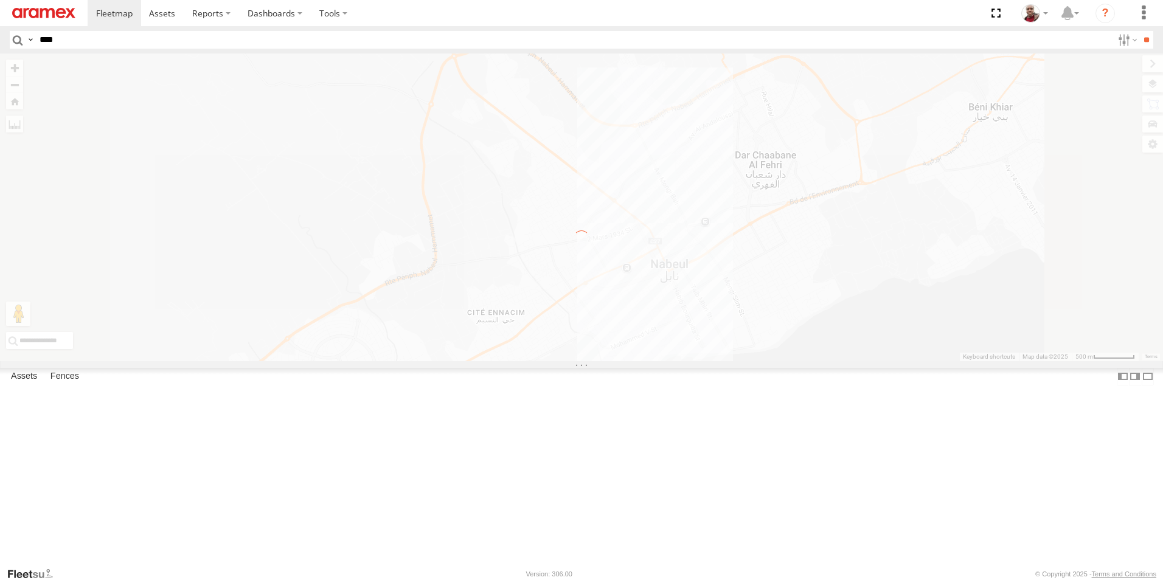
click at [215, 40] on input "****" at bounding box center [573, 40] width 1077 height 18
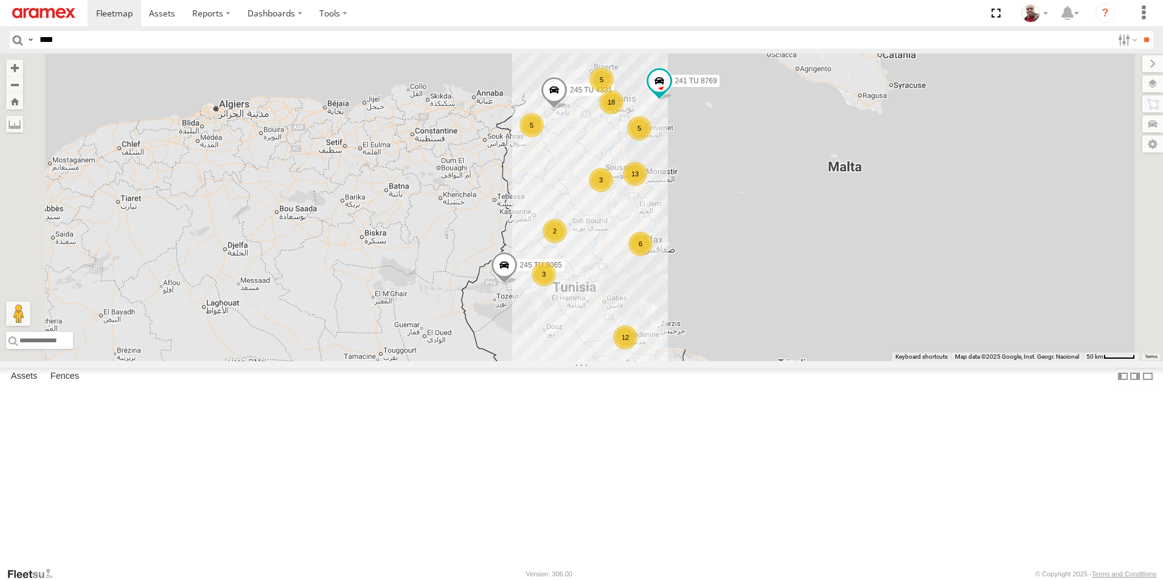
type input "****"
click at [1139, 31] on input "**" at bounding box center [1146, 40] width 14 height 18
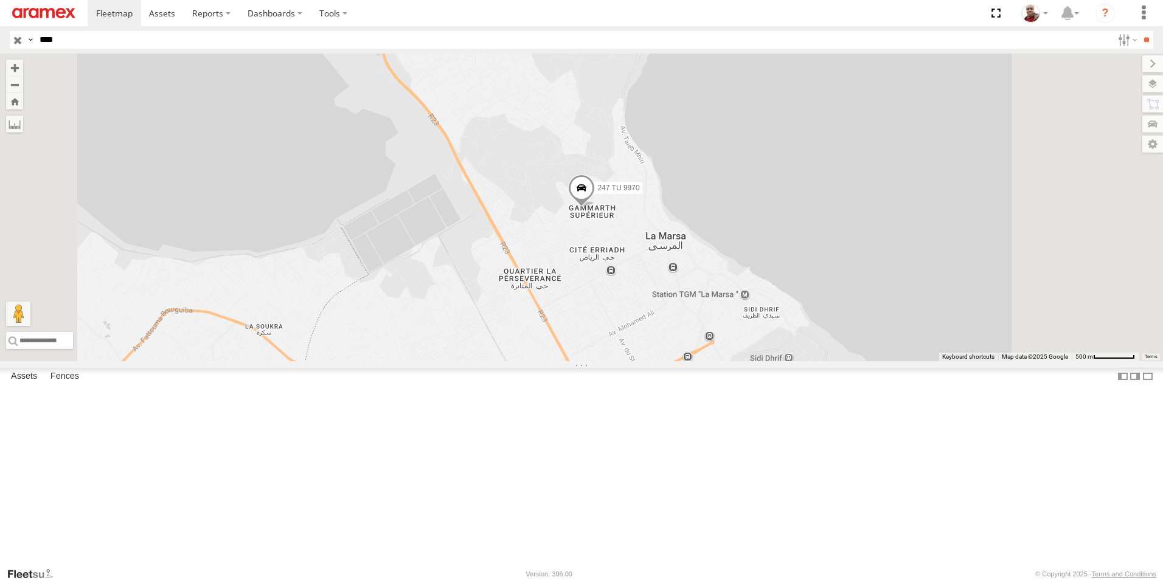
click at [19, 43] on input "button" at bounding box center [18, 40] width 16 height 18
